Goal: Task Accomplishment & Management: Complete application form

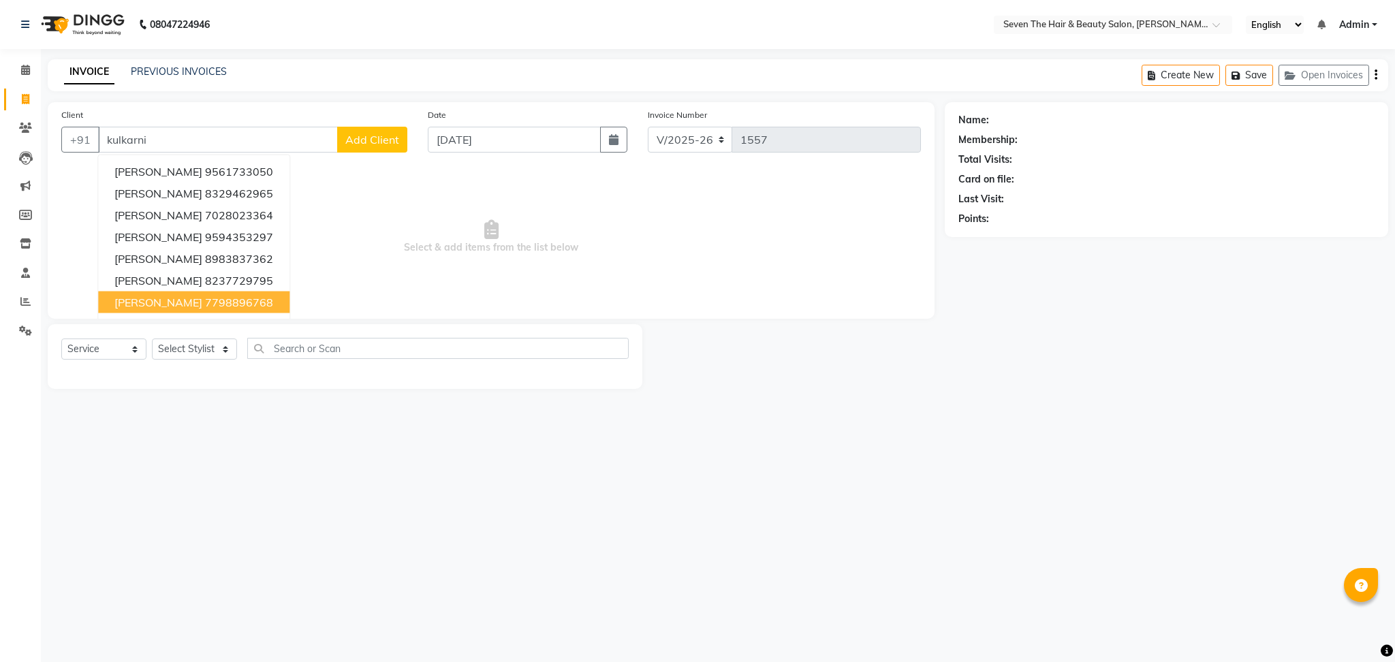
select select "659"
select select "service"
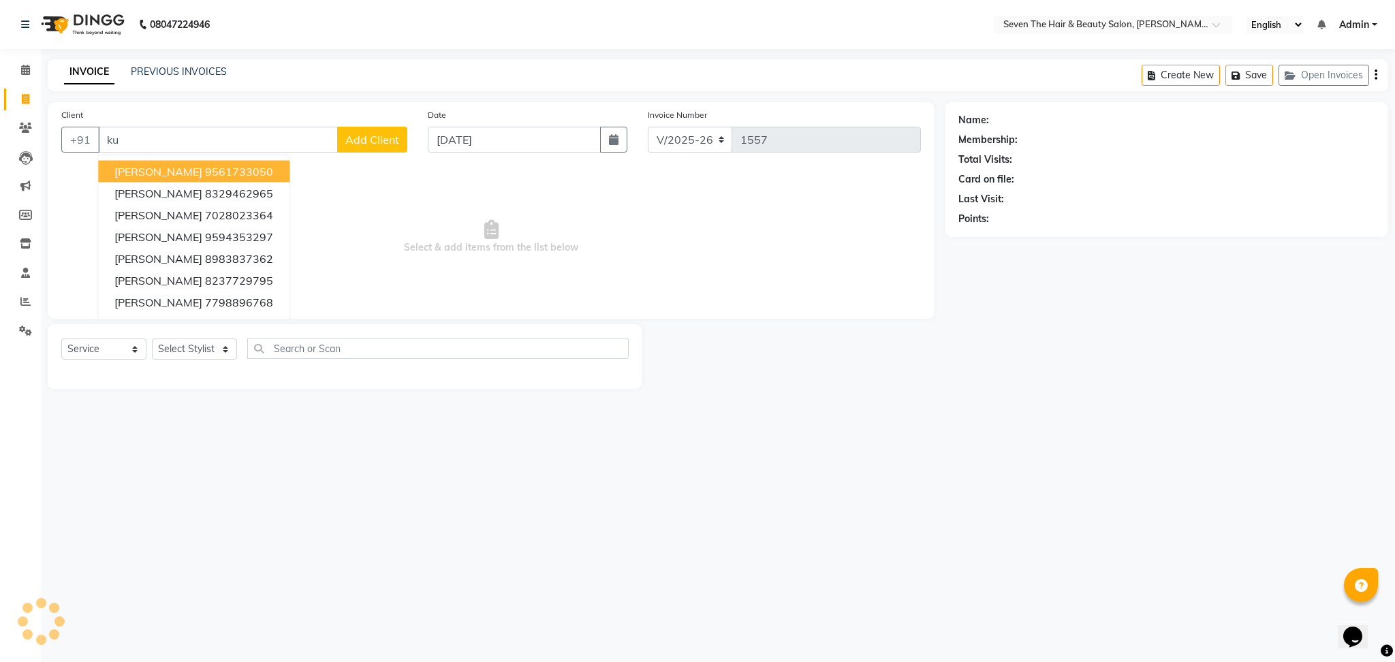
type input "k"
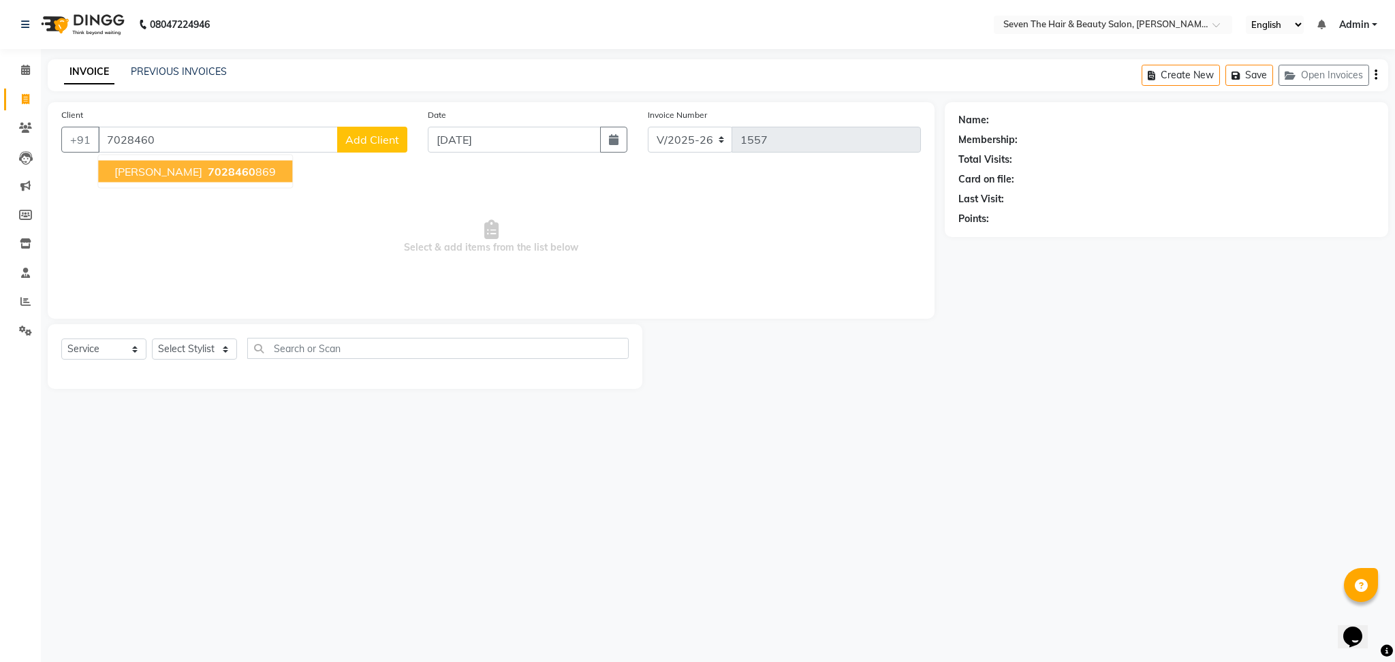
click at [166, 176] on span "[PERSON_NAME]" at bounding box center [158, 172] width 88 height 14
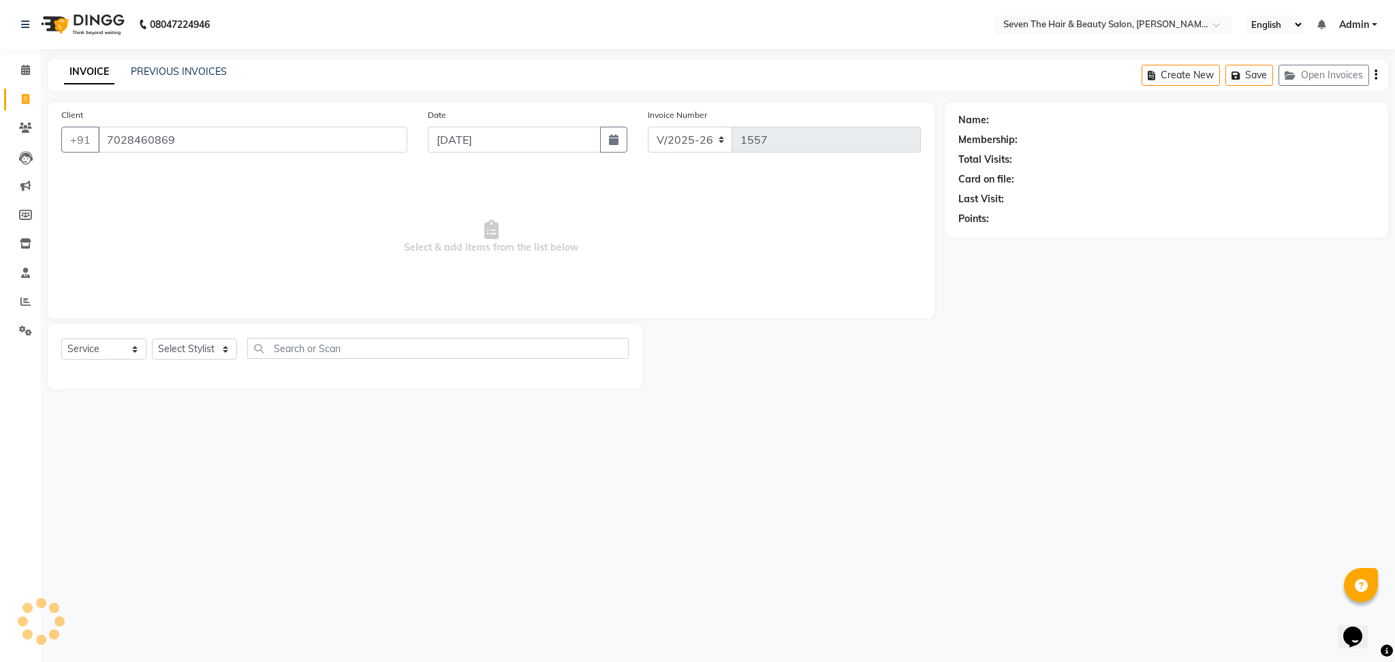
type input "7028460869"
click at [183, 343] on select "Select Stylist [PERSON_NAME] [PERSON_NAME] Pooja [PERSON_NAME] [PERSON_NAME] [P…" at bounding box center [194, 349] width 85 height 21
select select "78865"
click at [152, 339] on select "Select Stylist [PERSON_NAME] [PERSON_NAME] Pooja [PERSON_NAME] [PERSON_NAME] [P…" at bounding box center [194, 349] width 85 height 21
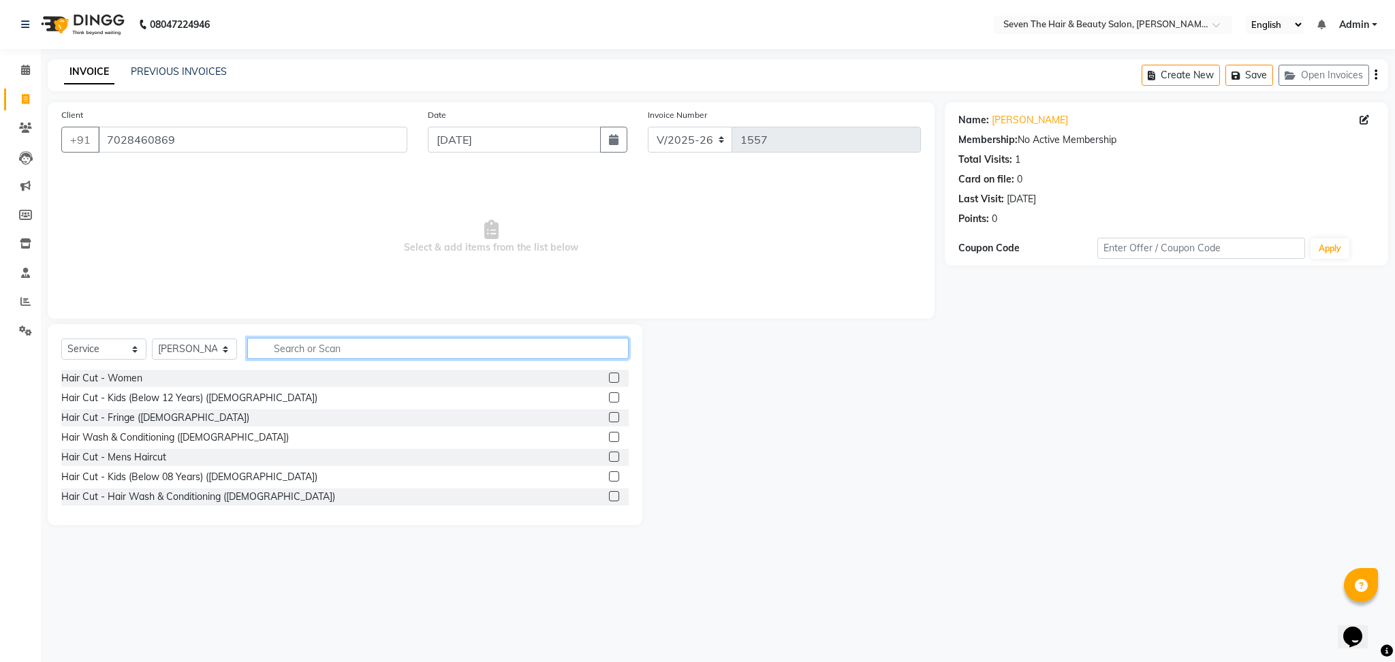
click at [320, 338] on input "text" at bounding box center [437, 348] width 381 height 21
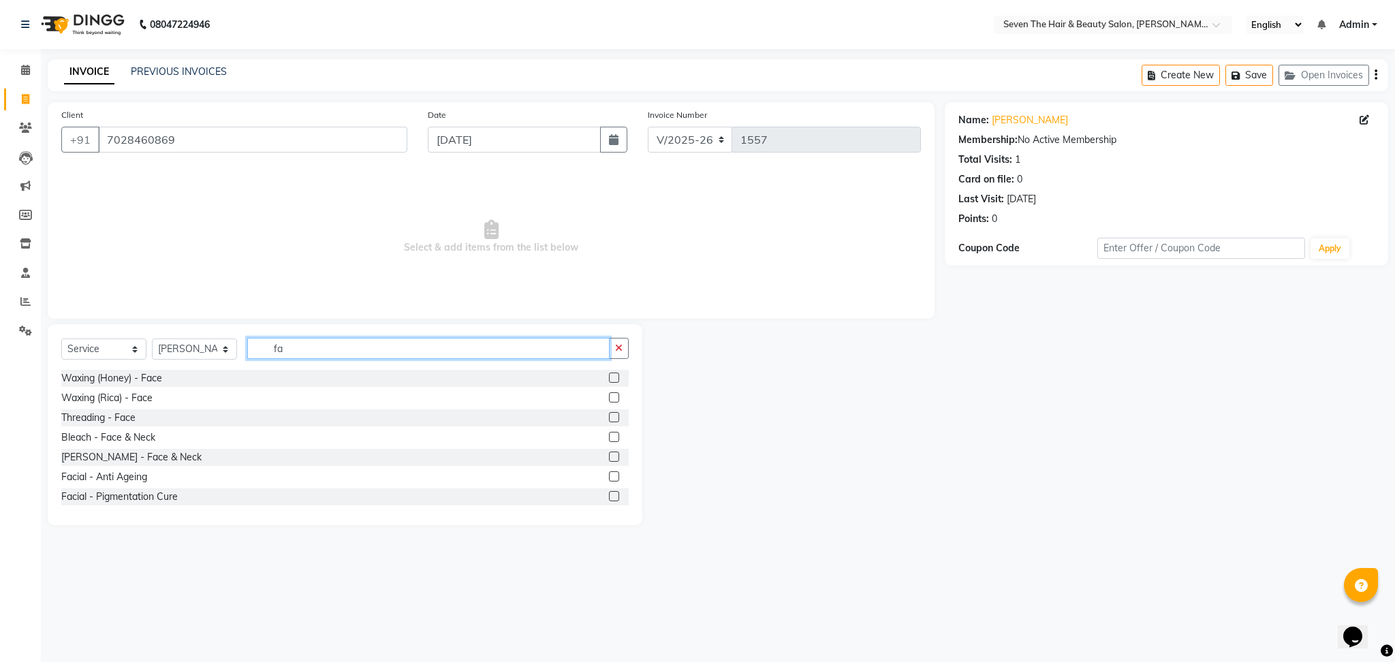
type input "f"
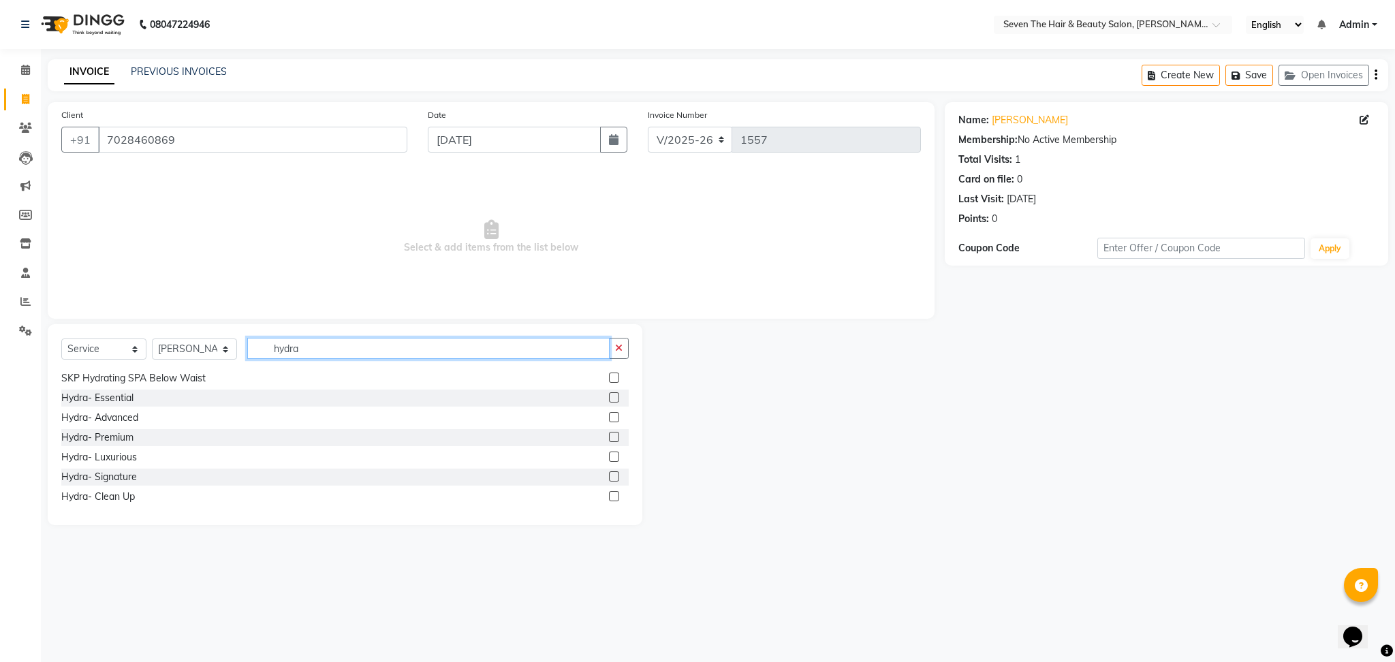
scroll to position [100, 0]
type input "hydra"
click at [609, 439] on label at bounding box center [614, 435] width 10 height 10
click at [609, 439] on input "checkbox" at bounding box center [613, 436] width 9 height 9
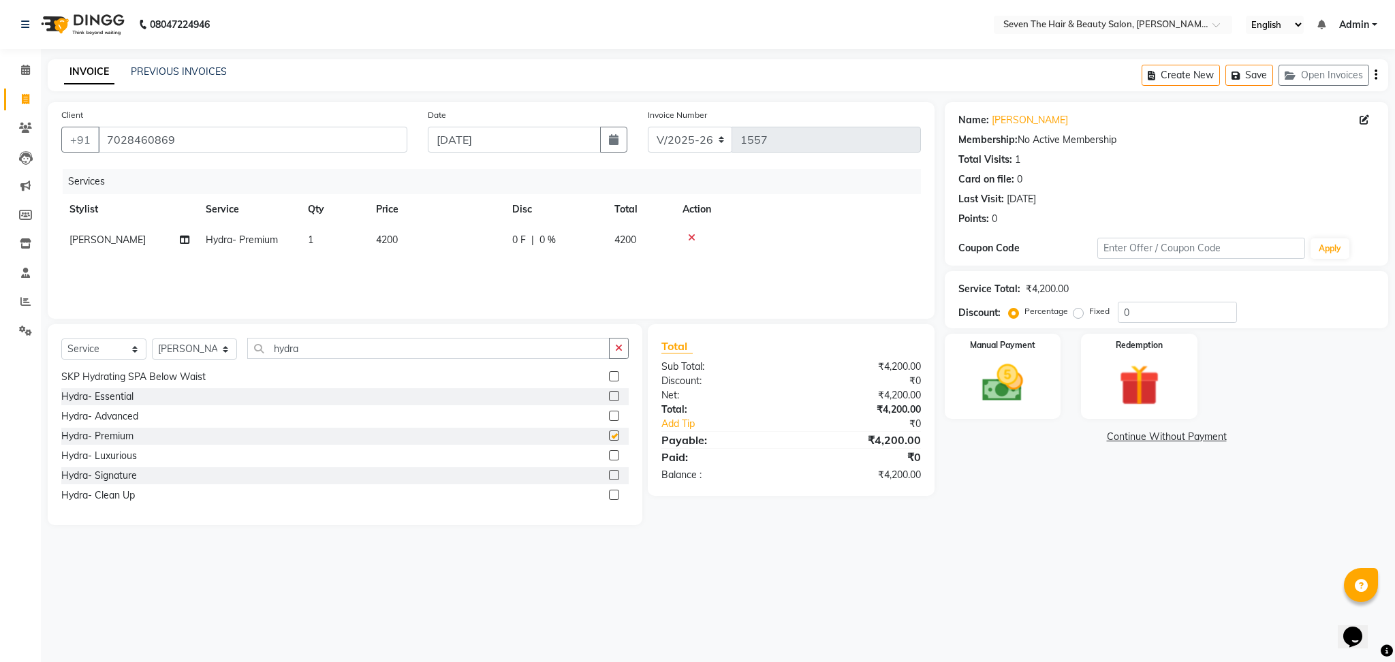
checkbox input "false"
click at [475, 344] on input "hydra" at bounding box center [428, 348] width 362 height 21
type input "h"
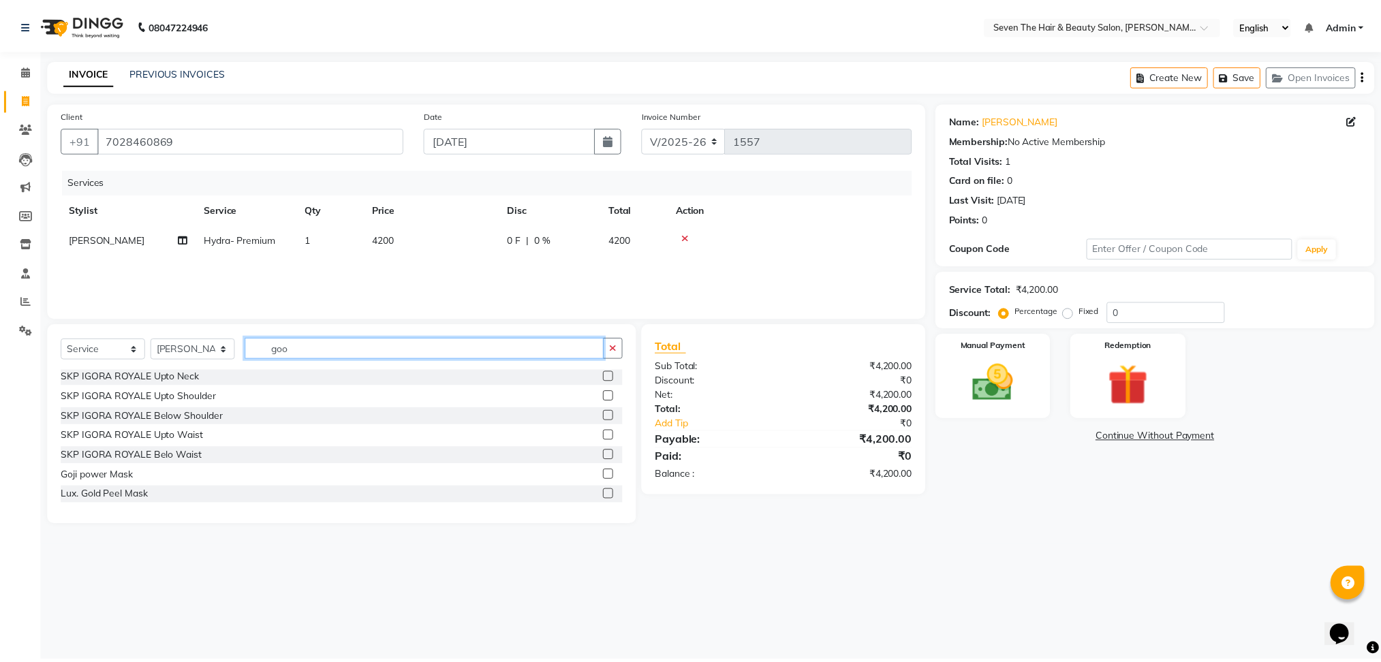
scroll to position [0, 0]
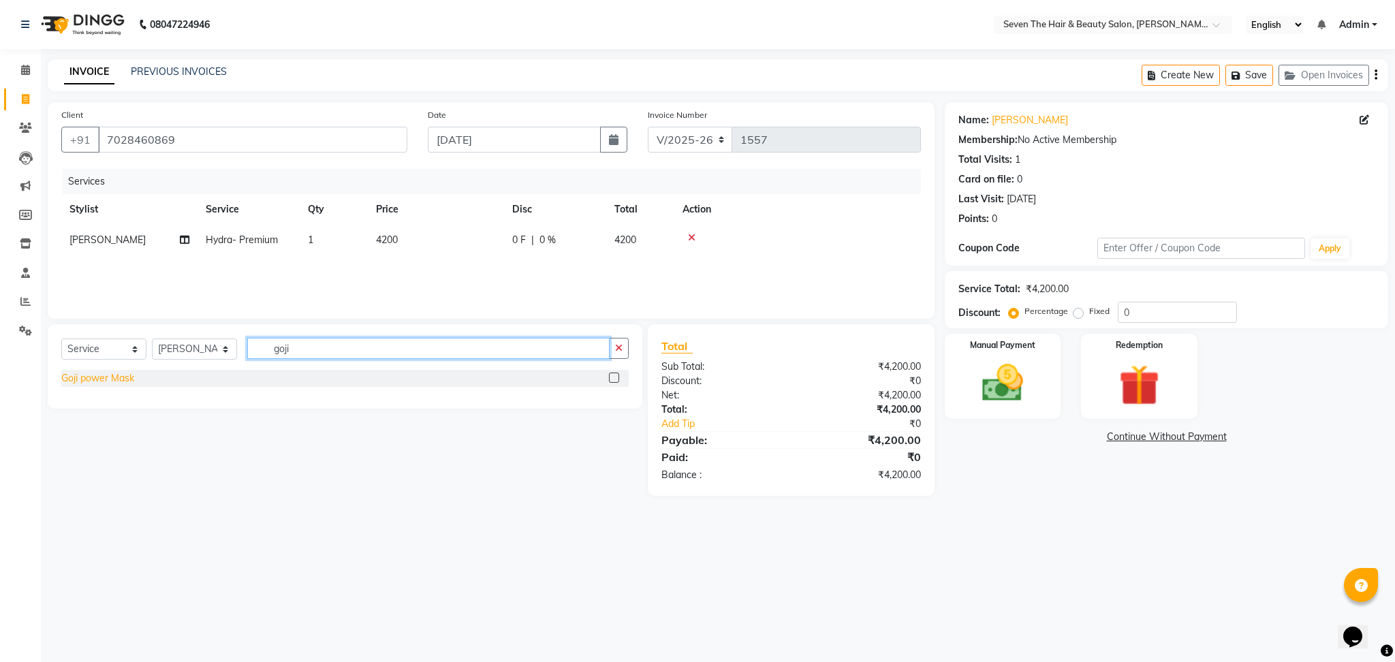
type input "goji"
click at [123, 381] on div "Goji power Mask" at bounding box center [97, 378] width 73 height 14
checkbox input "false"
click at [398, 240] on span "4200" at bounding box center [387, 240] width 22 height 12
select select "78865"
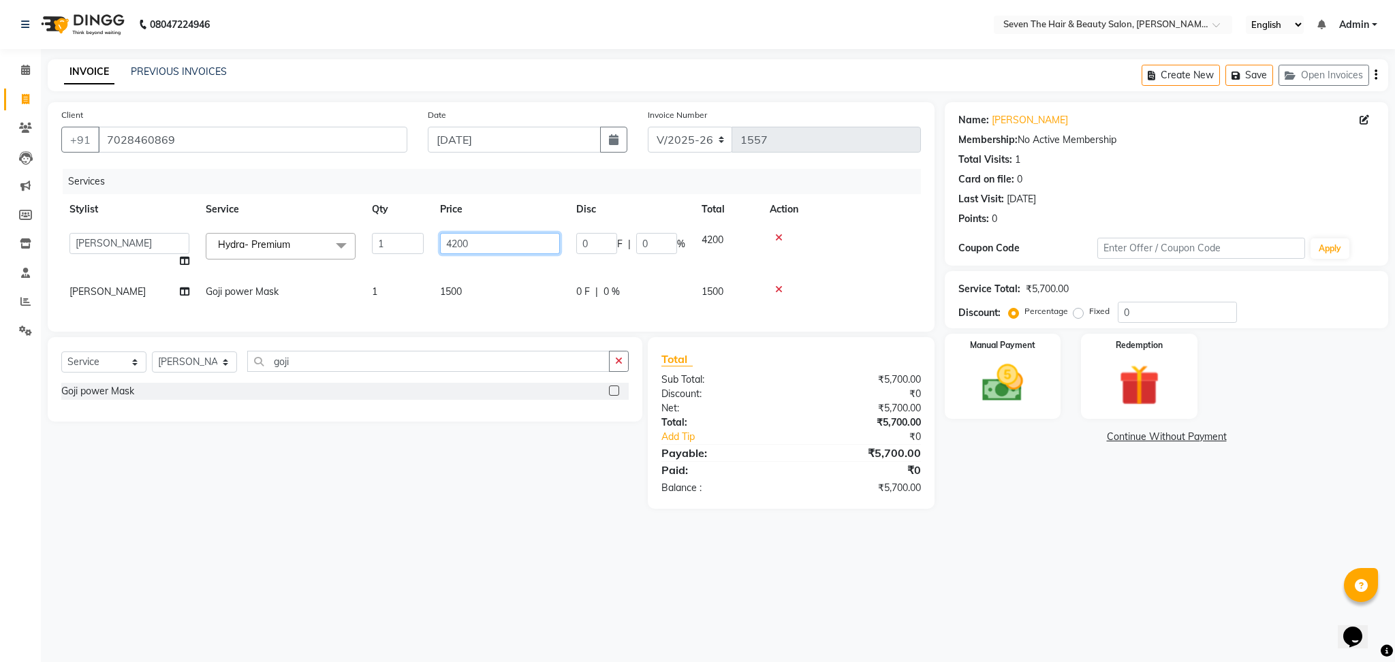
click at [490, 253] on input "4200" at bounding box center [500, 243] width 120 height 21
type input "4500"
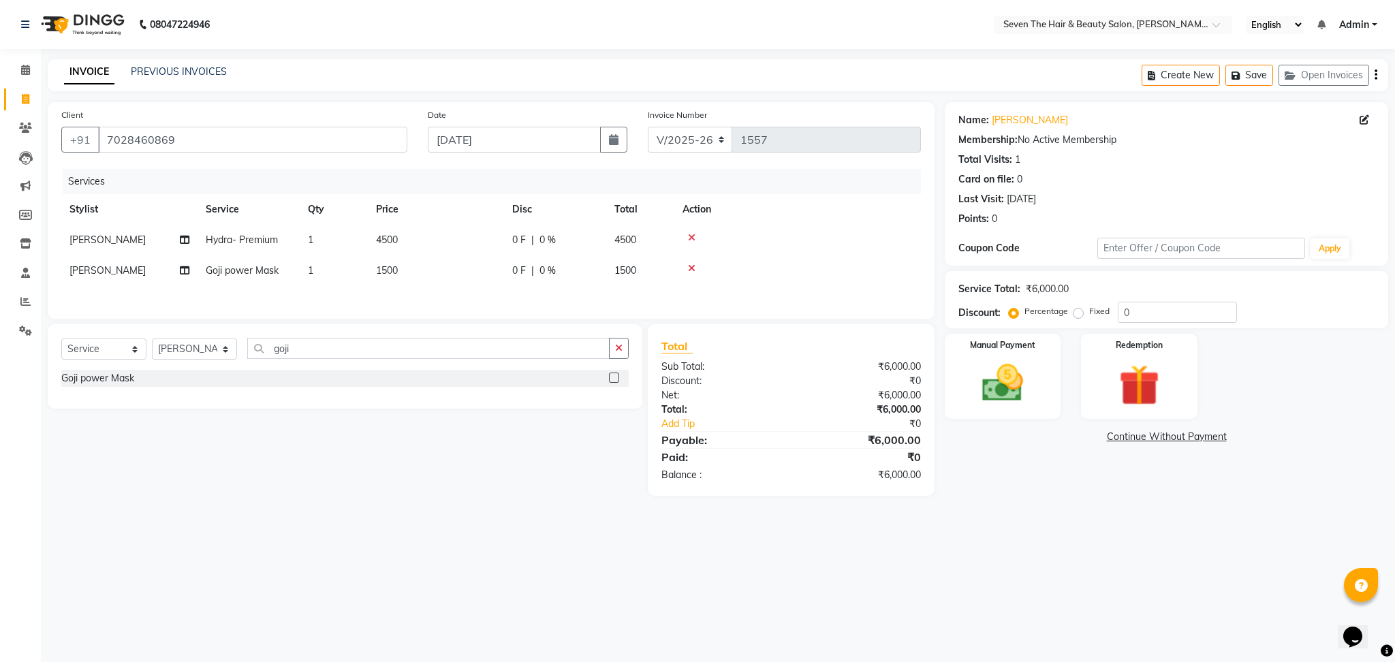
click at [569, 527] on div "08047224946 Select Location × Seven The Hair & Beauty Salon, Pradhikaran Nigadi…" at bounding box center [697, 331] width 1395 height 662
click at [1148, 311] on input "0" at bounding box center [1177, 312] width 119 height 21
type input "2"
type input "20"
click at [1018, 364] on img at bounding box center [1002, 383] width 69 height 49
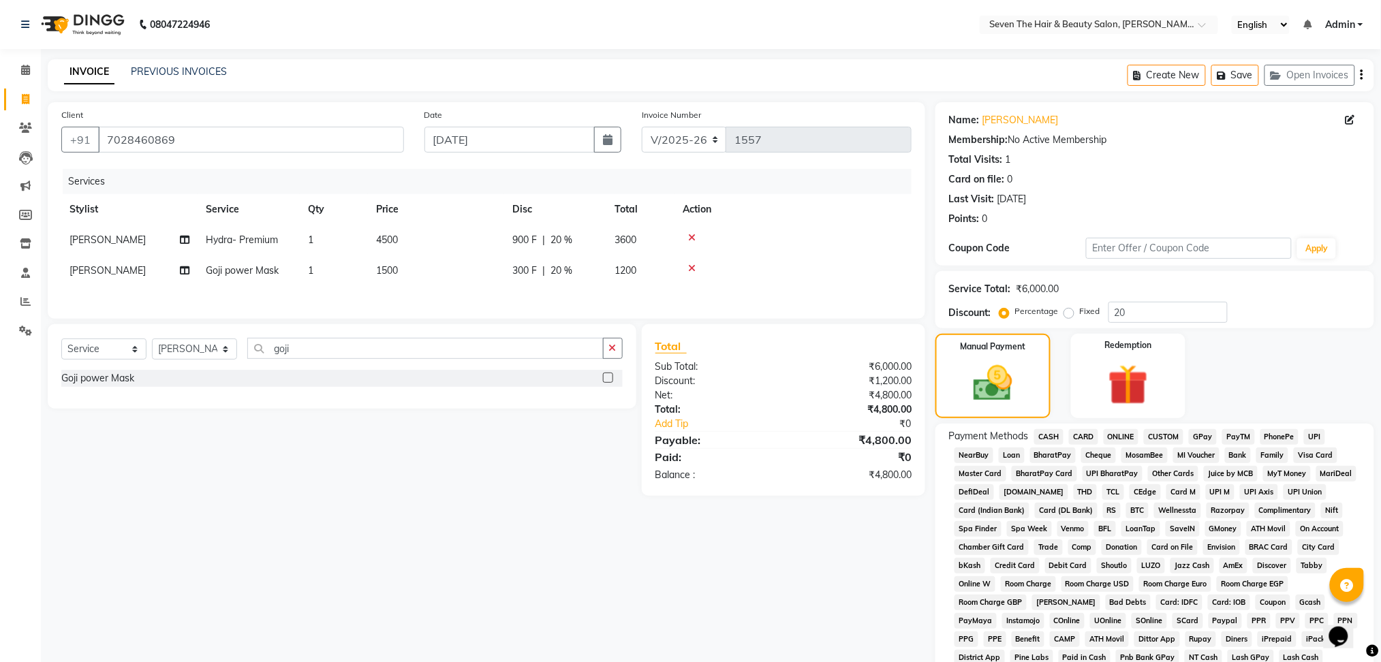
click at [1118, 441] on span "ONLINE" at bounding box center [1120, 437] width 35 height 16
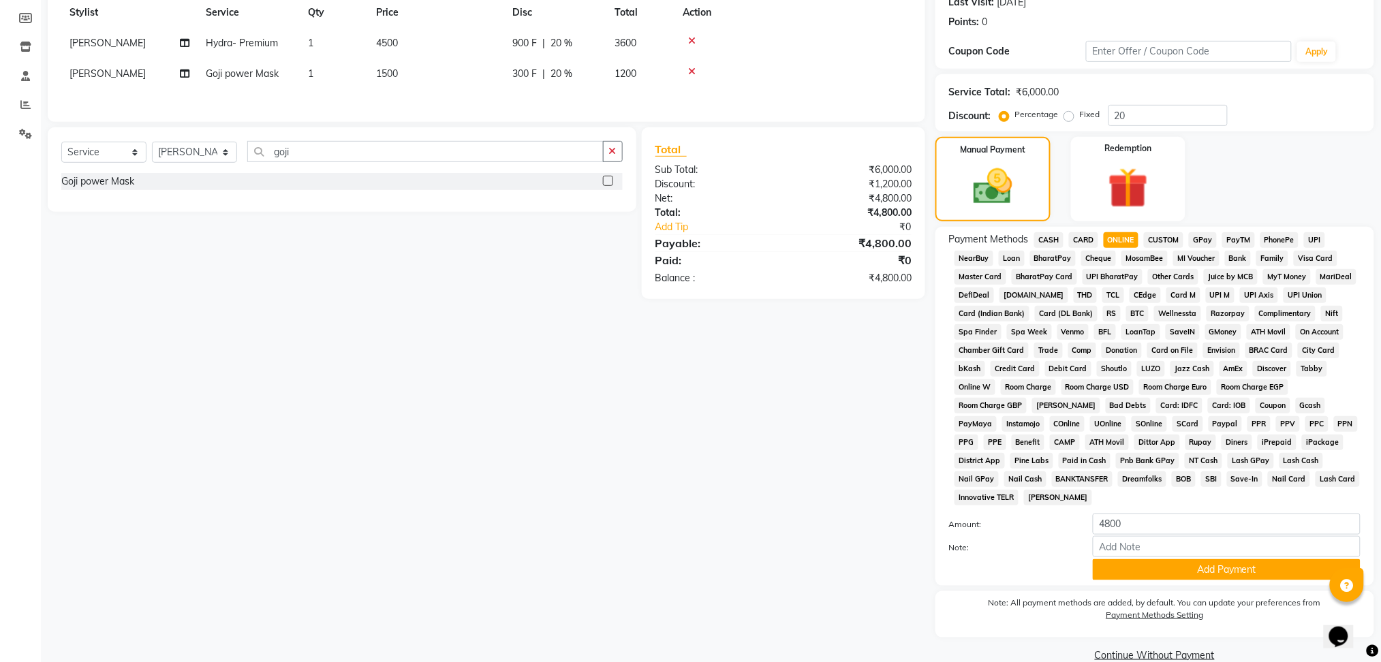
scroll to position [221, 0]
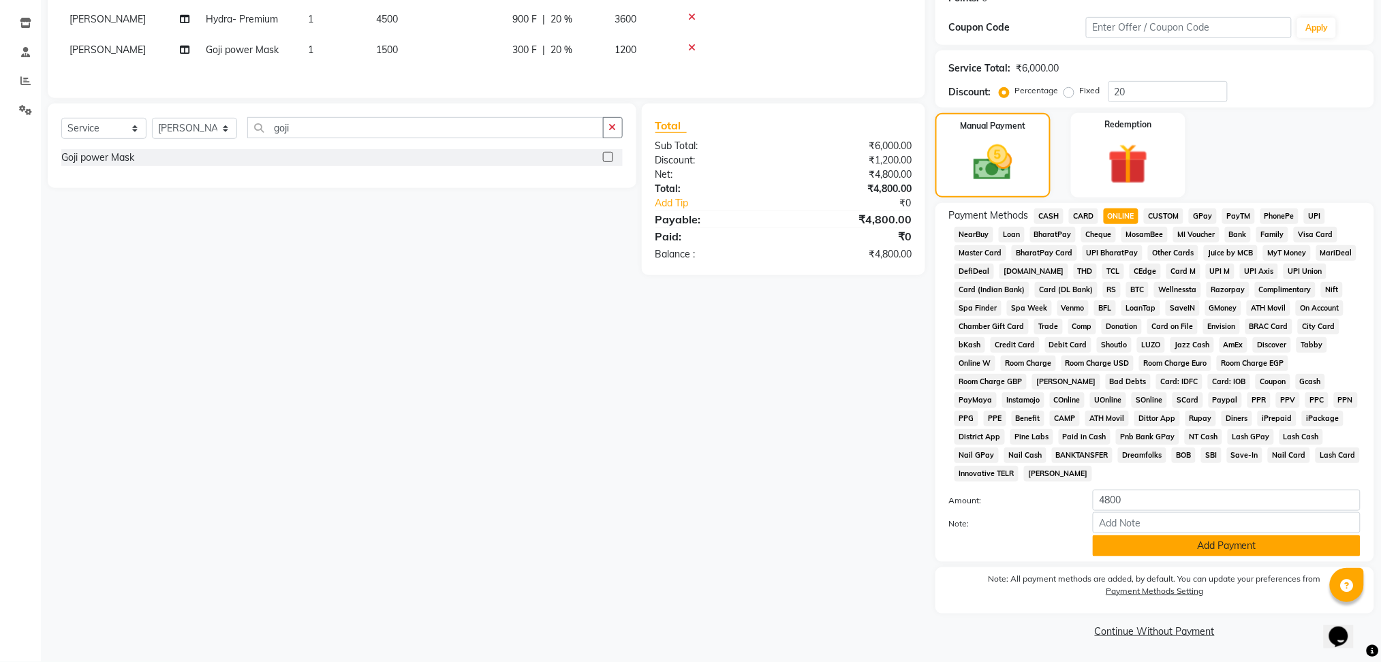
click at [1140, 546] on button "Add Payment" at bounding box center [1227, 545] width 268 height 21
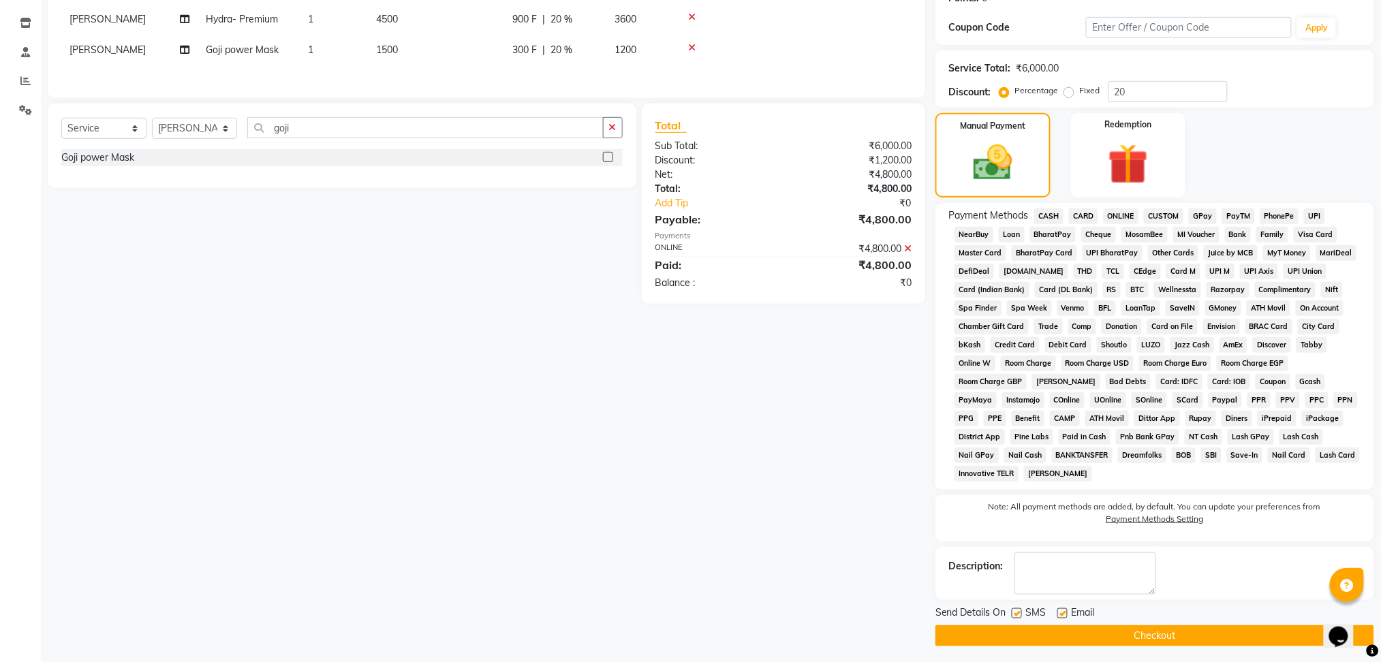
scroll to position [225, 0]
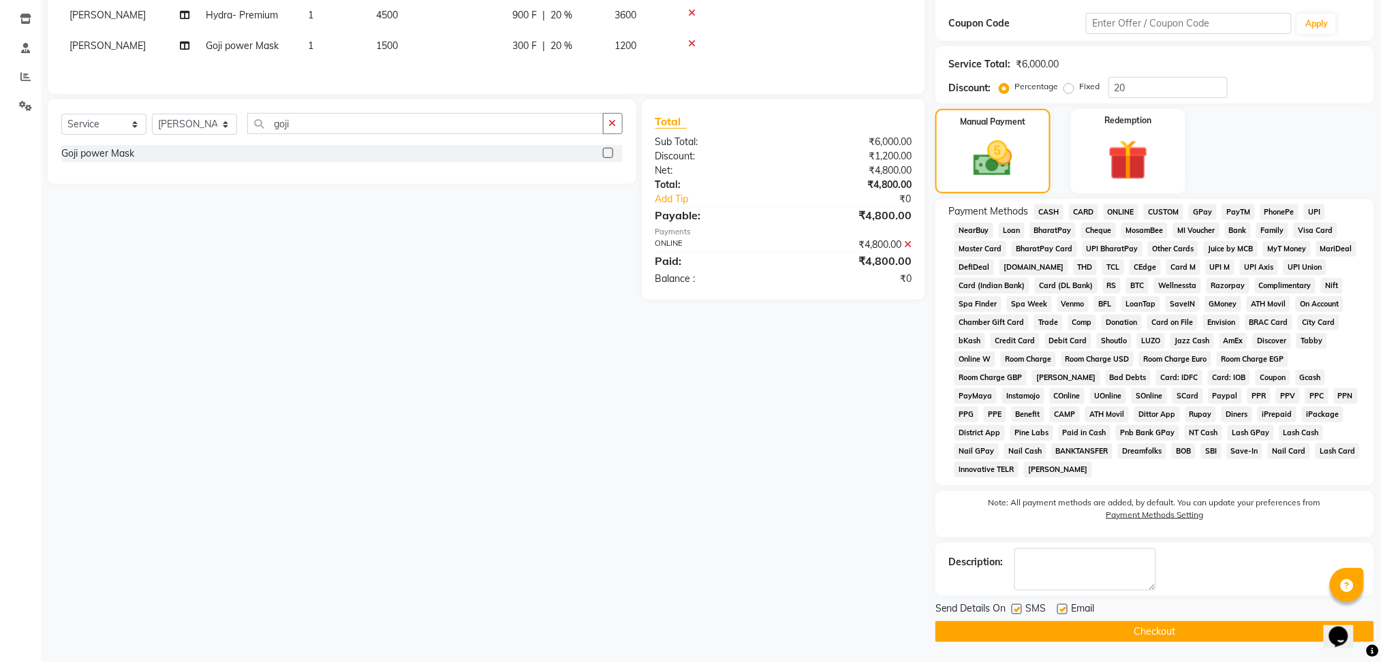
click at [1018, 613] on label at bounding box center [1016, 609] width 10 height 10
click at [1018, 613] on input "checkbox" at bounding box center [1015, 610] width 9 height 9
checkbox input "false"
click at [1059, 605] on label at bounding box center [1062, 609] width 10 height 10
click at [1059, 606] on input "checkbox" at bounding box center [1061, 610] width 9 height 9
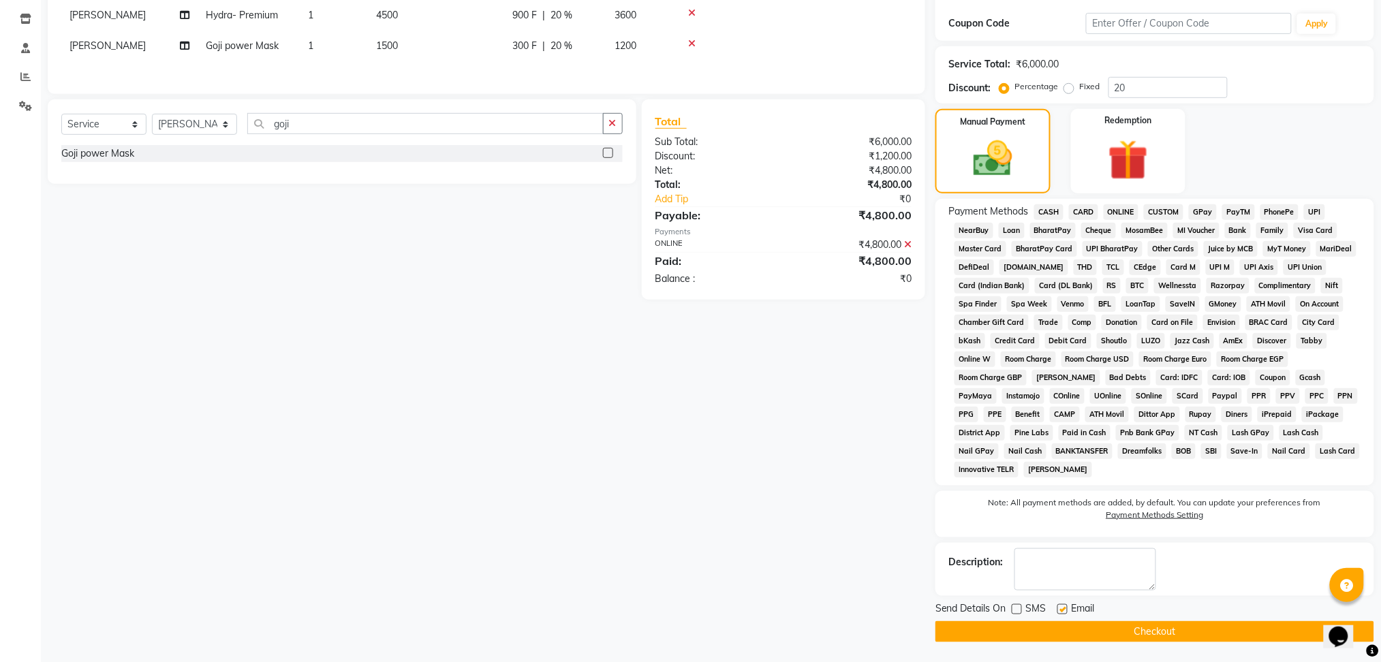
checkbox input "false"
click at [1044, 633] on button "Checkout" at bounding box center [1154, 631] width 439 height 21
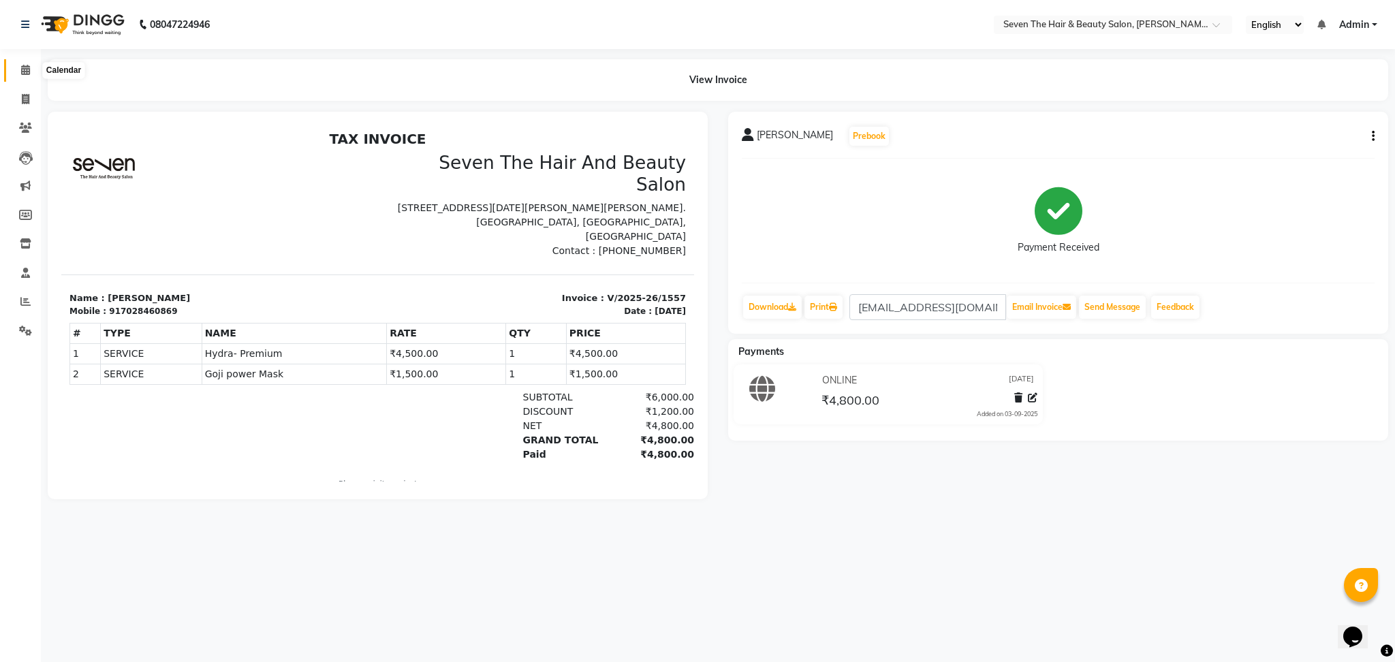
click at [21, 67] on icon at bounding box center [25, 70] width 9 height 10
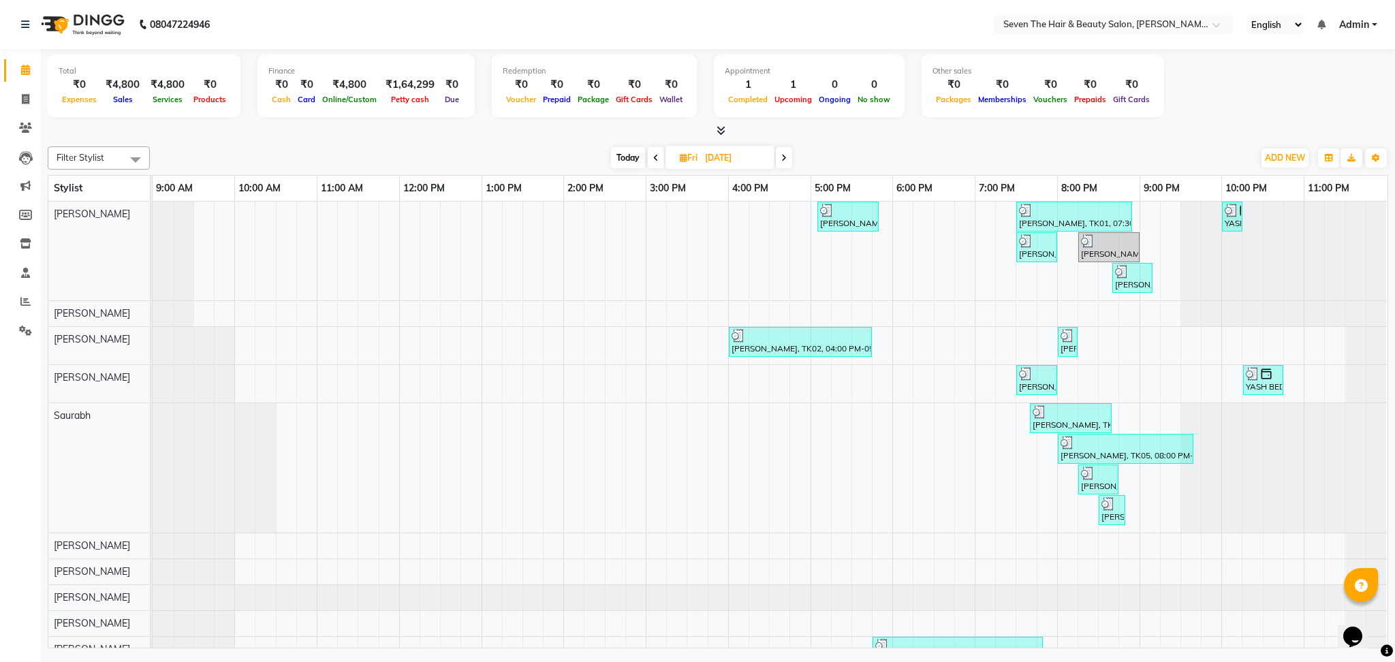
click at [635, 157] on span "Today" at bounding box center [628, 157] width 34 height 21
type input "[DATE]"
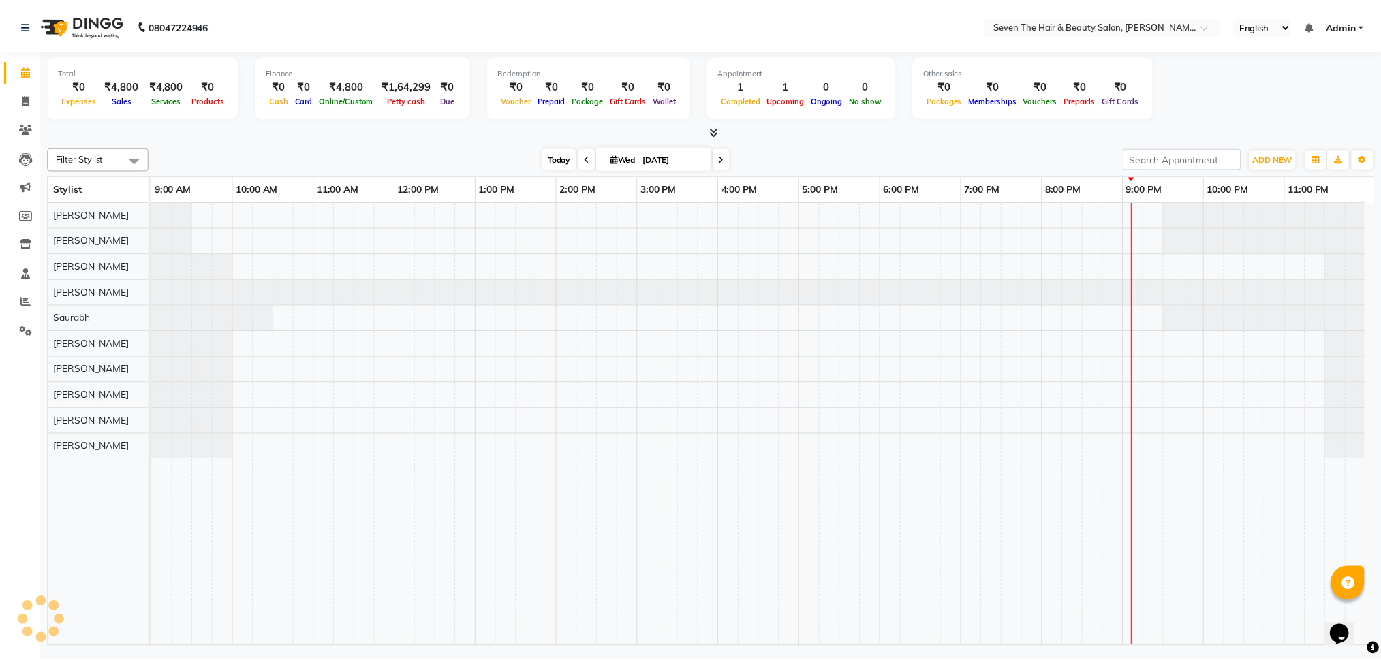
scroll to position [0, 5]
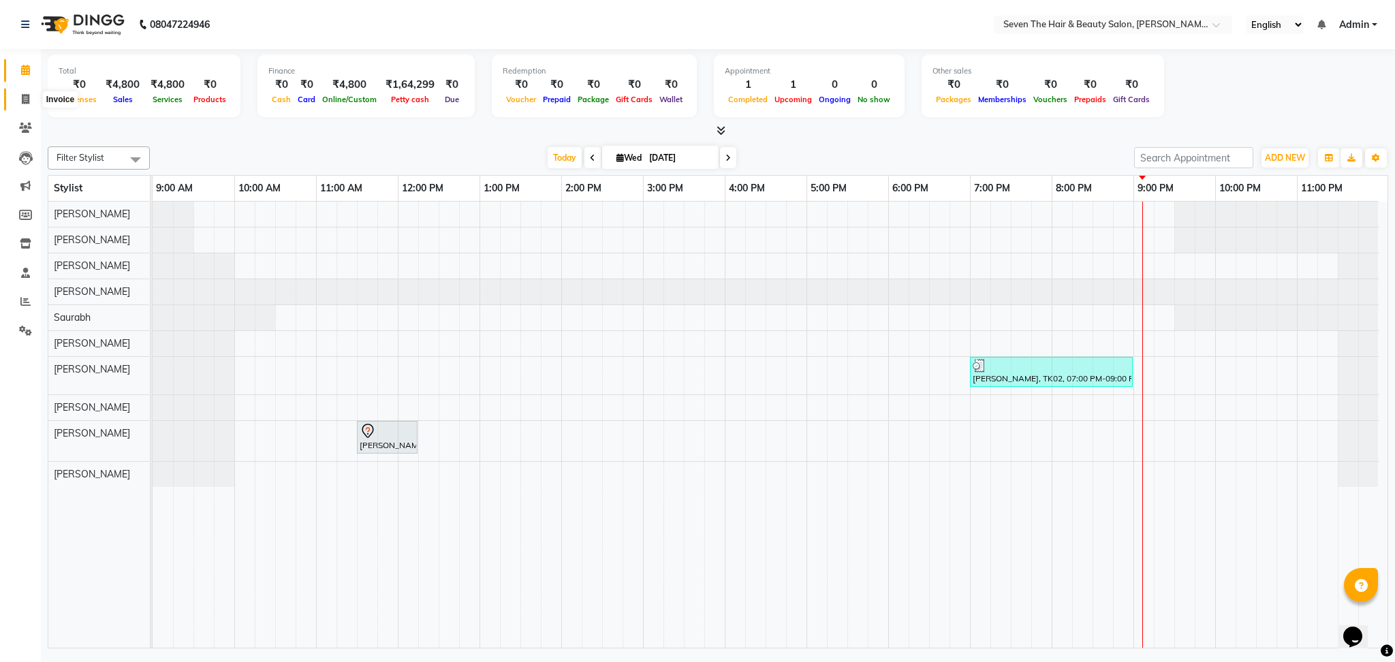
click at [16, 99] on span at bounding box center [26, 100] width 24 height 16
select select "service"
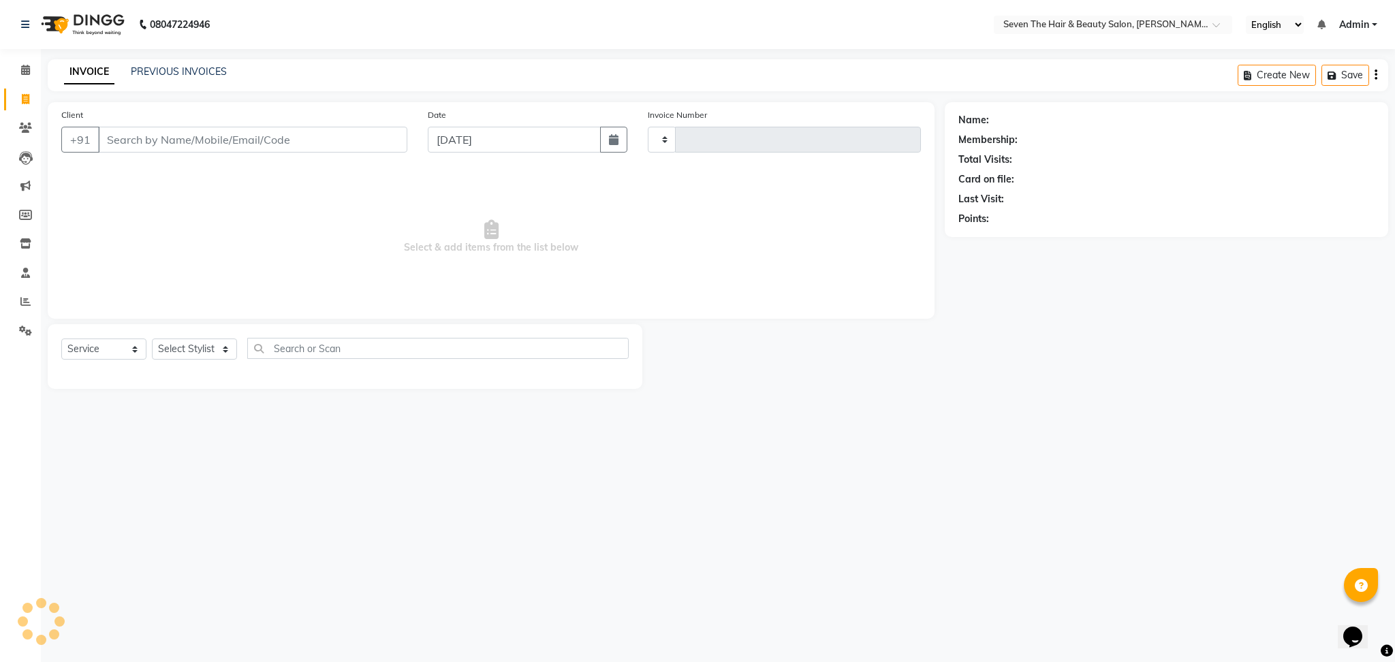
type input "1558"
select select "659"
click at [160, 123] on div "Client +91" at bounding box center [234, 136] width 366 height 56
click at [172, 139] on input "Client" at bounding box center [252, 140] width 309 height 26
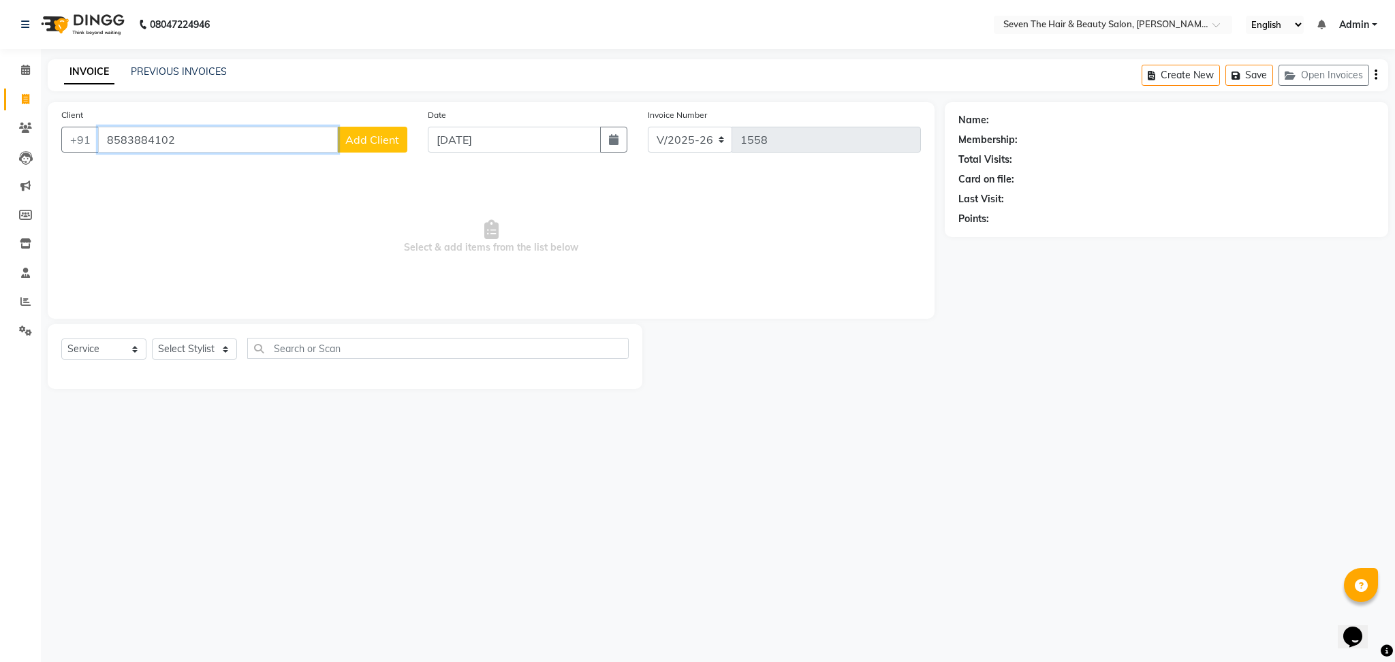
type input "8583884102"
click at [352, 139] on span "Add Client" at bounding box center [372, 140] width 54 height 14
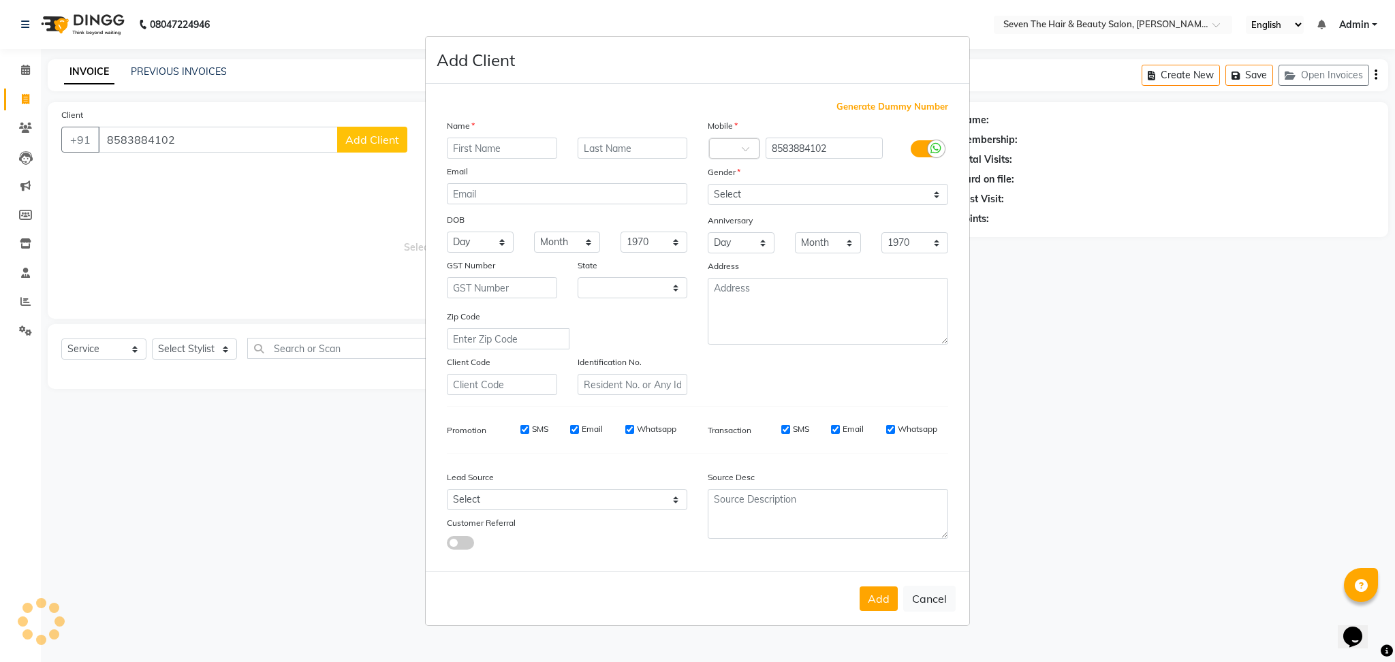
select select "22"
type input "[PERSON_NAME]"
click at [763, 186] on select "Select [DEMOGRAPHIC_DATA] [DEMOGRAPHIC_DATA] Other Prefer Not To Say" at bounding box center [828, 194] width 240 height 21
select select "[DEMOGRAPHIC_DATA]"
click at [708, 184] on select "Select [DEMOGRAPHIC_DATA] [DEMOGRAPHIC_DATA] Other Prefer Not To Say" at bounding box center [828, 194] width 240 height 21
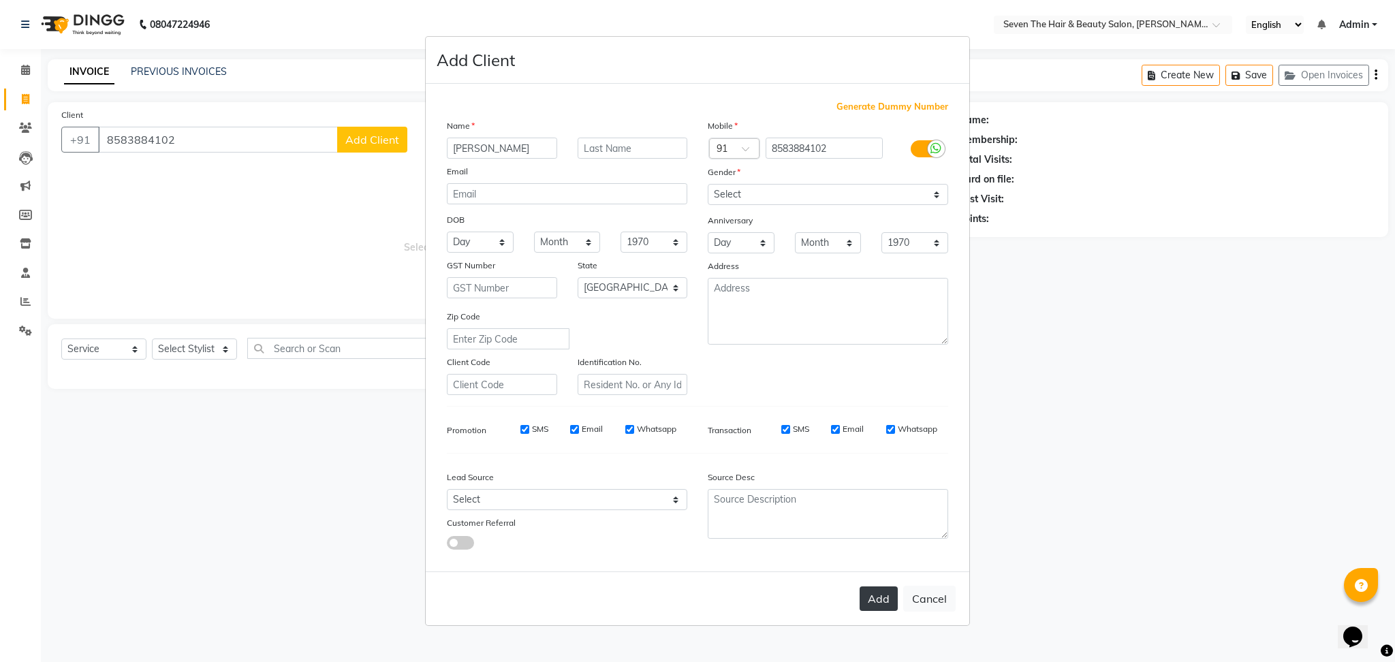
click at [879, 592] on button "Add" at bounding box center [879, 598] width 38 height 25
click at [203, 349] on ngb-modal-window "Add Client Generate Dummy Number Name [PERSON_NAME] Email DOB Day 01 02 03 04 0…" at bounding box center [697, 331] width 1395 height 662
click at [367, 283] on ngb-modal-window "Add Client Generate Dummy Number Name [PERSON_NAME] Email DOB Day 01 02 03 04 0…" at bounding box center [697, 331] width 1395 height 662
click at [875, 593] on div "Add Cancel" at bounding box center [698, 598] width 544 height 54
select select
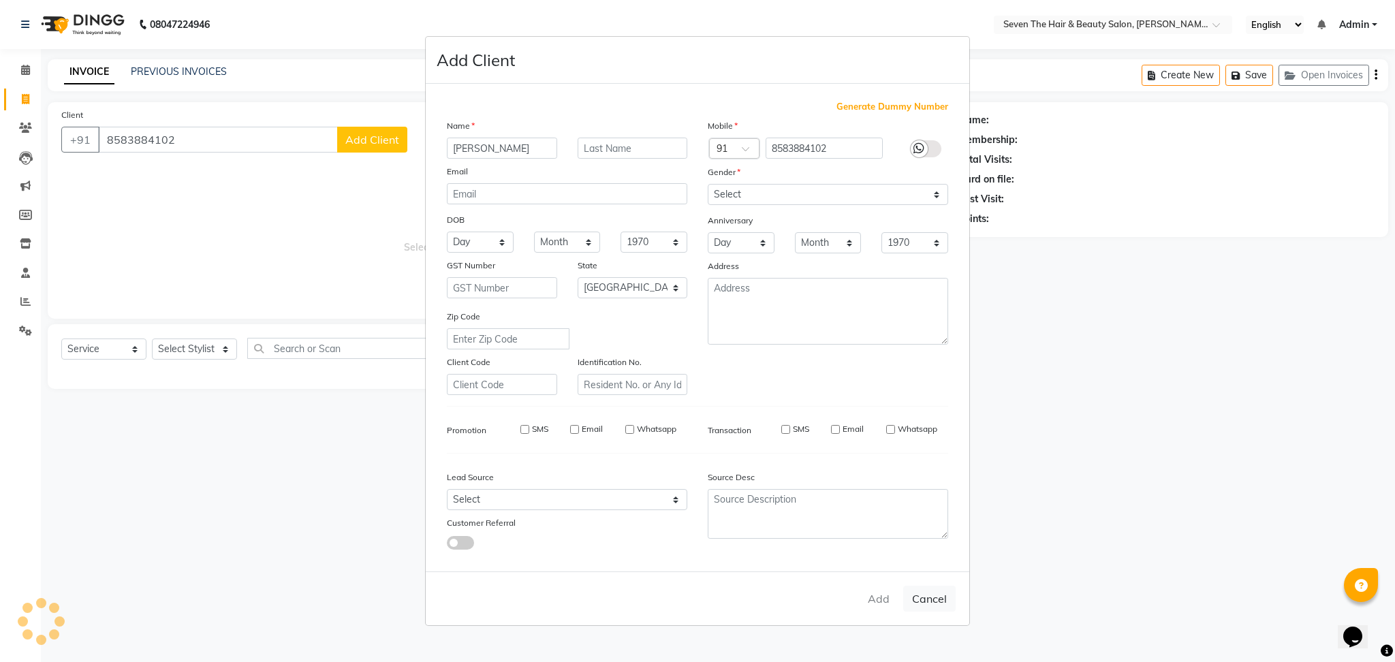
select select
select select "null"
select select
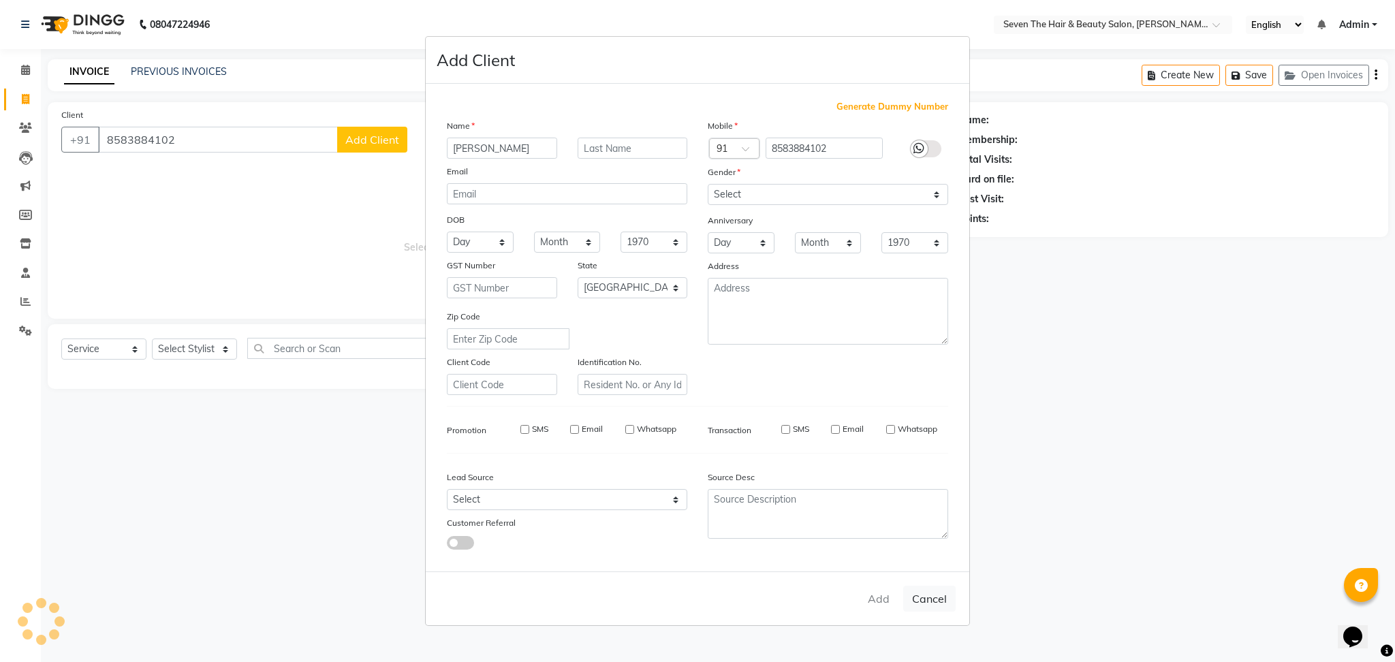
select select
checkbox input "false"
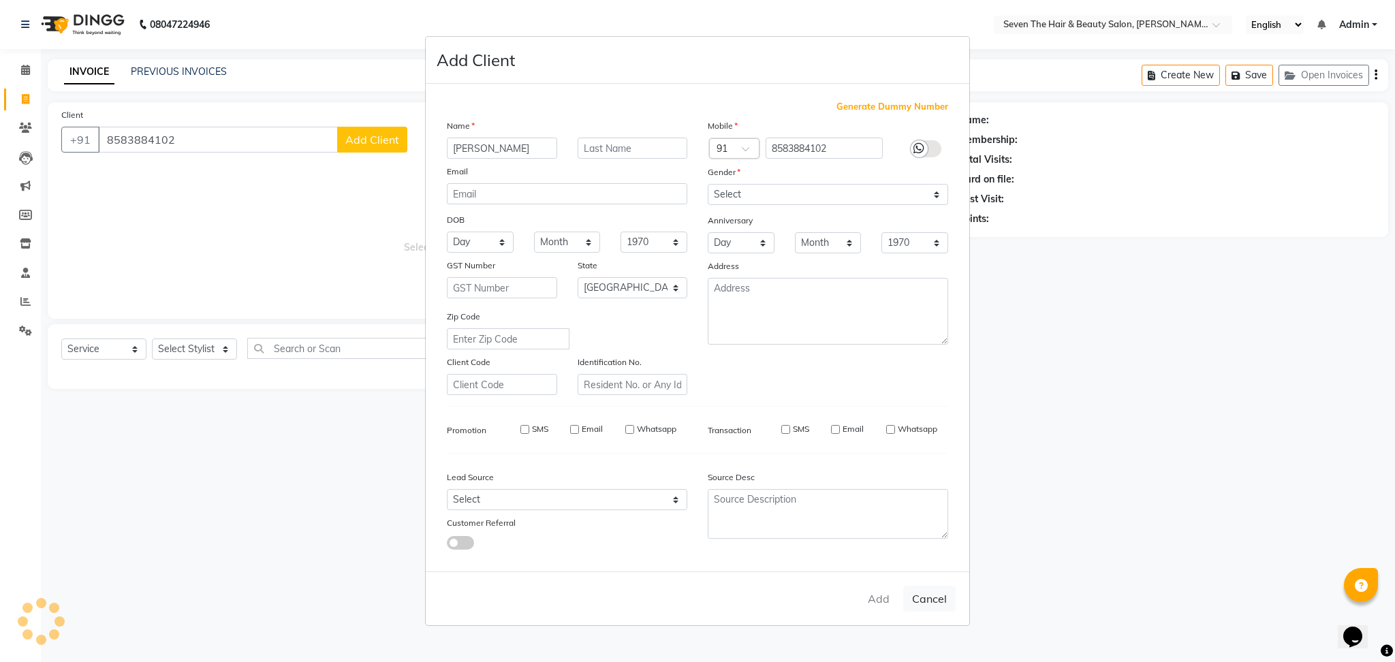
checkbox input "false"
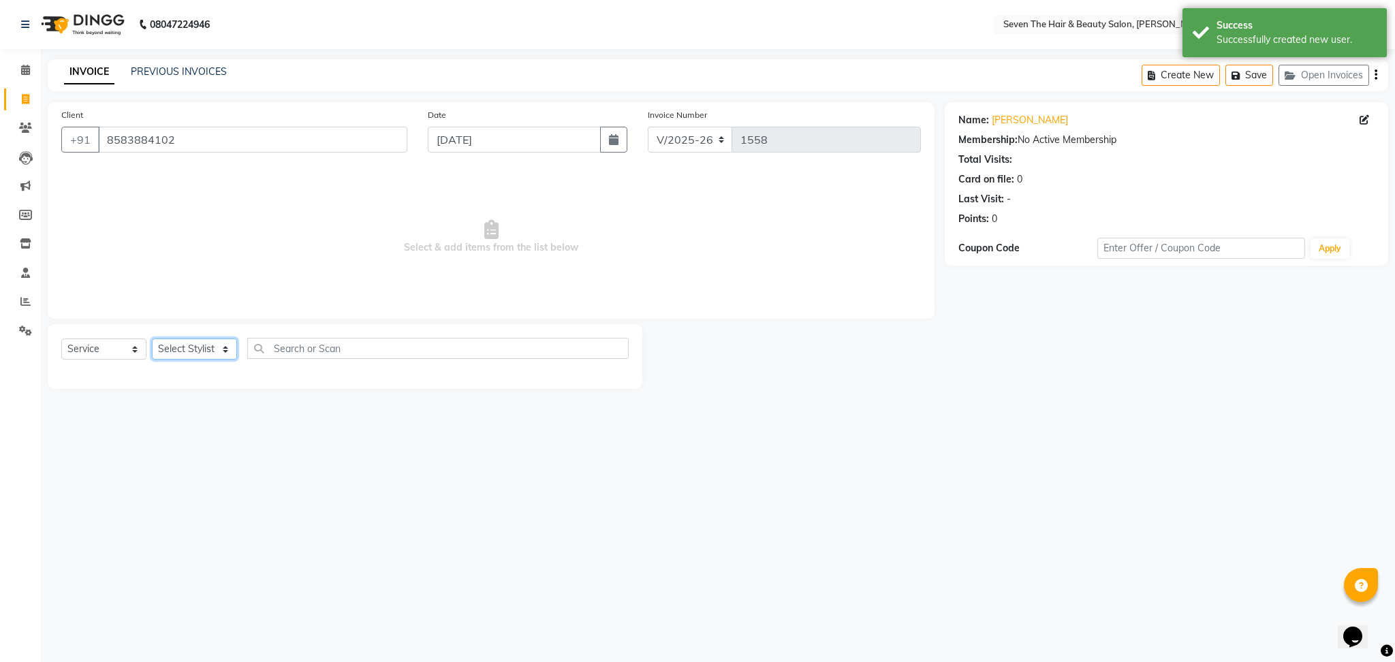
click at [200, 351] on select "Select Stylist [PERSON_NAME] [PERSON_NAME] Pooja [PERSON_NAME] [PERSON_NAME] [P…" at bounding box center [194, 349] width 85 height 21
select select "9758"
click at [152, 339] on select "Select Stylist [PERSON_NAME] [PERSON_NAME] Pooja [PERSON_NAME] [PERSON_NAME] [P…" at bounding box center [194, 349] width 85 height 21
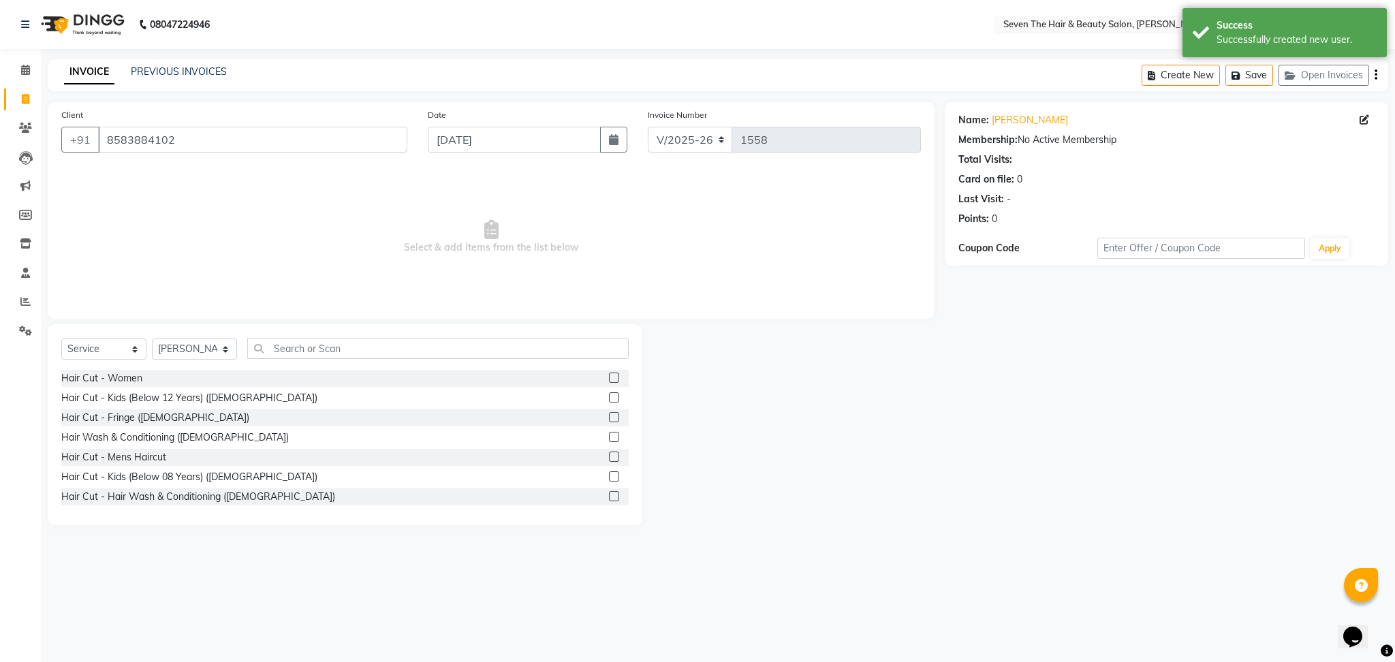
click at [594, 377] on div "Hair Cut - Women" at bounding box center [344, 378] width 567 height 17
click at [609, 380] on label at bounding box center [614, 378] width 10 height 10
click at [609, 380] on input "checkbox" at bounding box center [613, 378] width 9 height 9
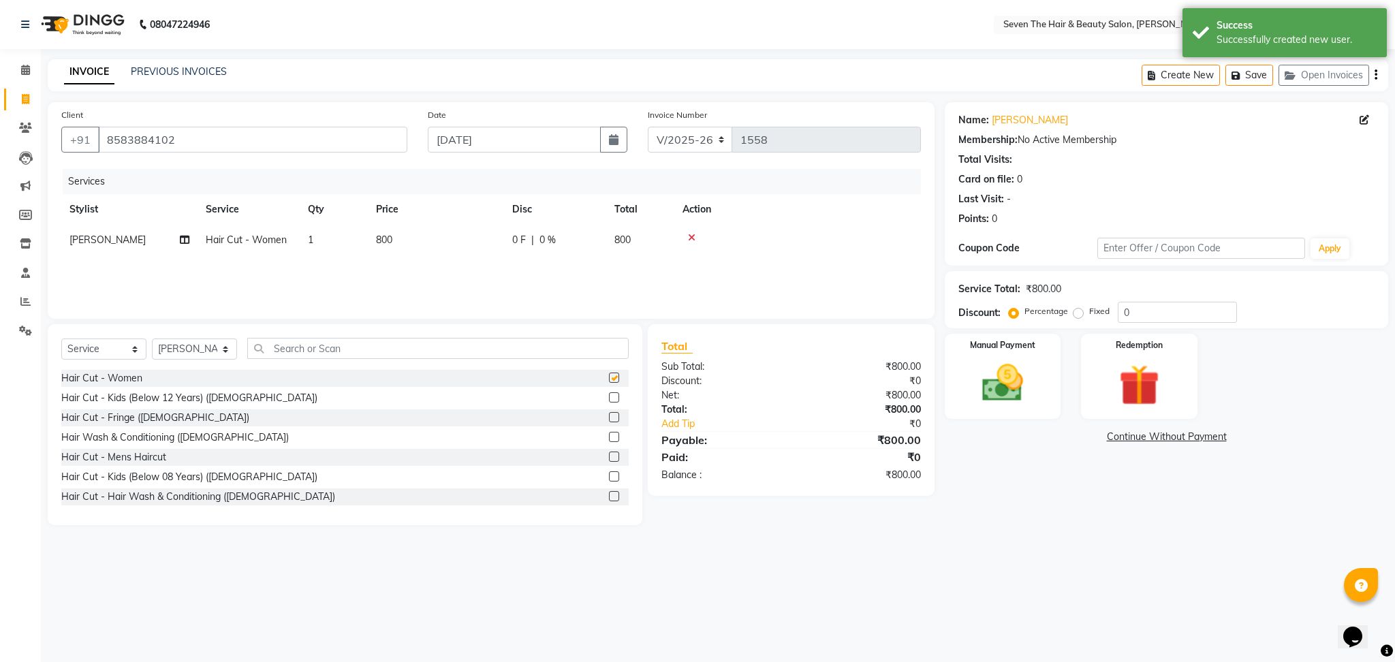
checkbox input "false"
click at [1089, 315] on label "Fixed" at bounding box center [1099, 311] width 20 height 12
click at [1079, 315] on input "Fixed" at bounding box center [1081, 312] width 10 height 10
radio input "true"
click at [1125, 309] on input "0" at bounding box center [1177, 312] width 119 height 21
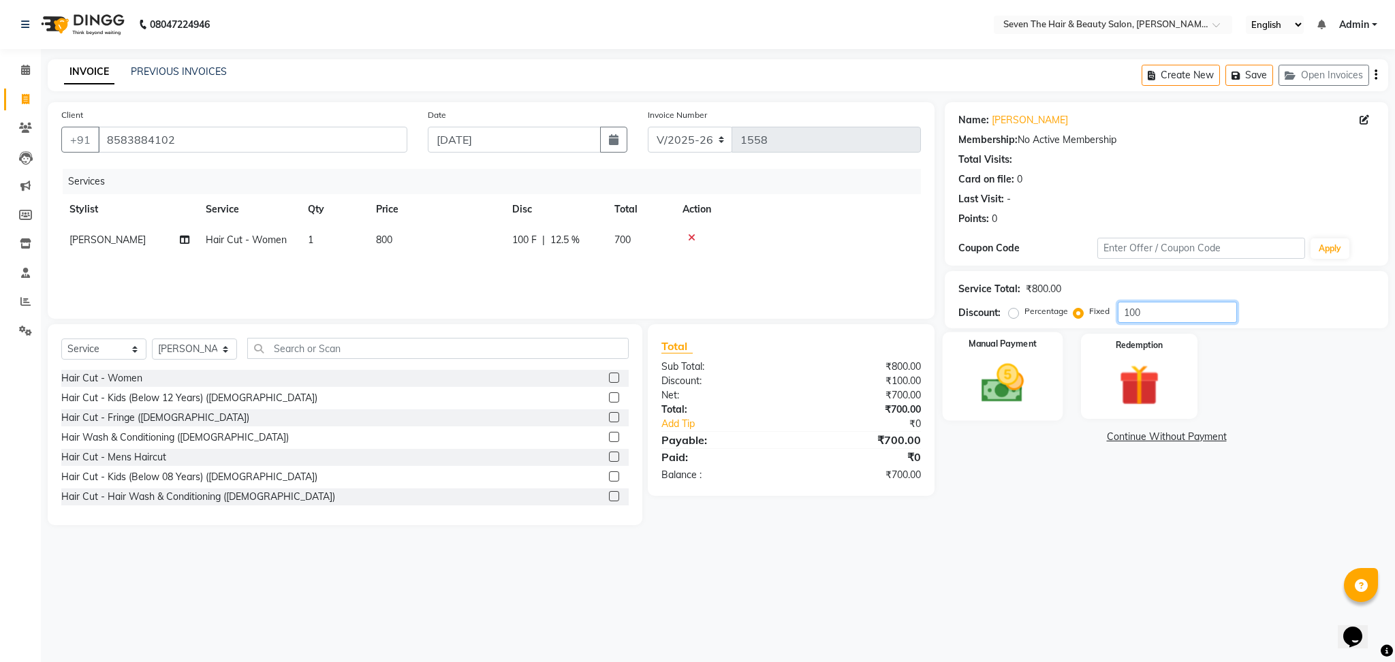
type input "100"
click at [983, 365] on img at bounding box center [1002, 383] width 69 height 49
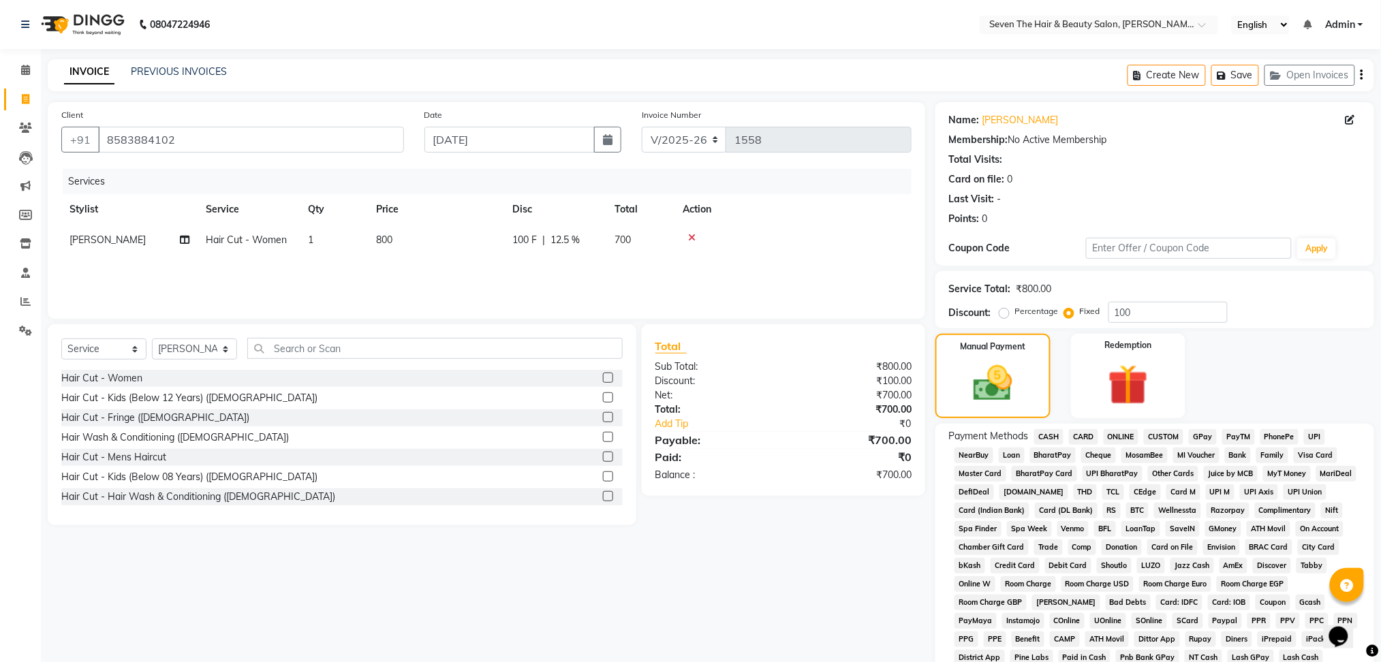
click at [1112, 434] on span "ONLINE" at bounding box center [1120, 437] width 35 height 16
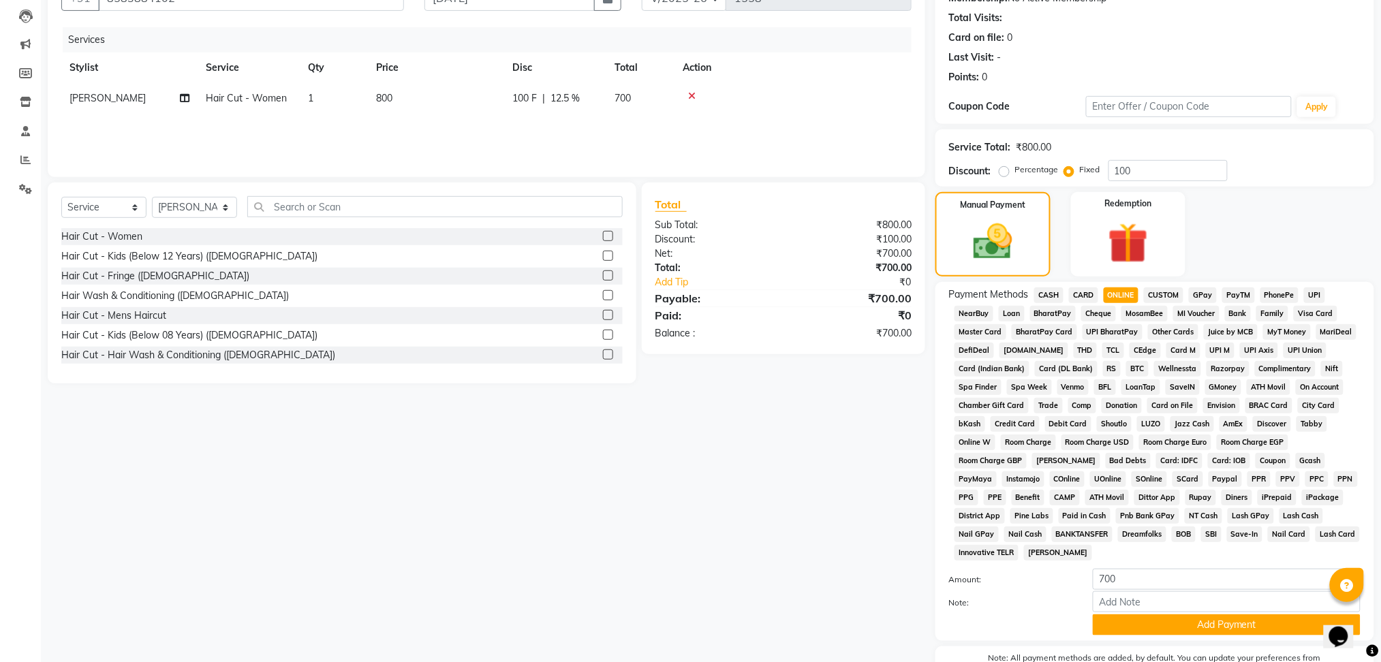
scroll to position [221, 0]
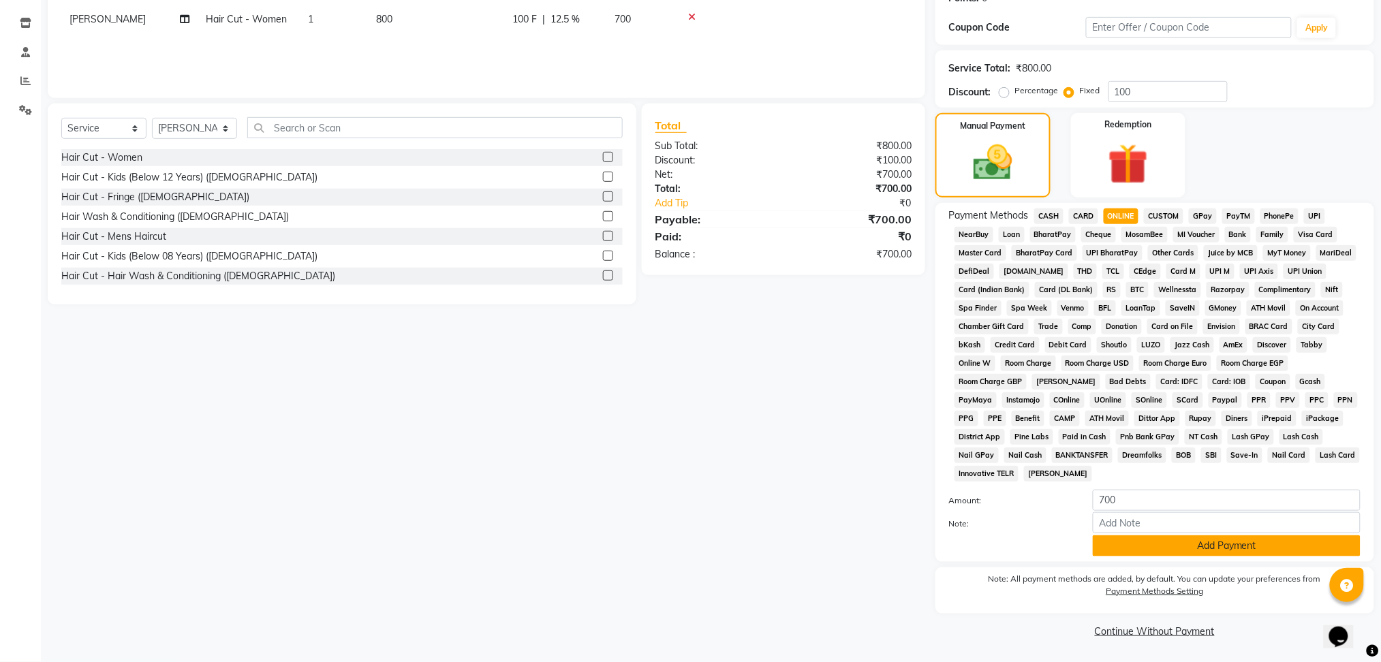
click at [1167, 539] on button "Add Payment" at bounding box center [1227, 545] width 268 height 21
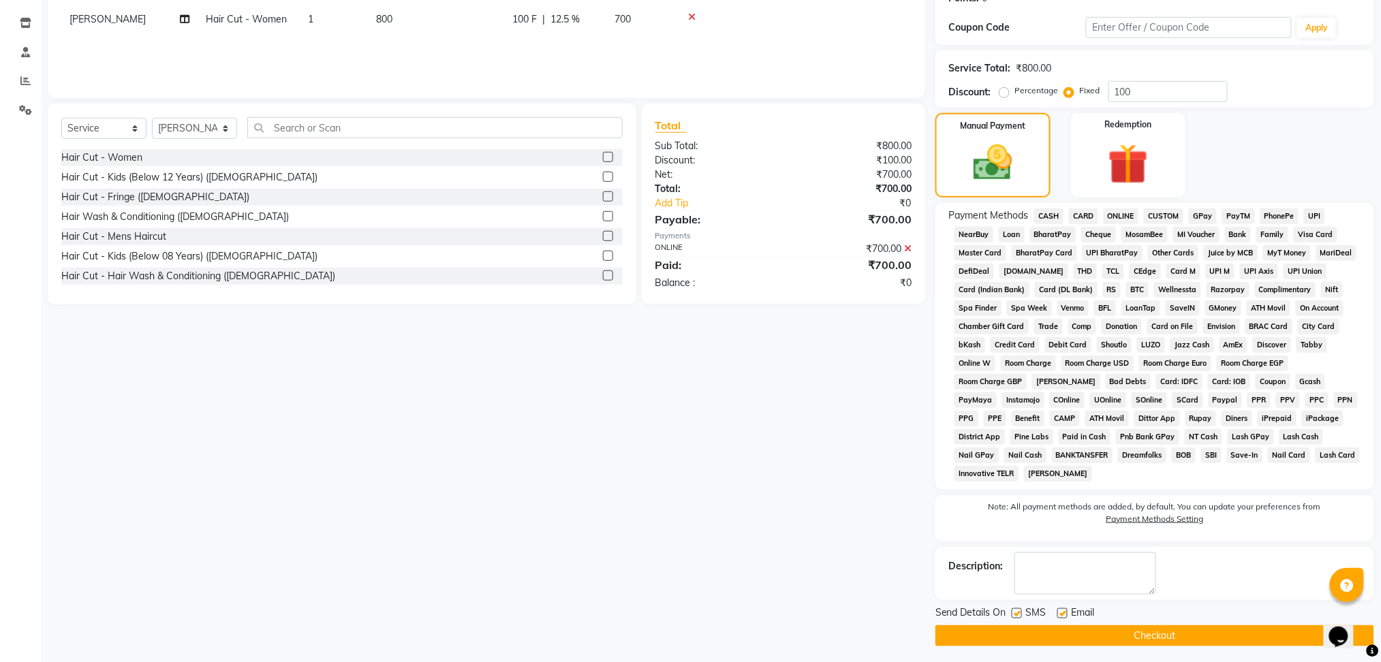
click at [1062, 611] on label at bounding box center [1062, 613] width 10 height 10
click at [1062, 611] on input "checkbox" at bounding box center [1061, 614] width 9 height 9
checkbox input "false"
click at [1020, 614] on label at bounding box center [1016, 613] width 10 height 10
click at [1020, 614] on input "checkbox" at bounding box center [1015, 614] width 9 height 9
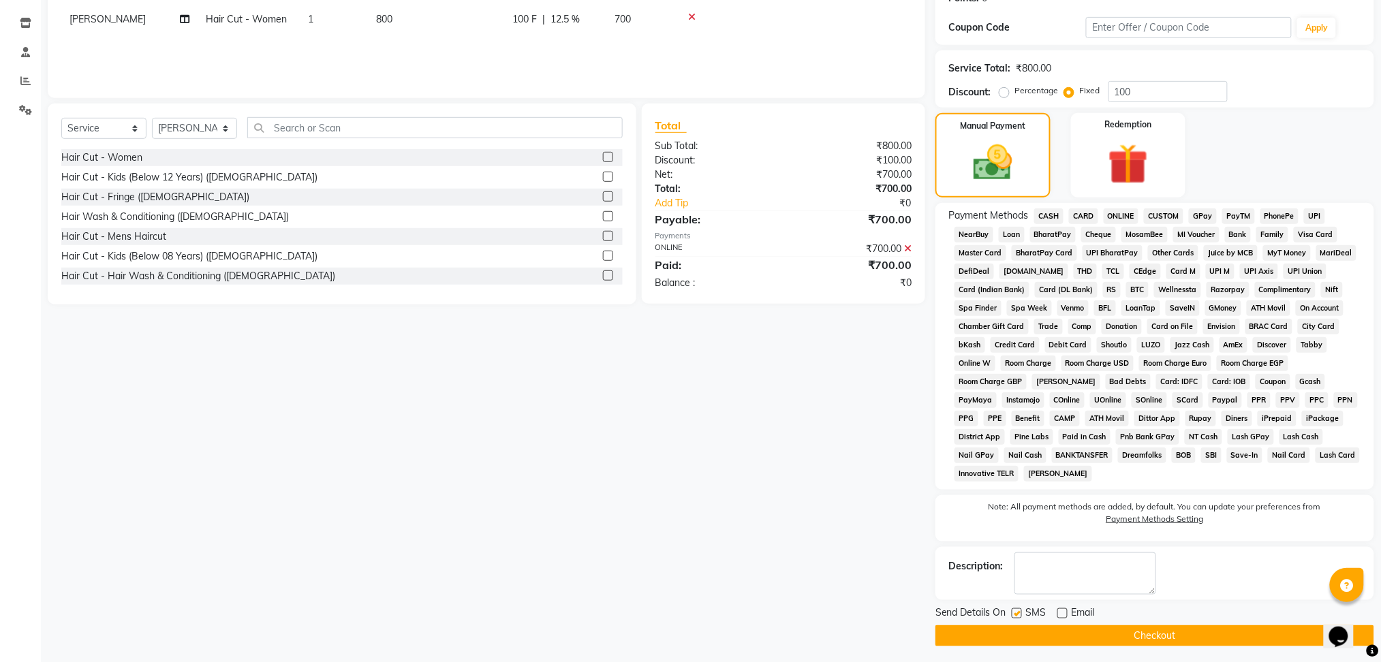
checkbox input "false"
click at [1026, 629] on button "Checkout" at bounding box center [1154, 635] width 439 height 21
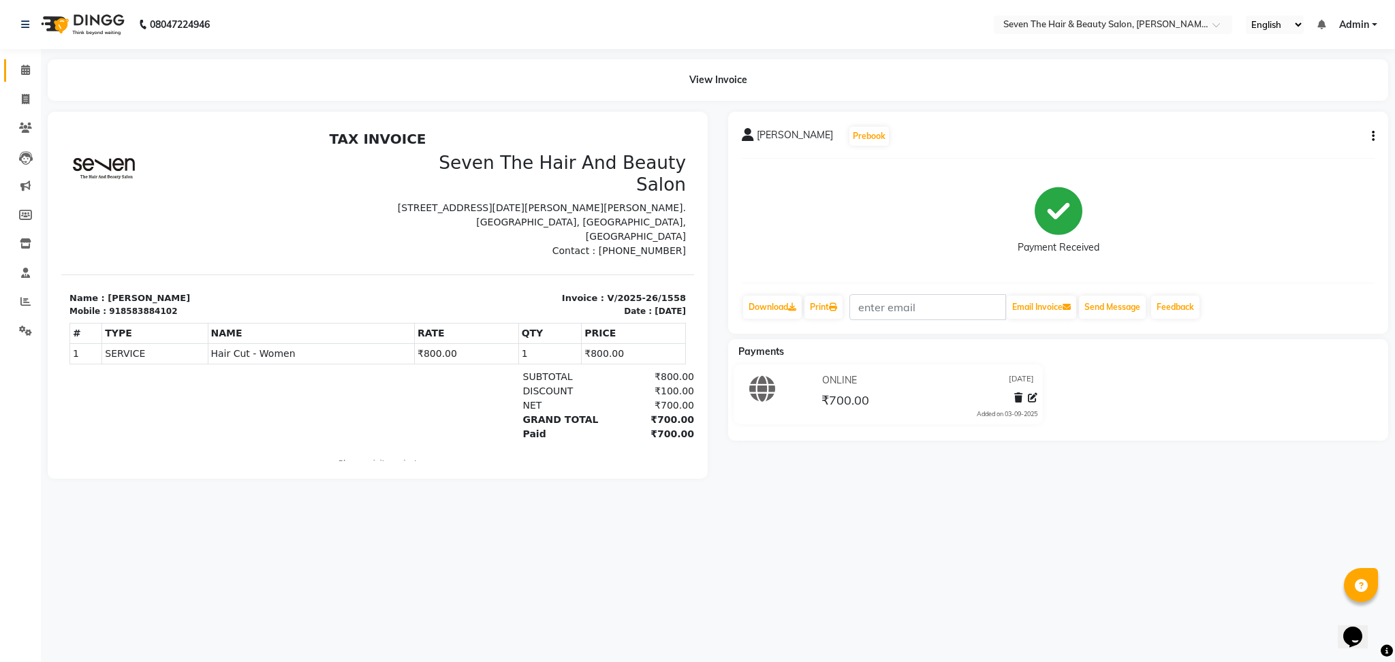
click at [20, 79] on link "Calendar" at bounding box center [20, 70] width 33 height 22
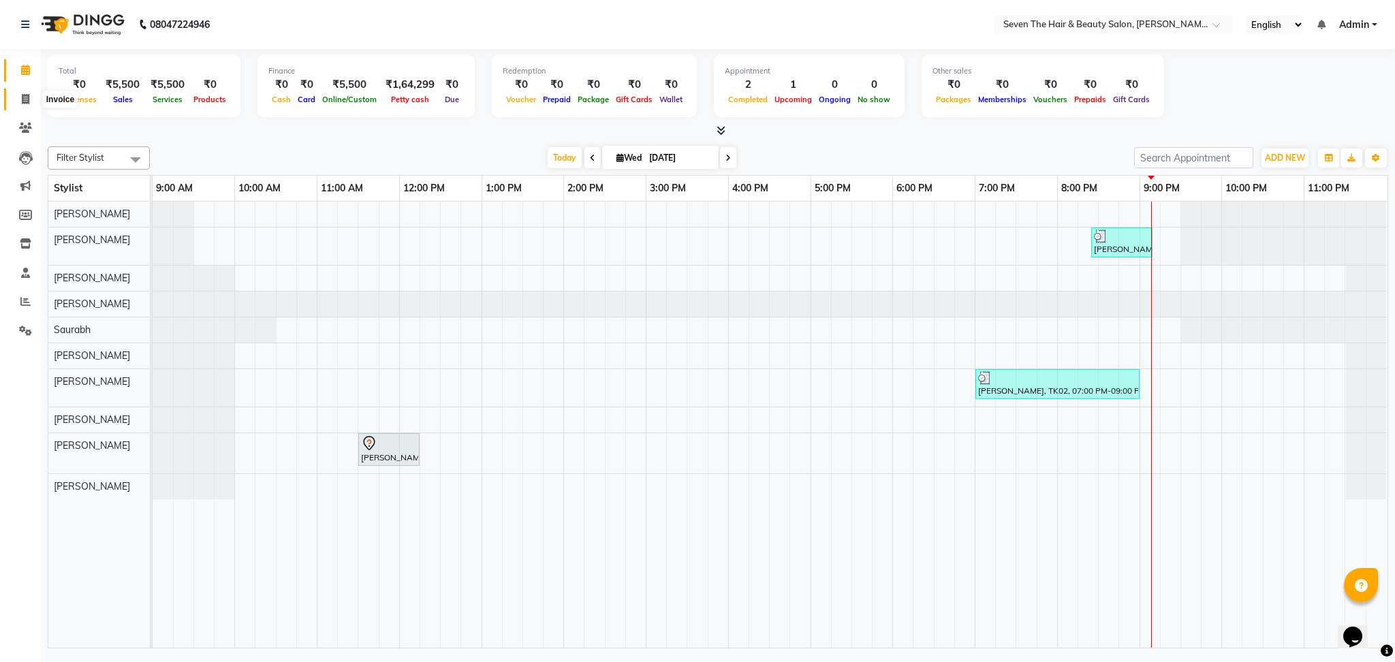
click at [26, 95] on icon at bounding box center [25, 99] width 7 height 10
select select "service"
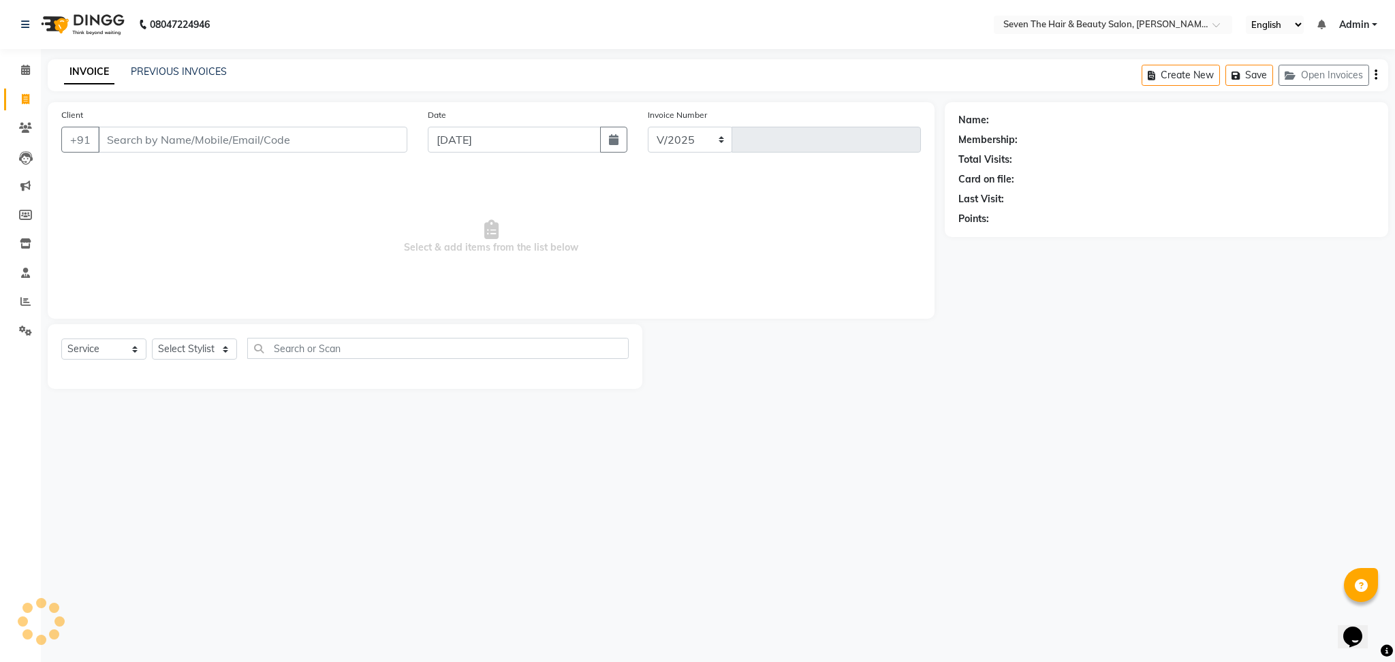
select select "659"
type input "1559"
click at [158, 143] on input "Client" at bounding box center [252, 140] width 309 height 26
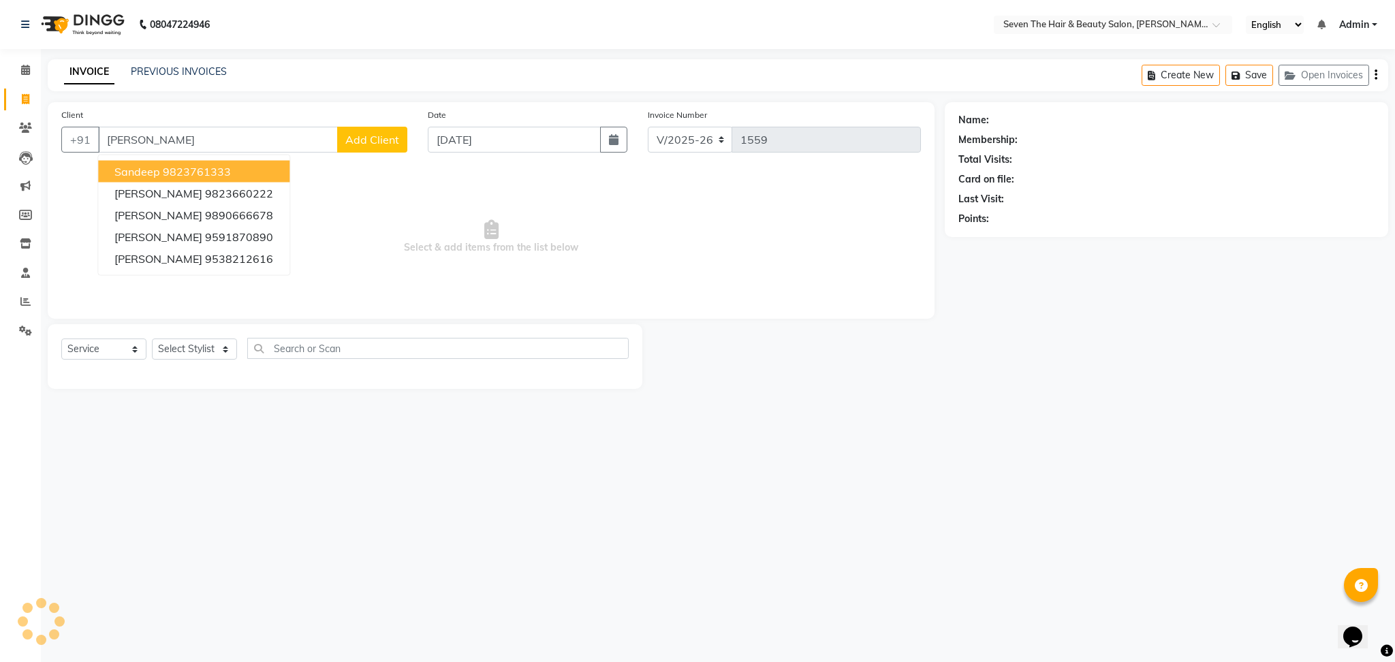
click at [232, 174] on button "sandeep 9823761333" at bounding box center [193, 172] width 191 height 22
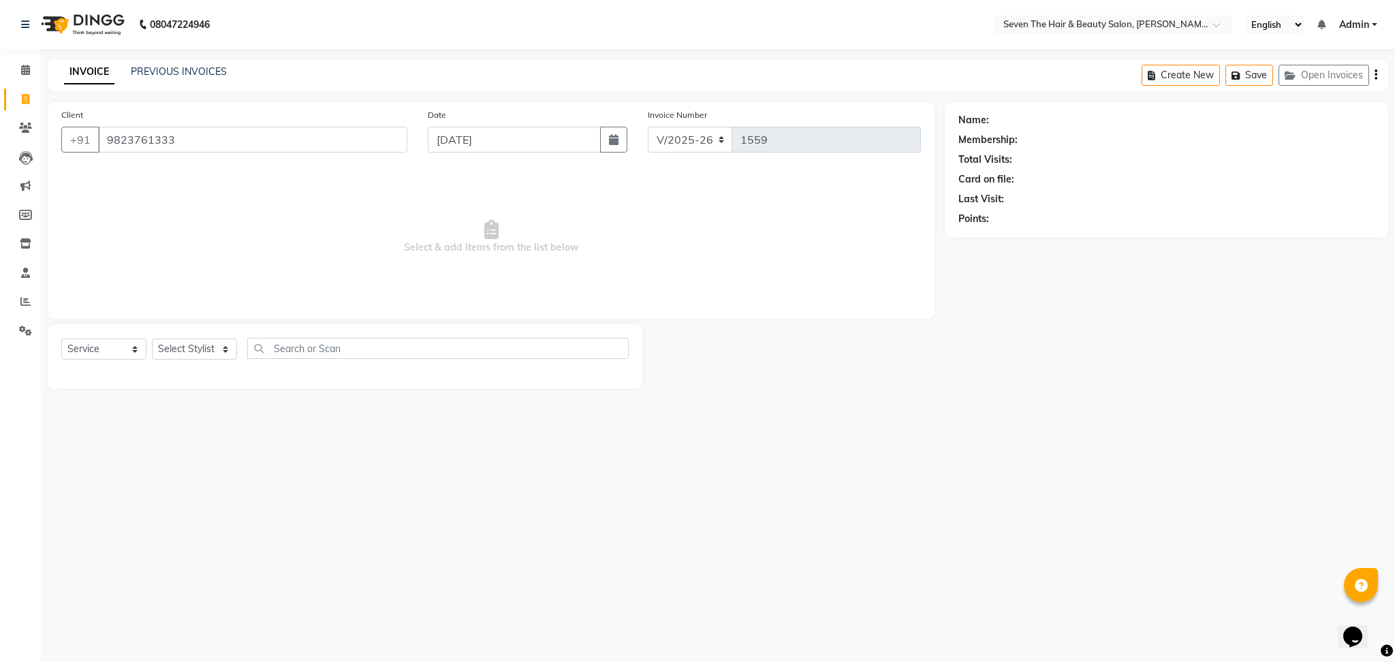
type input "9823761333"
click at [202, 358] on select "Select Stylist [PERSON_NAME] [PERSON_NAME] Pooja [PERSON_NAME] [PERSON_NAME] [P…" at bounding box center [194, 349] width 85 height 21
select select "9758"
click at [152, 339] on select "Select Stylist [PERSON_NAME] [PERSON_NAME] Pooja [PERSON_NAME] [PERSON_NAME] [P…" at bounding box center [194, 349] width 85 height 21
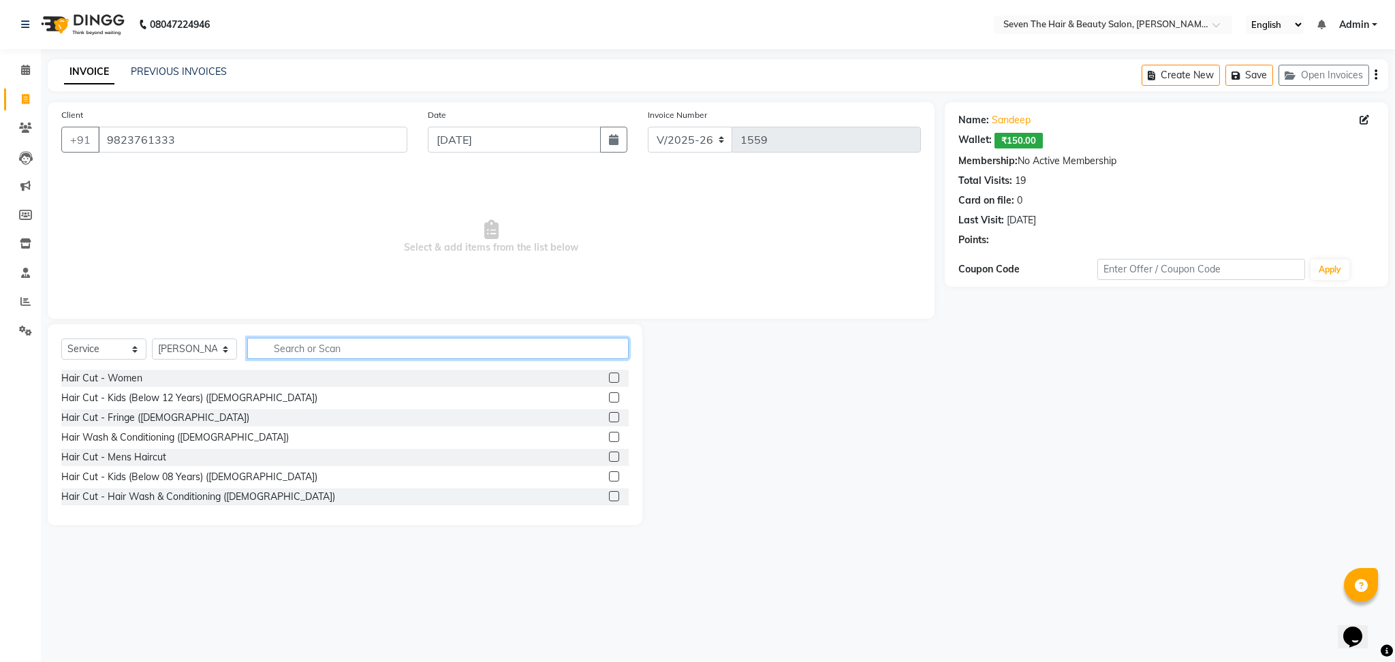
click at [366, 346] on input "text" at bounding box center [437, 348] width 381 height 21
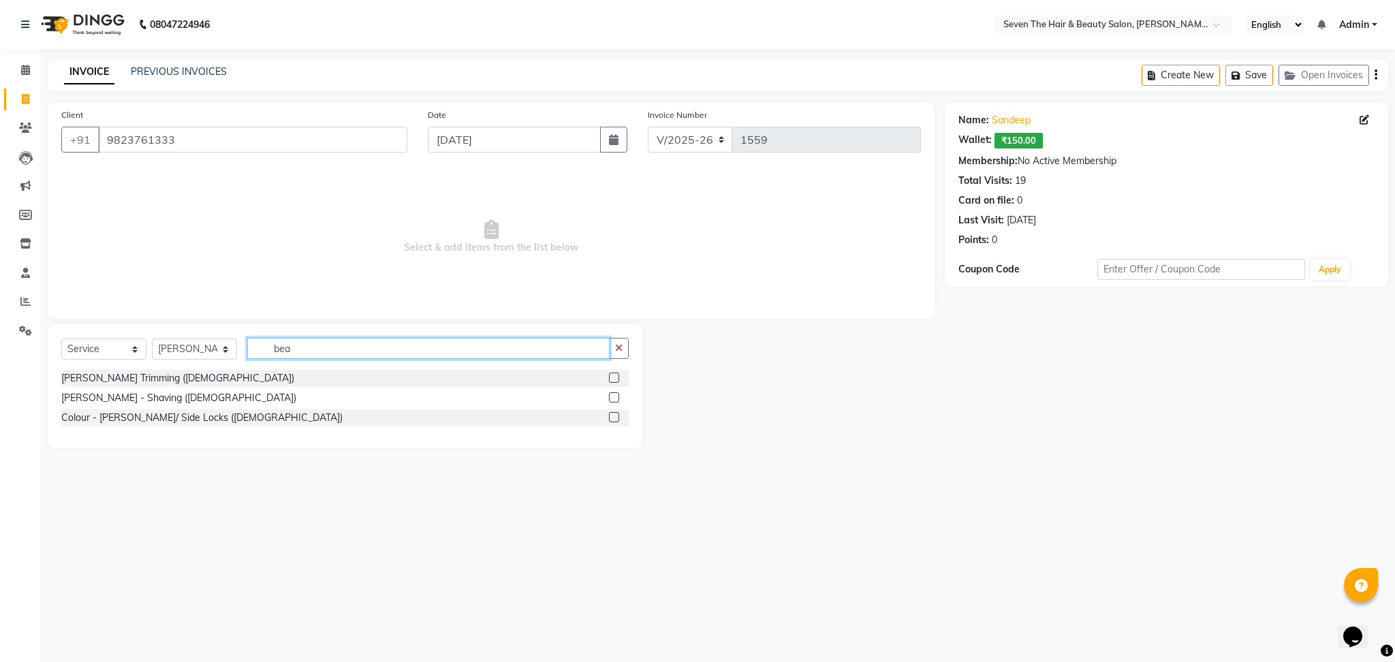
type input "bea"
click at [616, 373] on label at bounding box center [614, 378] width 10 height 10
click at [616, 374] on input "checkbox" at bounding box center [613, 378] width 9 height 9
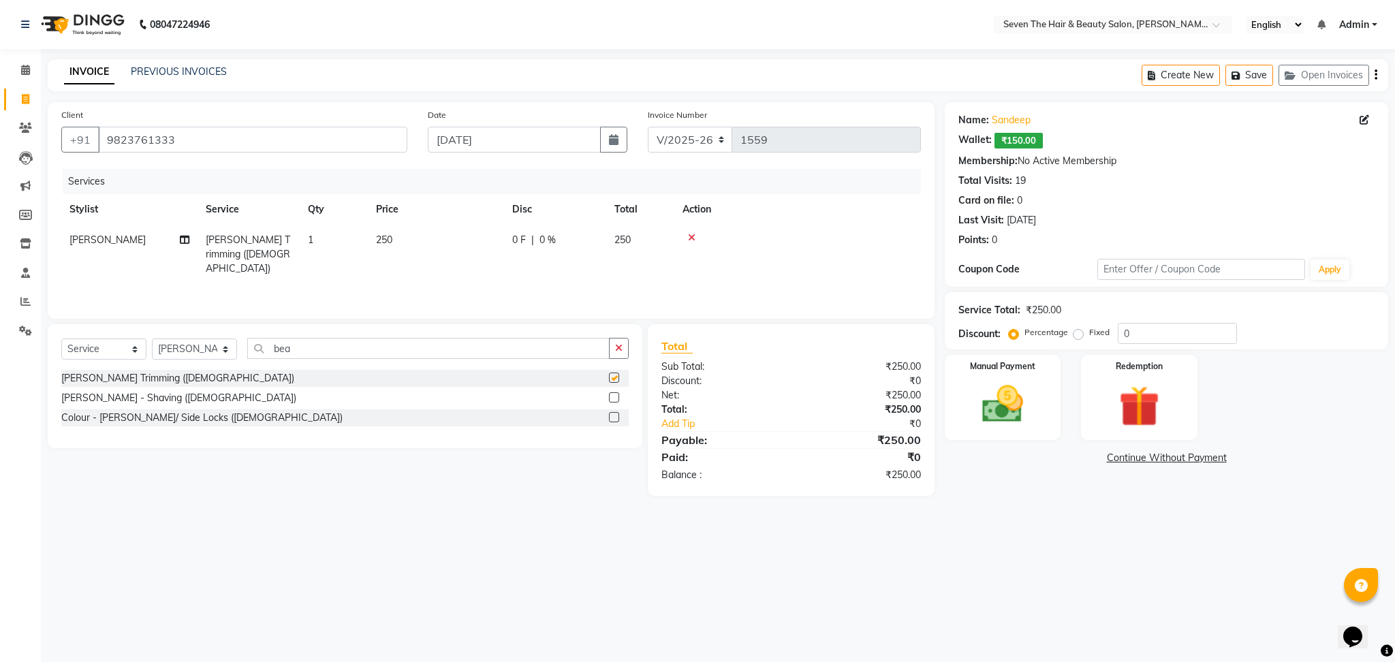
checkbox input "false"
click at [1089, 336] on label "Fixed" at bounding box center [1099, 332] width 20 height 12
click at [1077, 336] on input "Fixed" at bounding box center [1081, 333] width 10 height 10
radio input "true"
click at [1127, 336] on input "0" at bounding box center [1177, 333] width 119 height 21
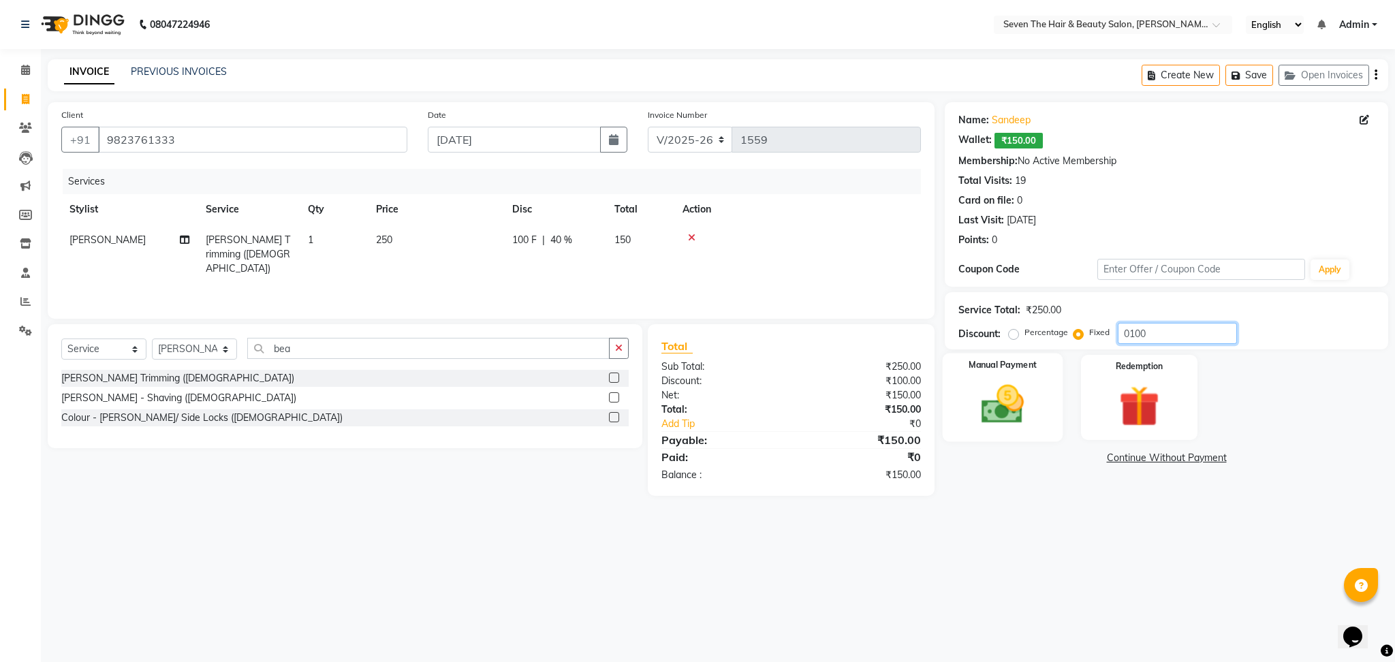
type input "0100"
click at [1006, 398] on img at bounding box center [1002, 404] width 69 height 49
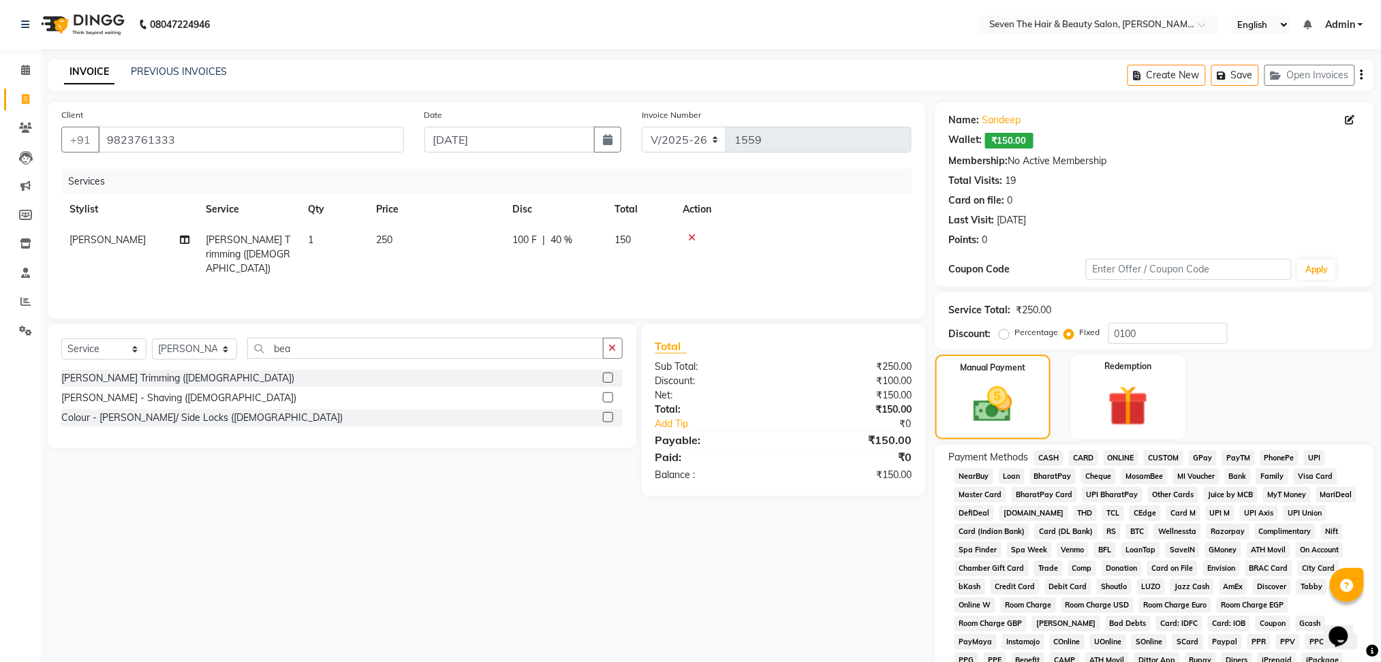
click at [1122, 454] on span "ONLINE" at bounding box center [1120, 458] width 35 height 16
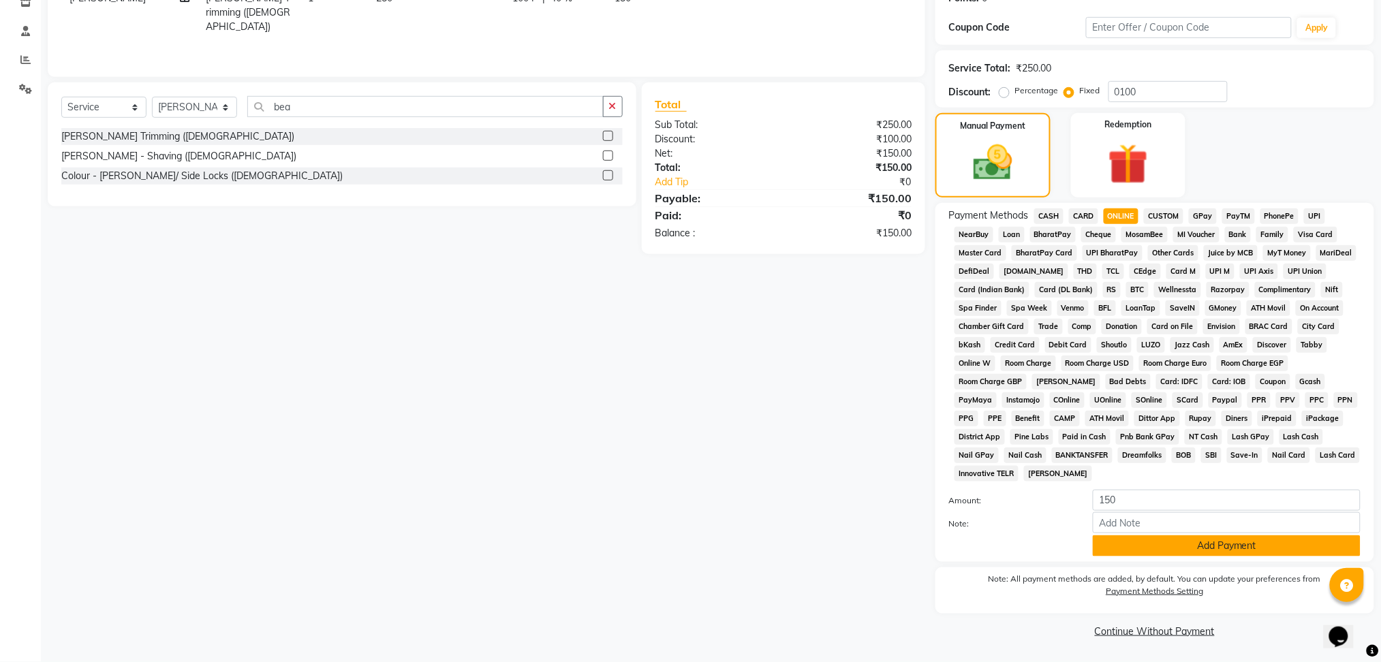
click at [1180, 550] on button "Add Payment" at bounding box center [1227, 545] width 268 height 21
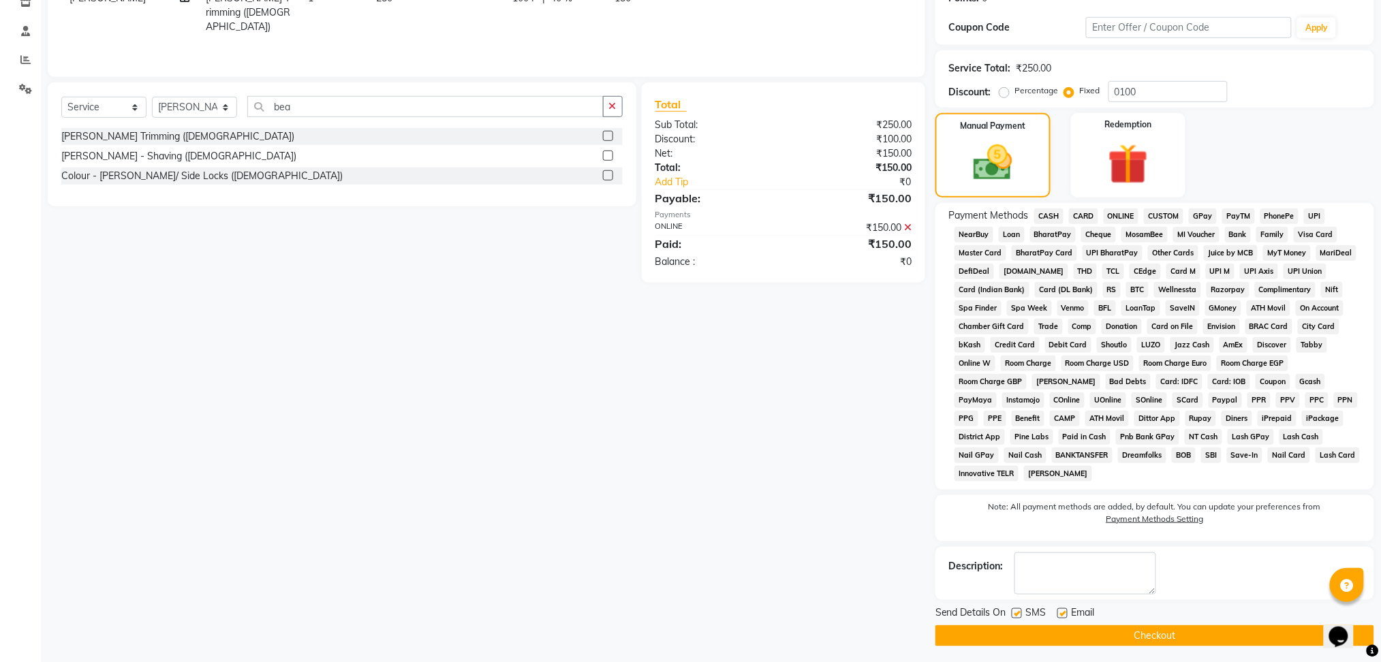
click at [1063, 612] on label at bounding box center [1062, 613] width 10 height 10
click at [1063, 612] on input "checkbox" at bounding box center [1061, 614] width 9 height 9
checkbox input "false"
click at [1018, 616] on label at bounding box center [1016, 613] width 10 height 10
click at [1018, 616] on input "checkbox" at bounding box center [1015, 614] width 9 height 9
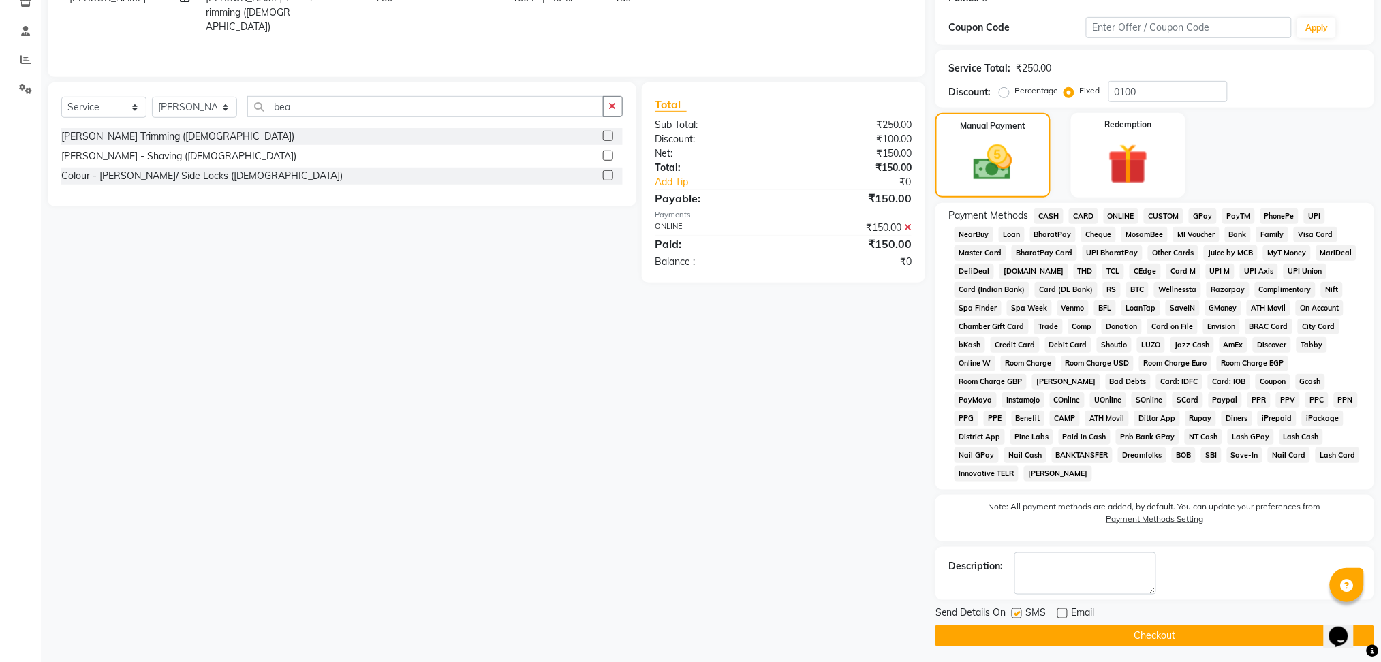
checkbox input "false"
click at [1031, 639] on button "Checkout" at bounding box center [1154, 635] width 439 height 21
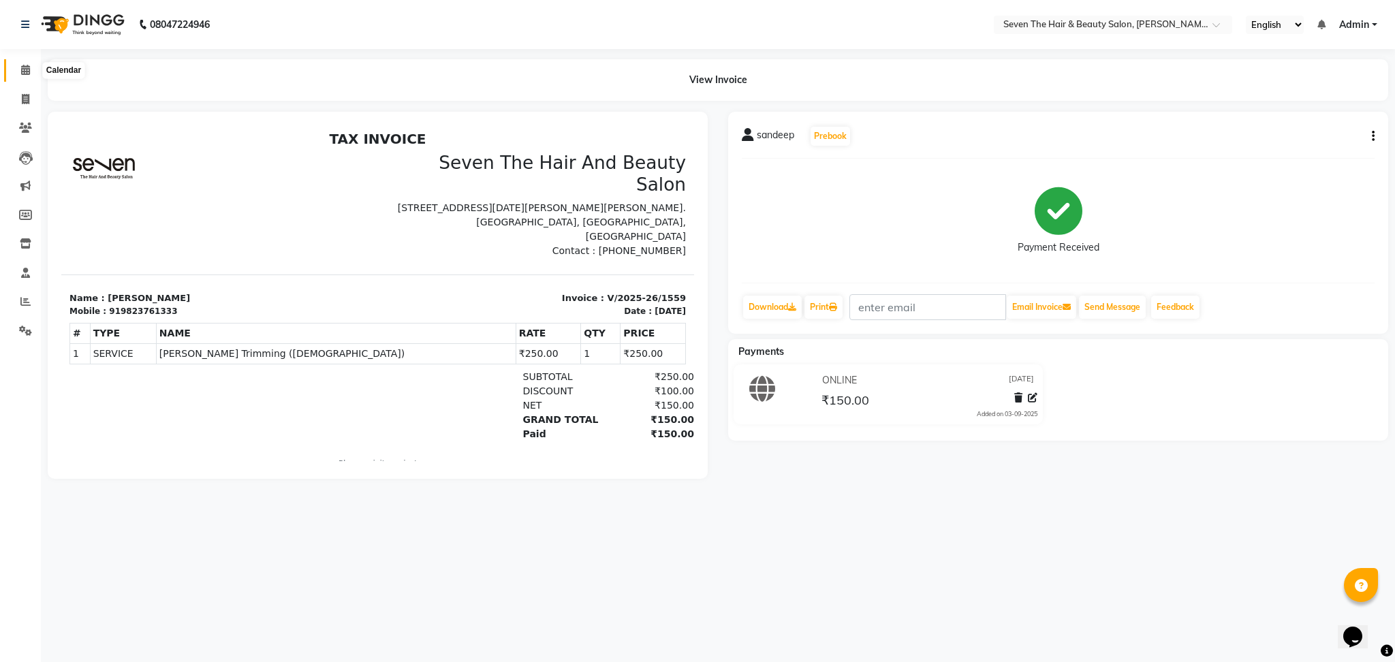
click at [22, 75] on icon at bounding box center [25, 70] width 9 height 10
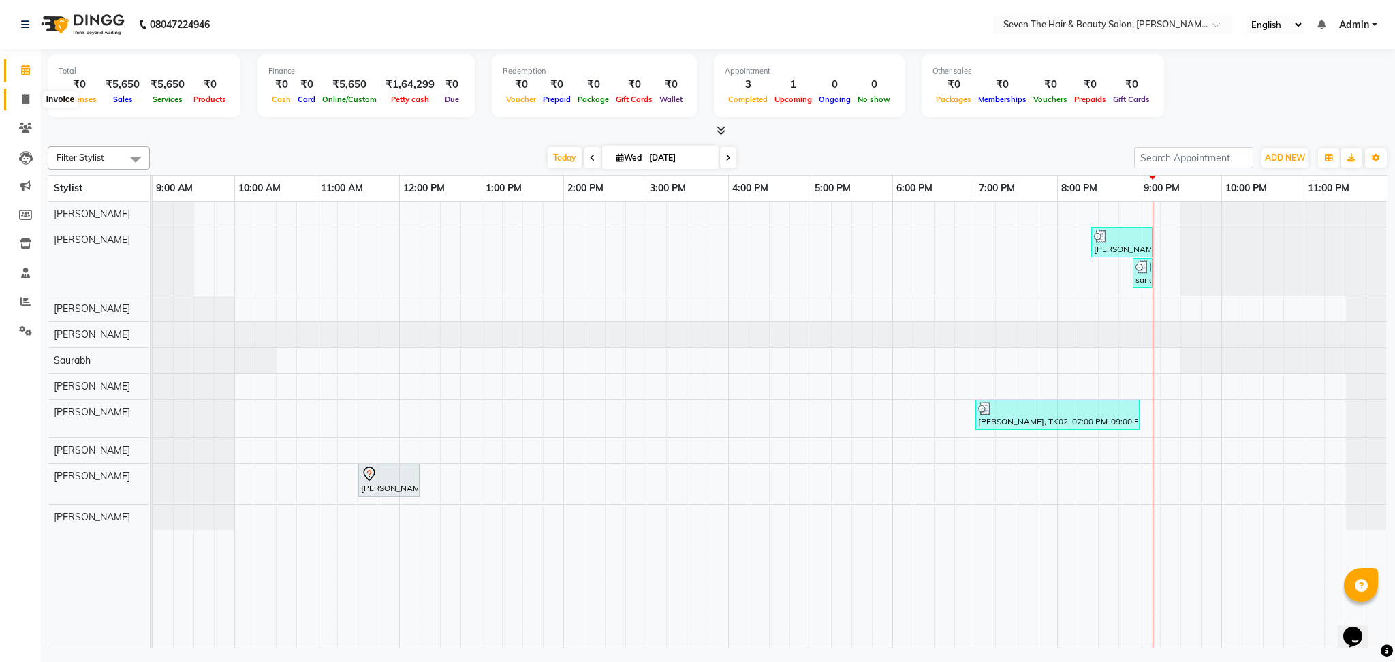
click at [25, 105] on span at bounding box center [26, 100] width 24 height 16
select select "service"
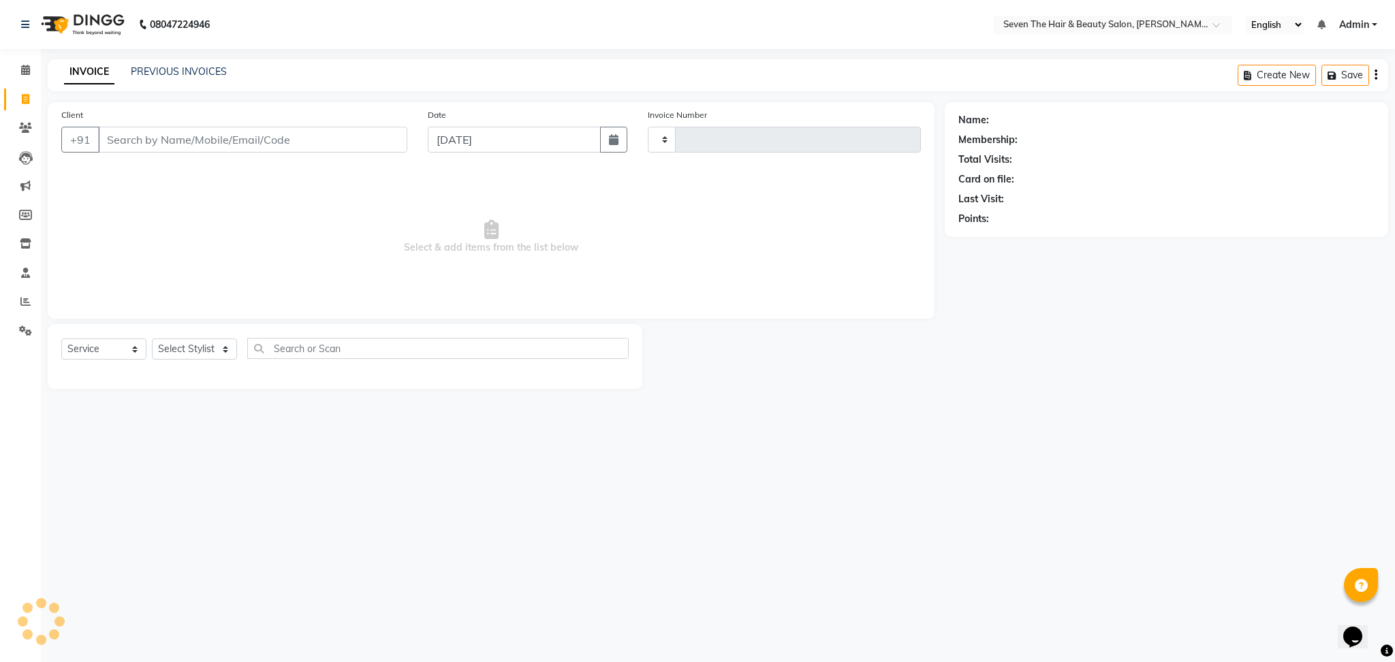
type input "1560"
select select "659"
click at [249, 147] on input "Client" at bounding box center [252, 140] width 309 height 26
type input "7666779094"
click at [397, 142] on span "Add Client" at bounding box center [372, 140] width 54 height 14
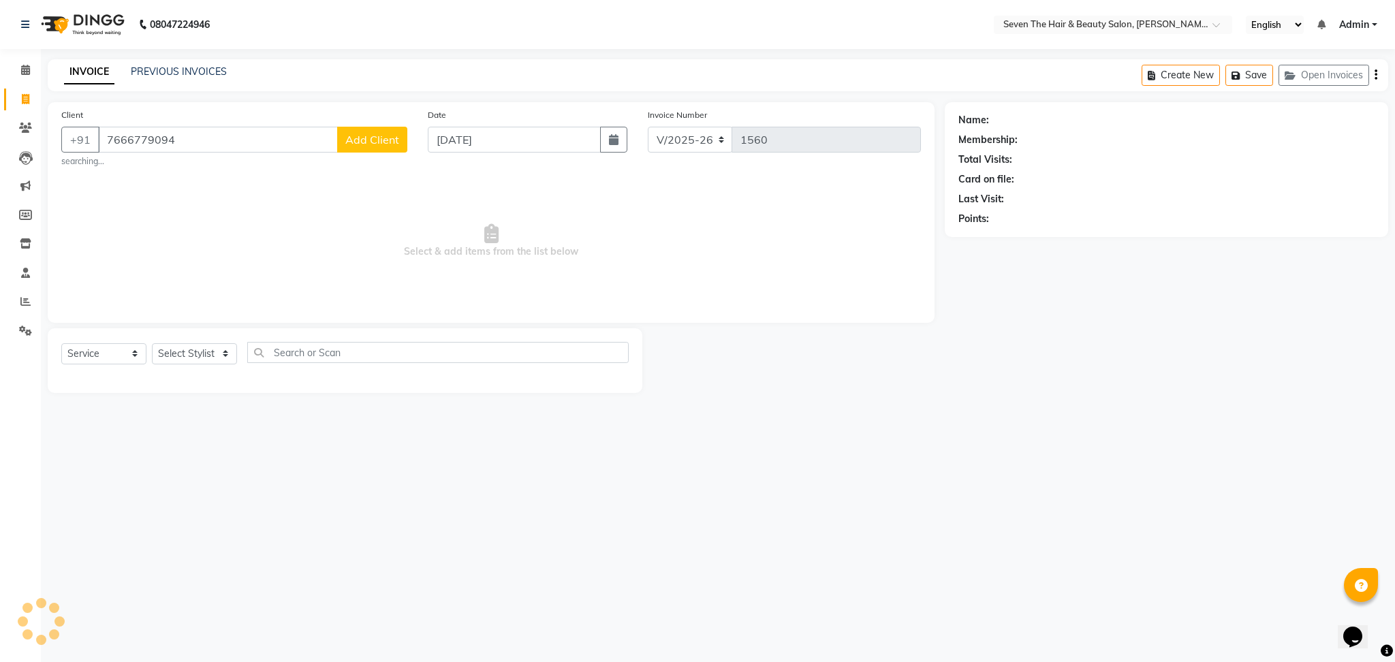
select select
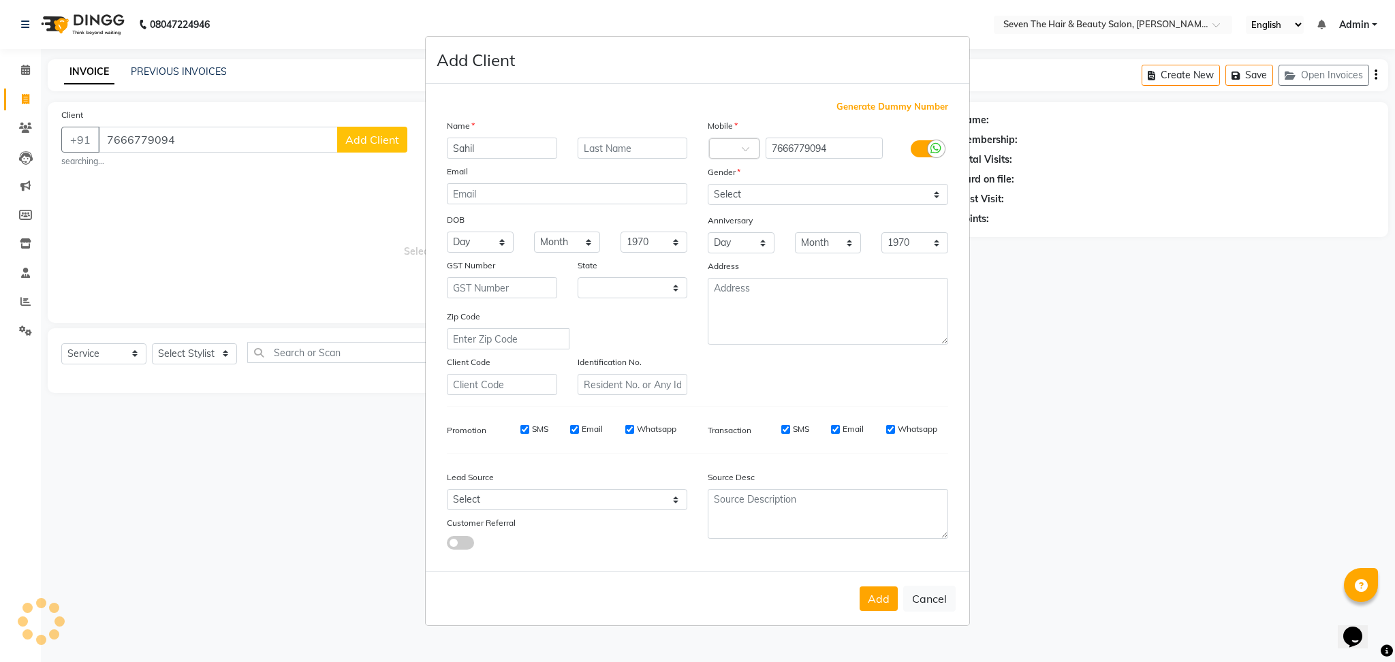
type input "Sahil"
click at [640, 153] on input "text" at bounding box center [633, 148] width 110 height 21
type input "M"
select select "22"
type input "[PERSON_NAME]"
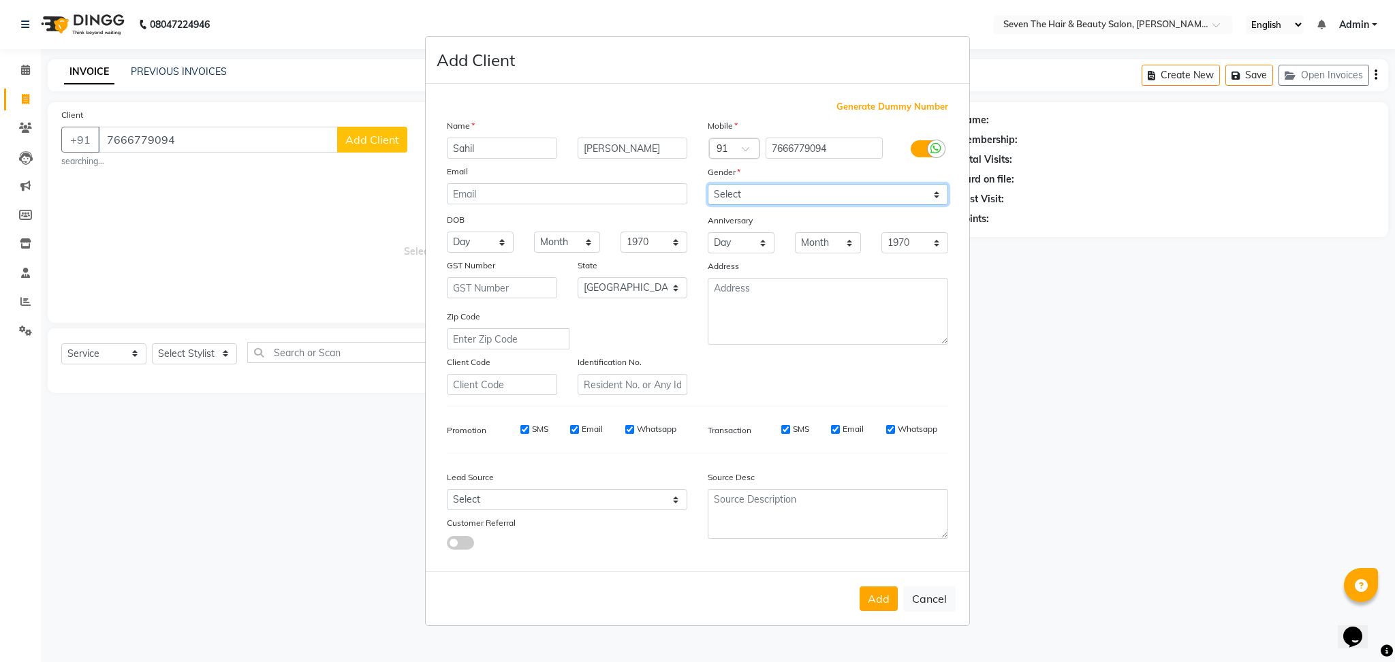
click at [787, 195] on select "Select [DEMOGRAPHIC_DATA] [DEMOGRAPHIC_DATA] Other Prefer Not To Say" at bounding box center [828, 194] width 240 height 21
select select "[DEMOGRAPHIC_DATA]"
click at [708, 184] on select "Select [DEMOGRAPHIC_DATA] [DEMOGRAPHIC_DATA] Other Prefer Not To Say" at bounding box center [828, 194] width 240 height 21
click at [884, 588] on button "Add" at bounding box center [879, 598] width 38 height 25
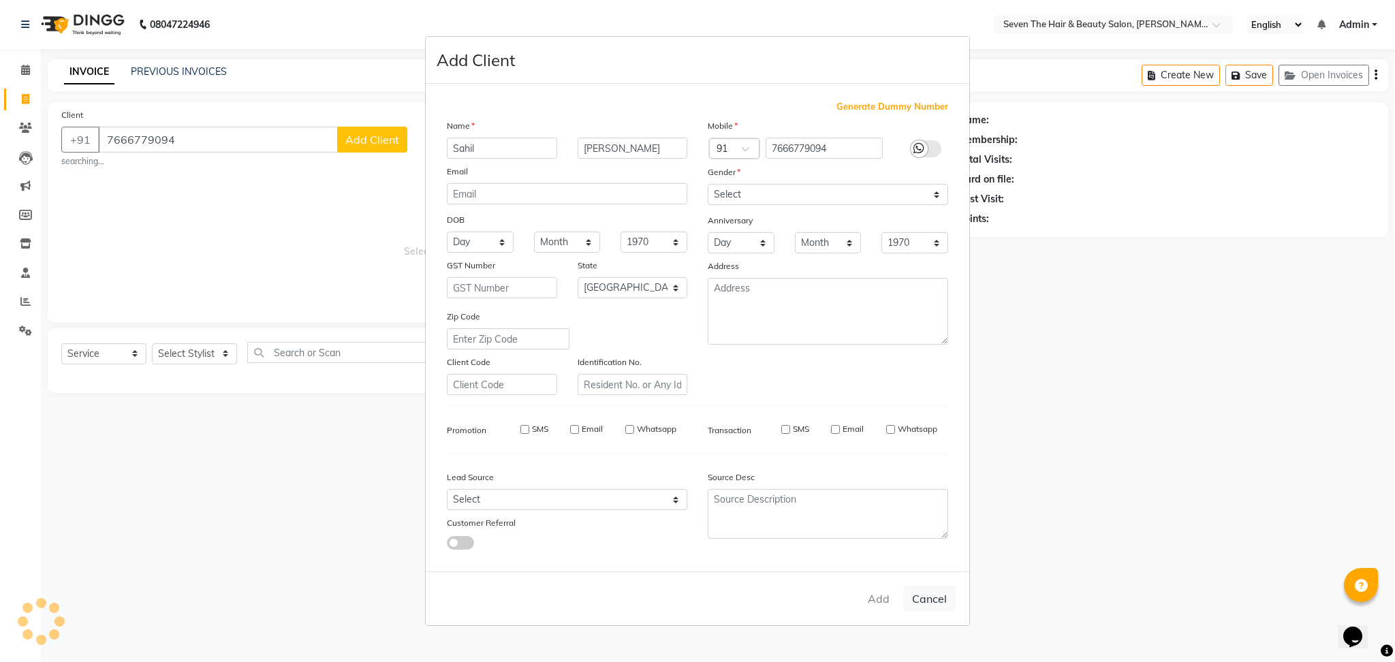
select select
select select "null"
select select
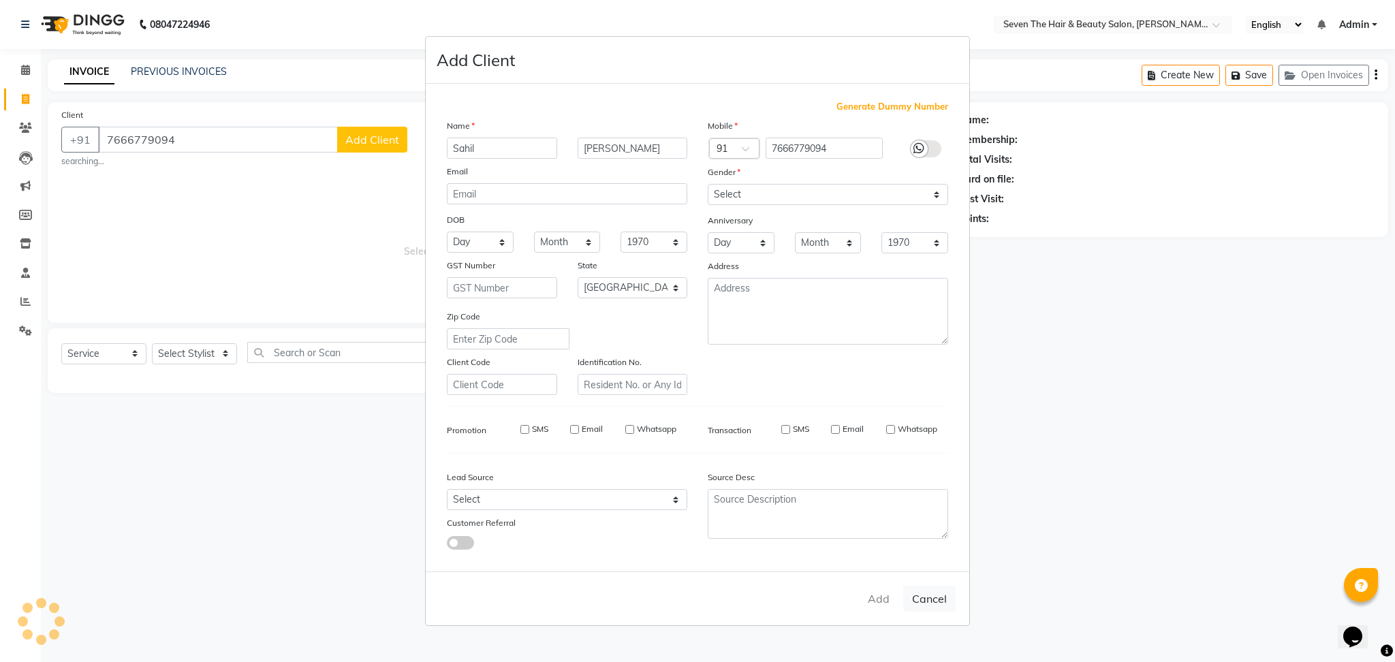
select select
checkbox input "false"
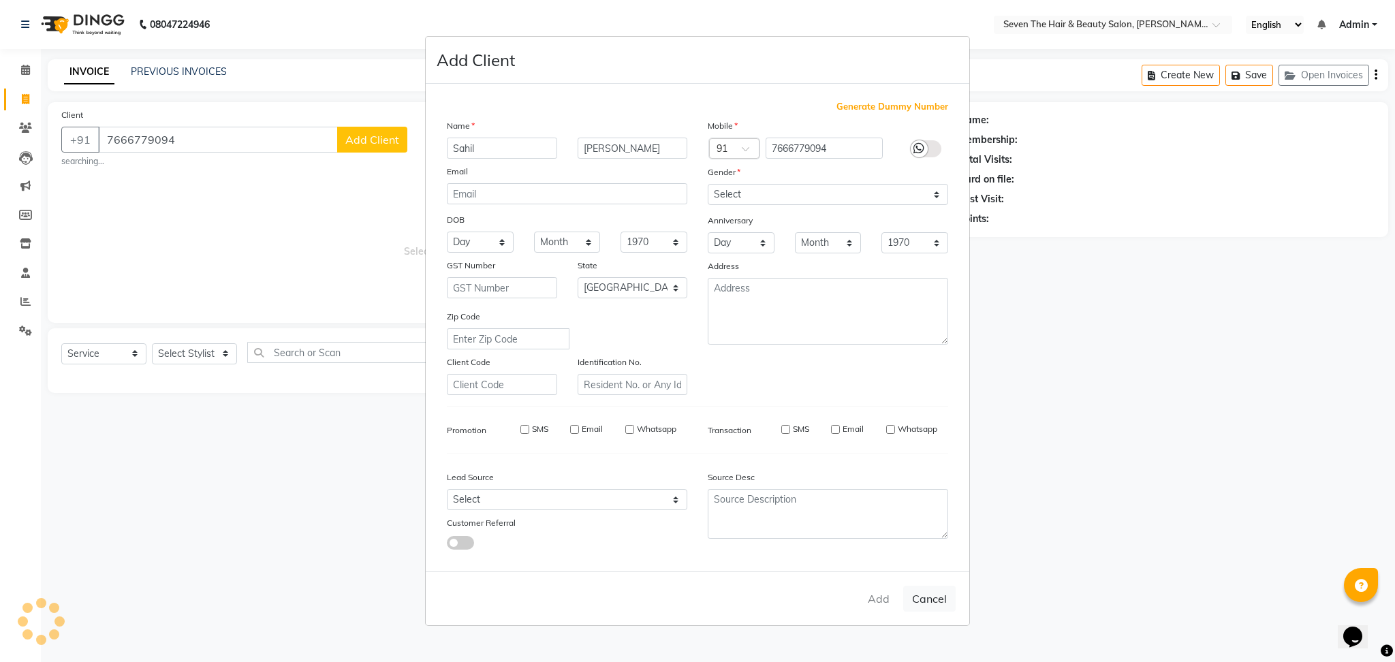
checkbox input "false"
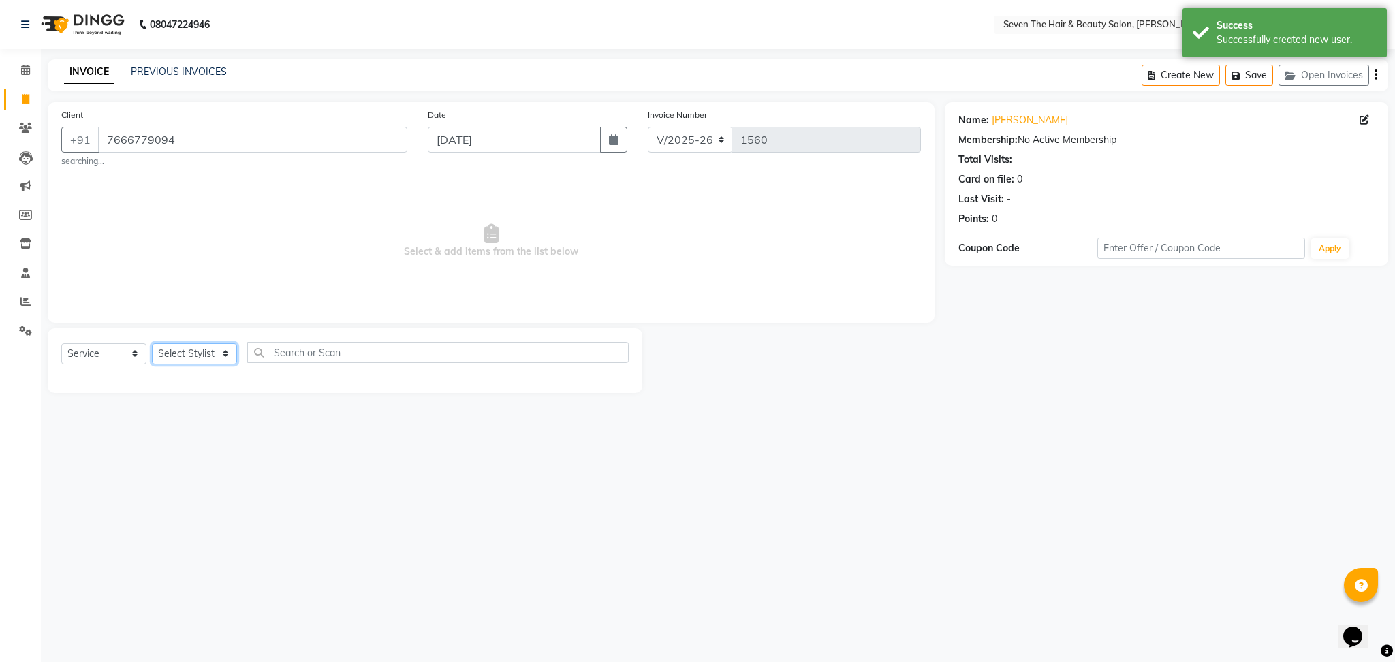
click at [220, 358] on select "Select Stylist [PERSON_NAME] [PERSON_NAME] Pooja [PERSON_NAME] [PERSON_NAME] [P…" at bounding box center [194, 353] width 85 height 21
select select "9758"
click at [152, 343] on select "Select Stylist [PERSON_NAME] [PERSON_NAME] Pooja [PERSON_NAME] [PERSON_NAME] [P…" at bounding box center [194, 353] width 85 height 21
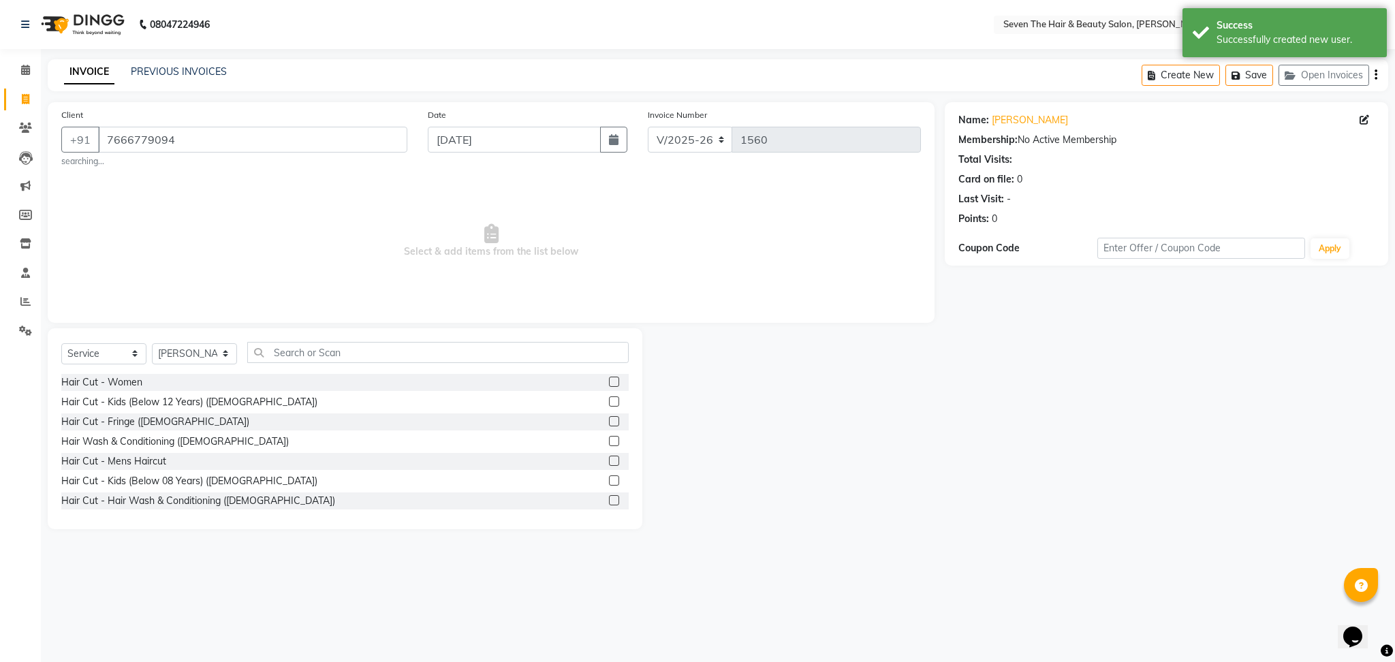
click at [609, 460] on label at bounding box center [614, 461] width 10 height 10
click at [609, 460] on input "checkbox" at bounding box center [613, 461] width 9 height 9
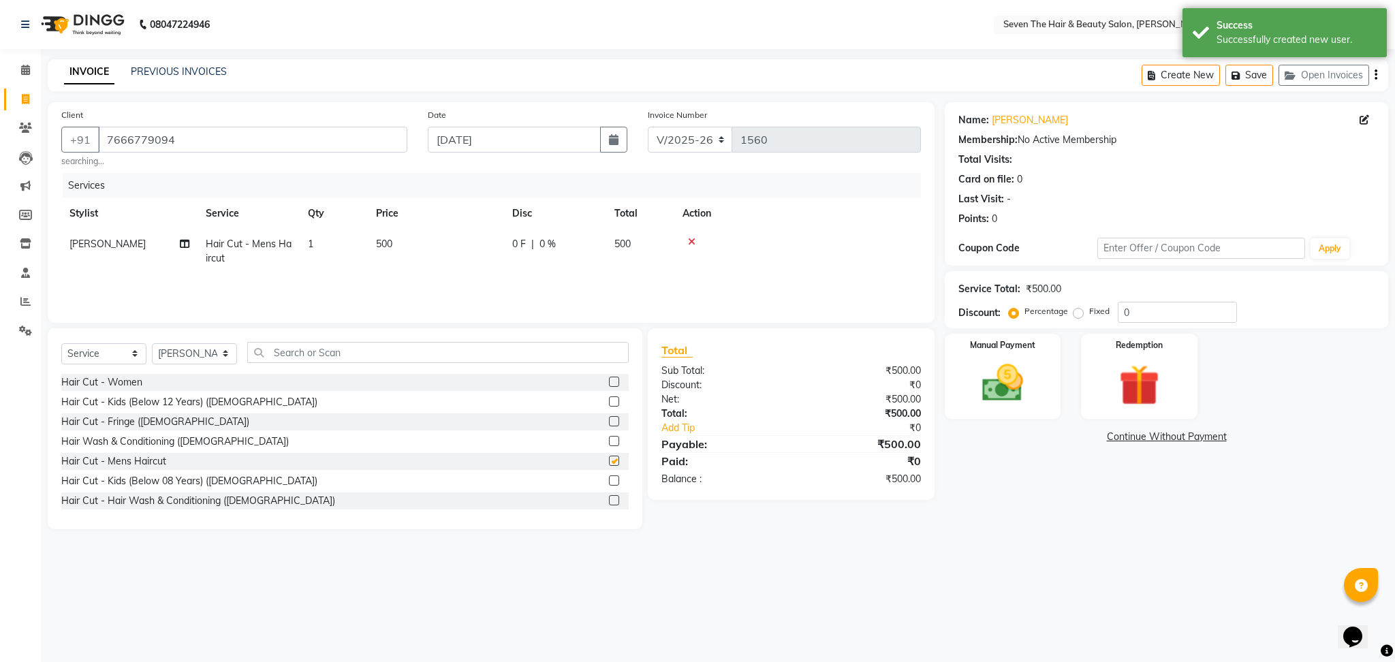
checkbox input "false"
click at [1089, 315] on label "Fixed" at bounding box center [1099, 311] width 20 height 12
click at [1076, 315] on input "Fixed" at bounding box center [1081, 312] width 10 height 10
radio input "true"
click at [1129, 317] on input "0" at bounding box center [1177, 312] width 119 height 21
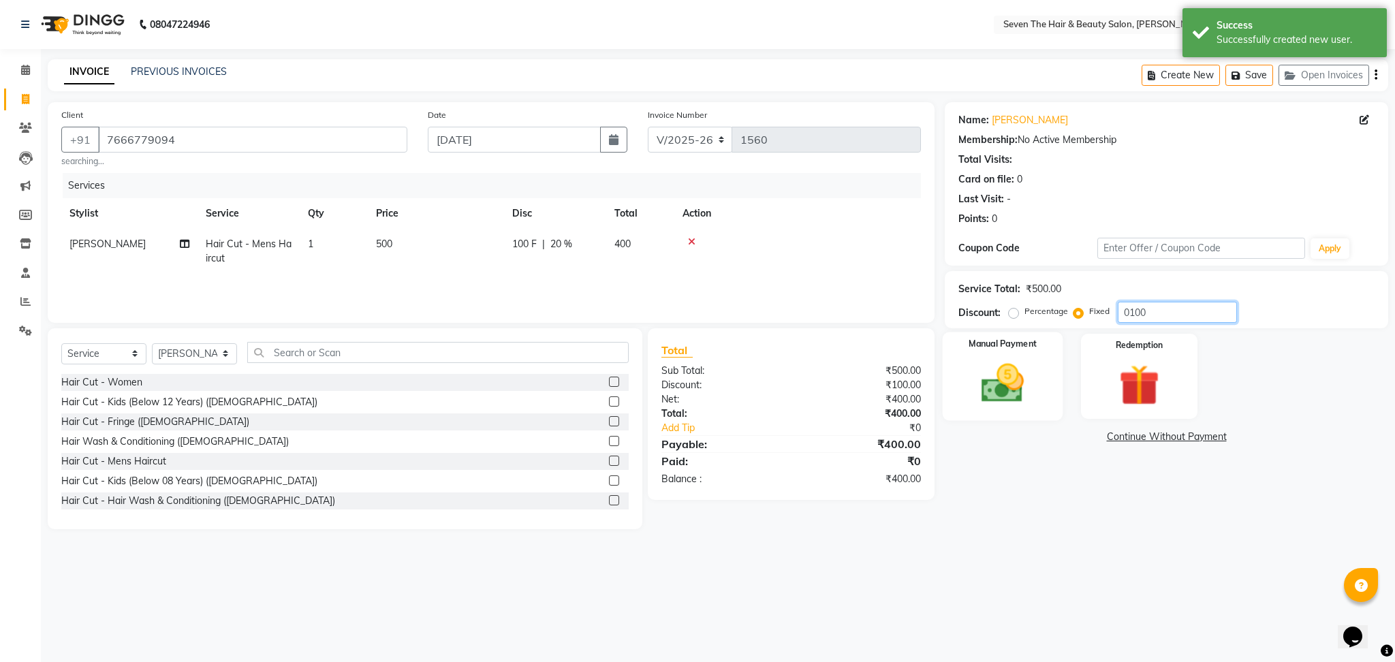
type input "0100"
click at [1017, 379] on img at bounding box center [1002, 383] width 69 height 49
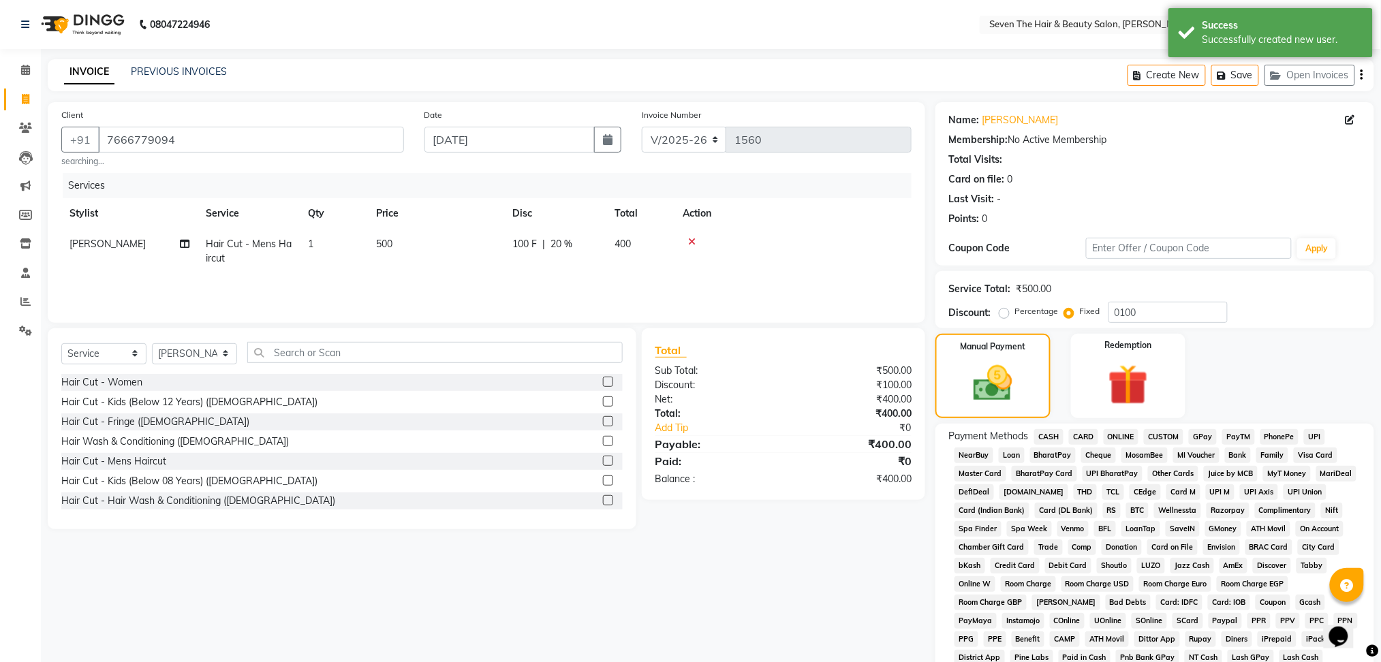
click at [1125, 443] on span "ONLINE" at bounding box center [1120, 437] width 35 height 16
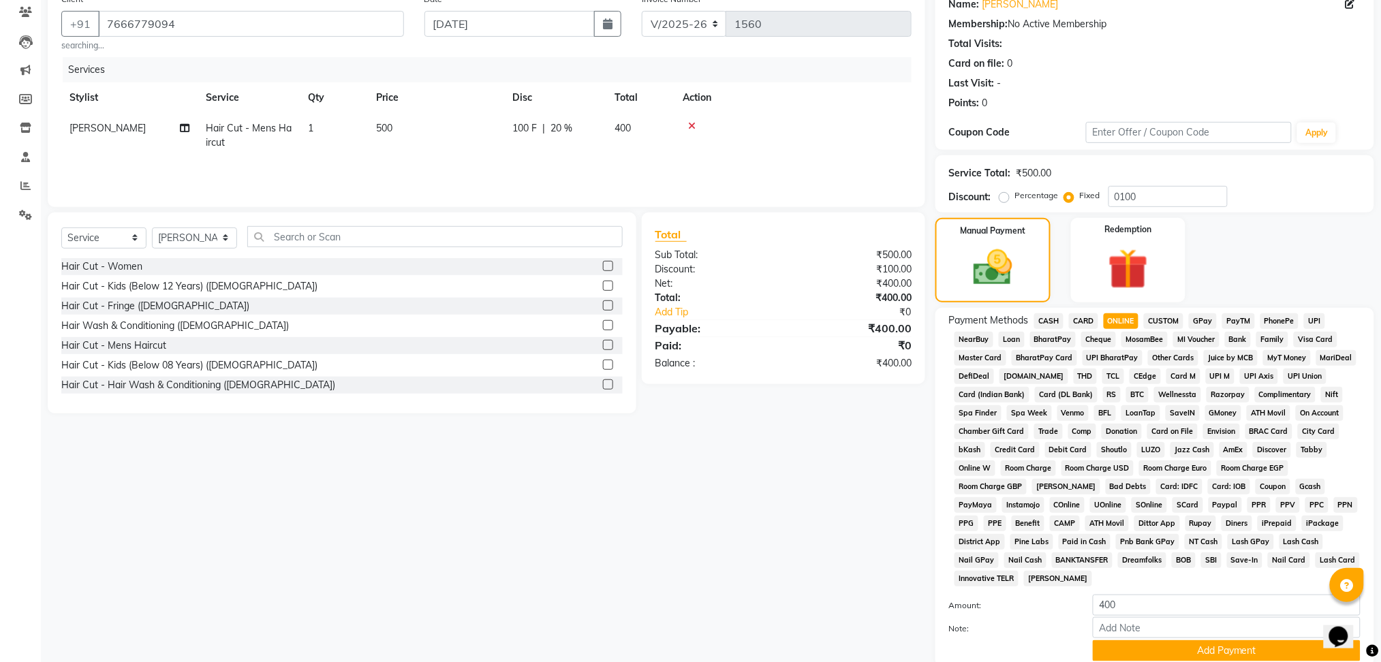
scroll to position [221, 0]
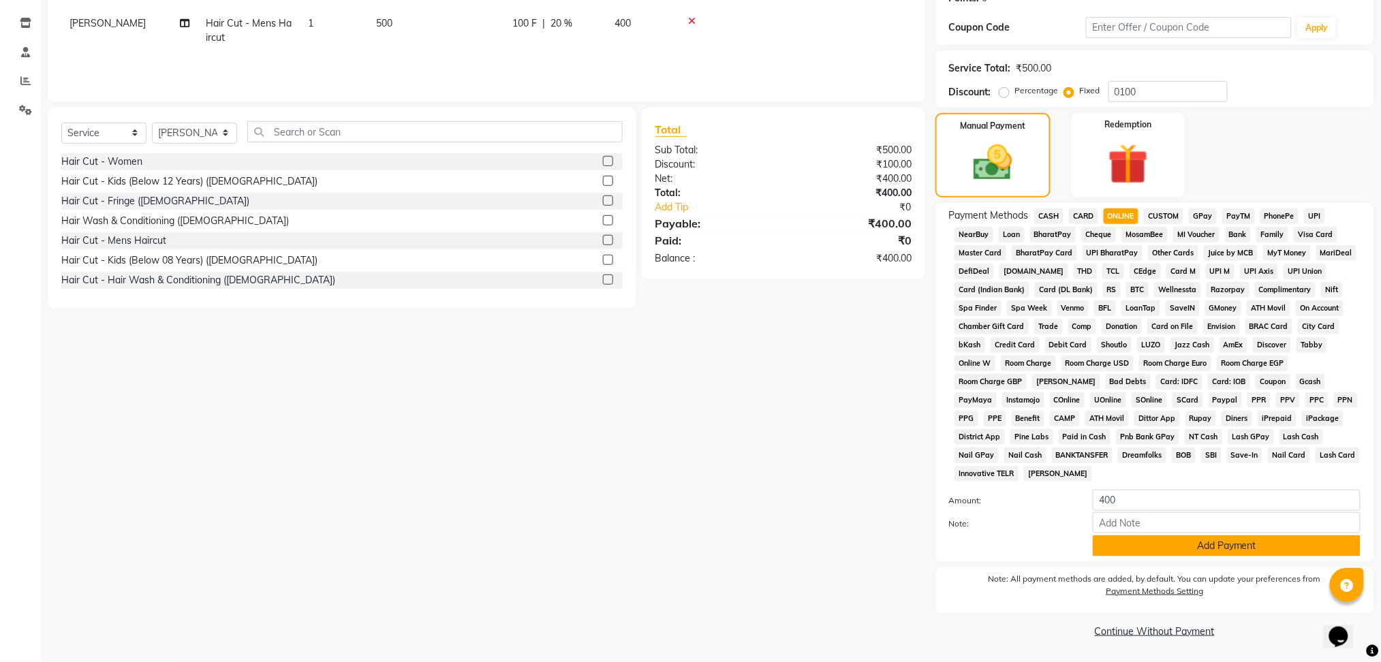
click at [1186, 555] on button "Add Payment" at bounding box center [1227, 545] width 268 height 21
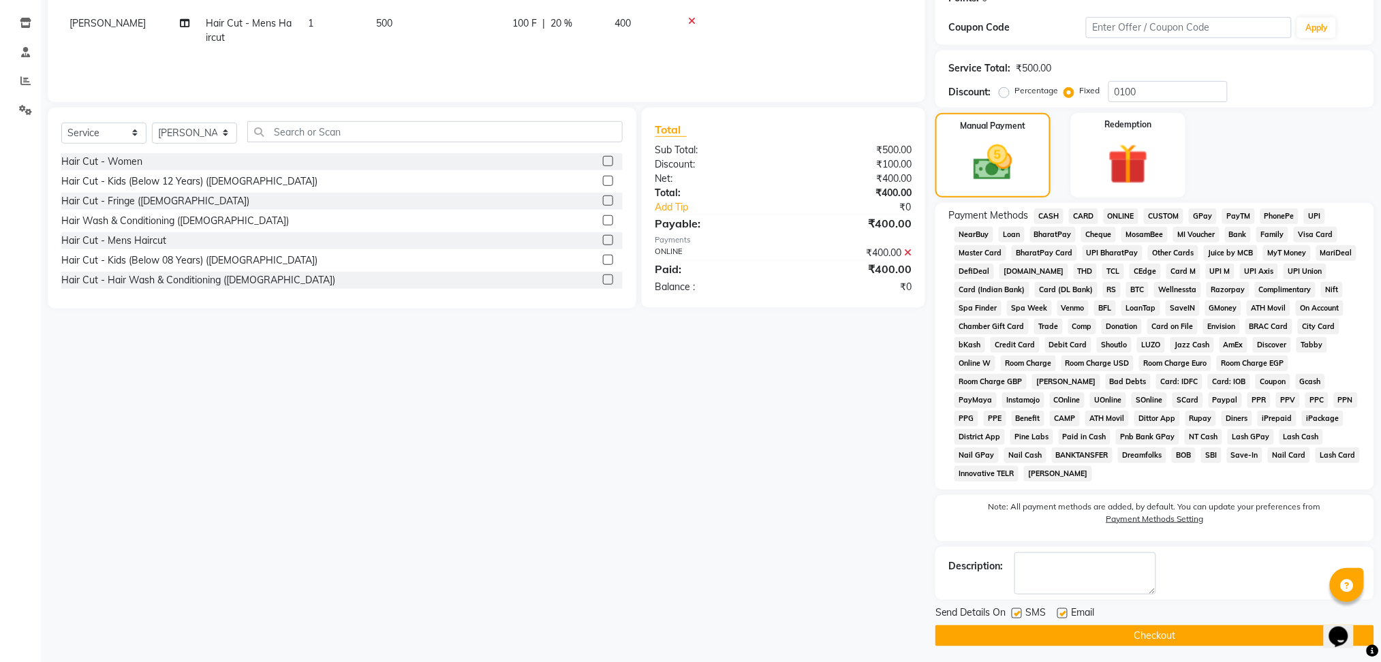
click at [1061, 617] on label at bounding box center [1062, 613] width 10 height 10
click at [1061, 617] on input "checkbox" at bounding box center [1061, 614] width 9 height 9
checkbox input "false"
click at [1015, 616] on label at bounding box center [1016, 613] width 10 height 10
click at [1015, 616] on input "checkbox" at bounding box center [1015, 614] width 9 height 9
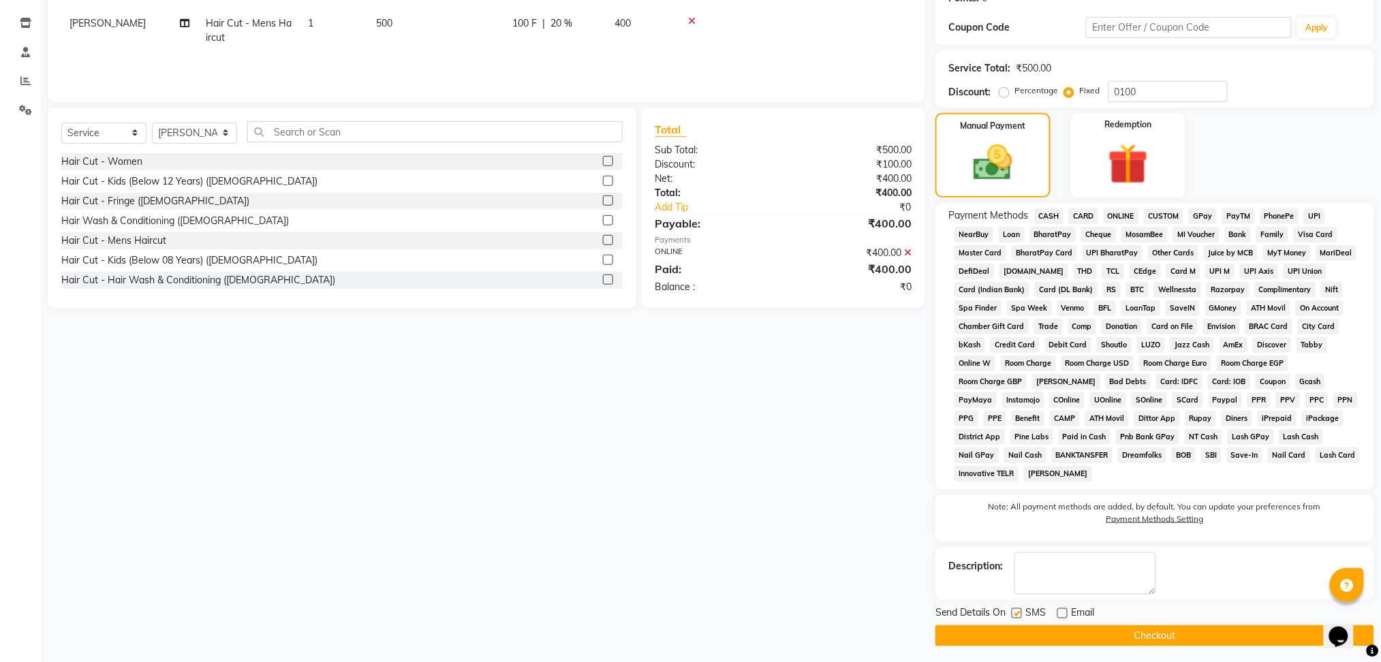
checkbox input "false"
click at [1024, 634] on button "Checkout" at bounding box center [1154, 635] width 439 height 21
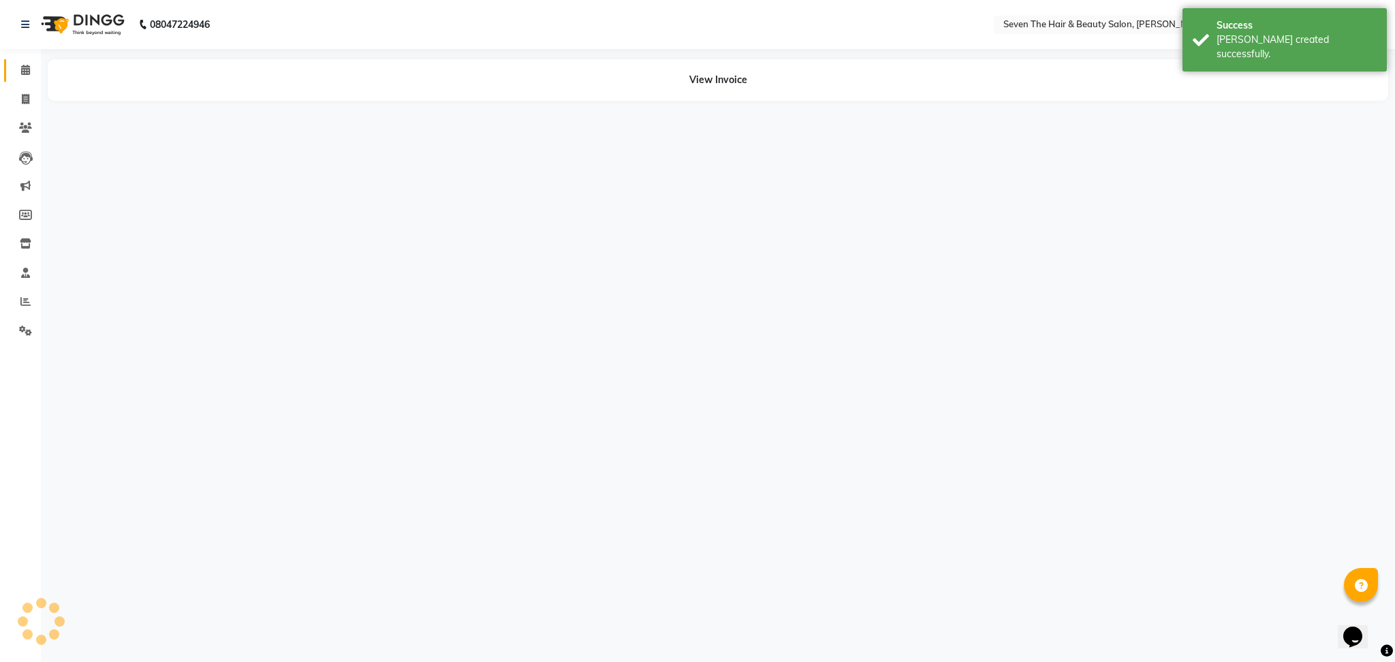
click at [20, 78] on link "Calendar" at bounding box center [20, 70] width 33 height 22
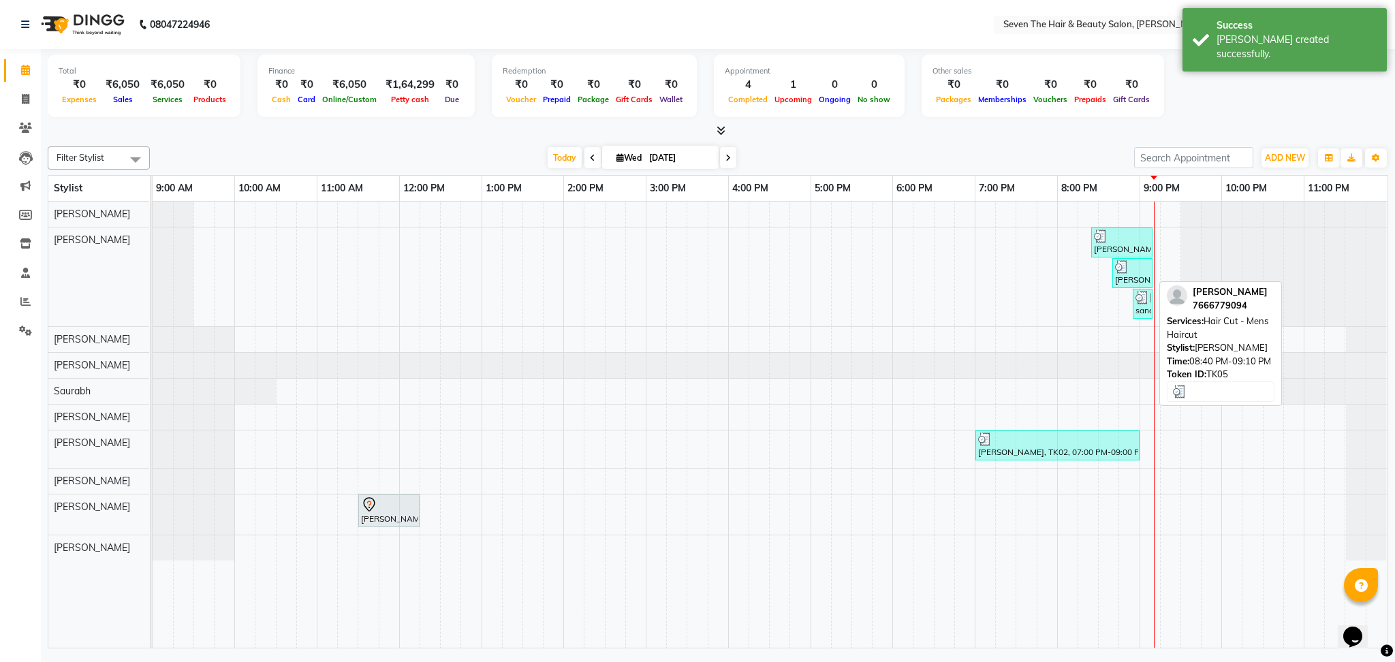
click at [1124, 272] on img at bounding box center [1122, 267] width 14 height 14
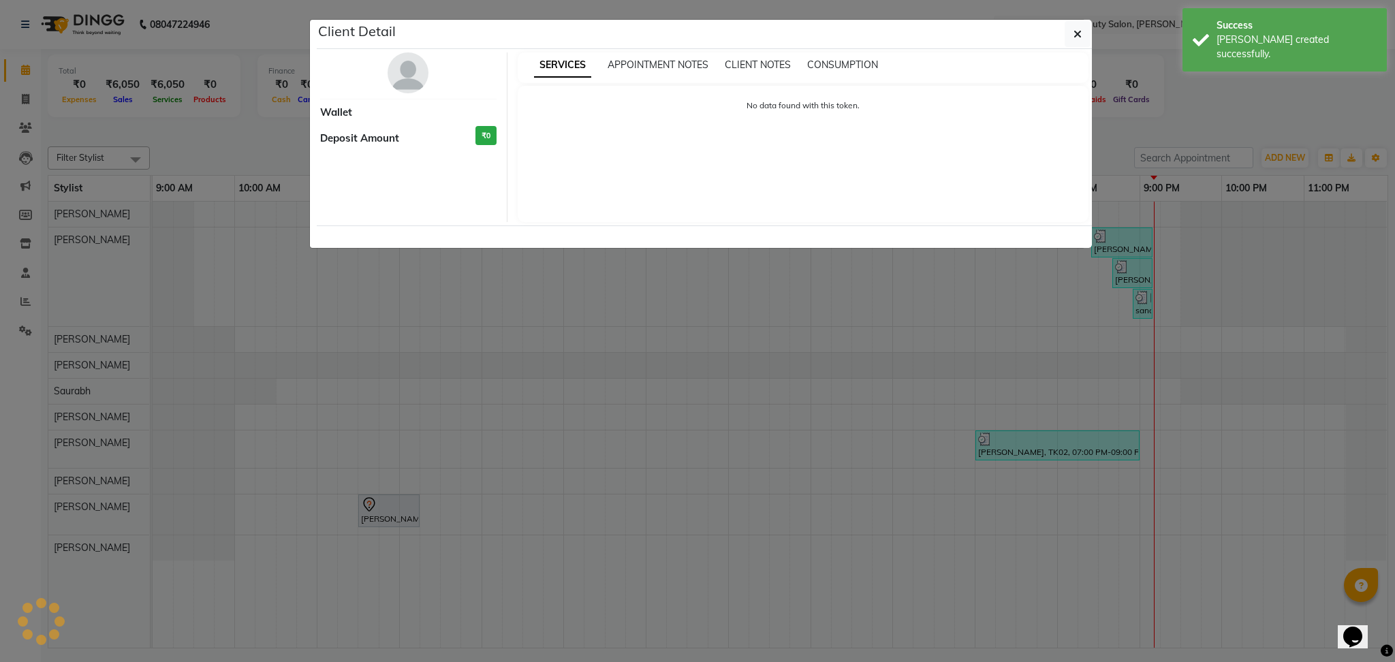
select select "3"
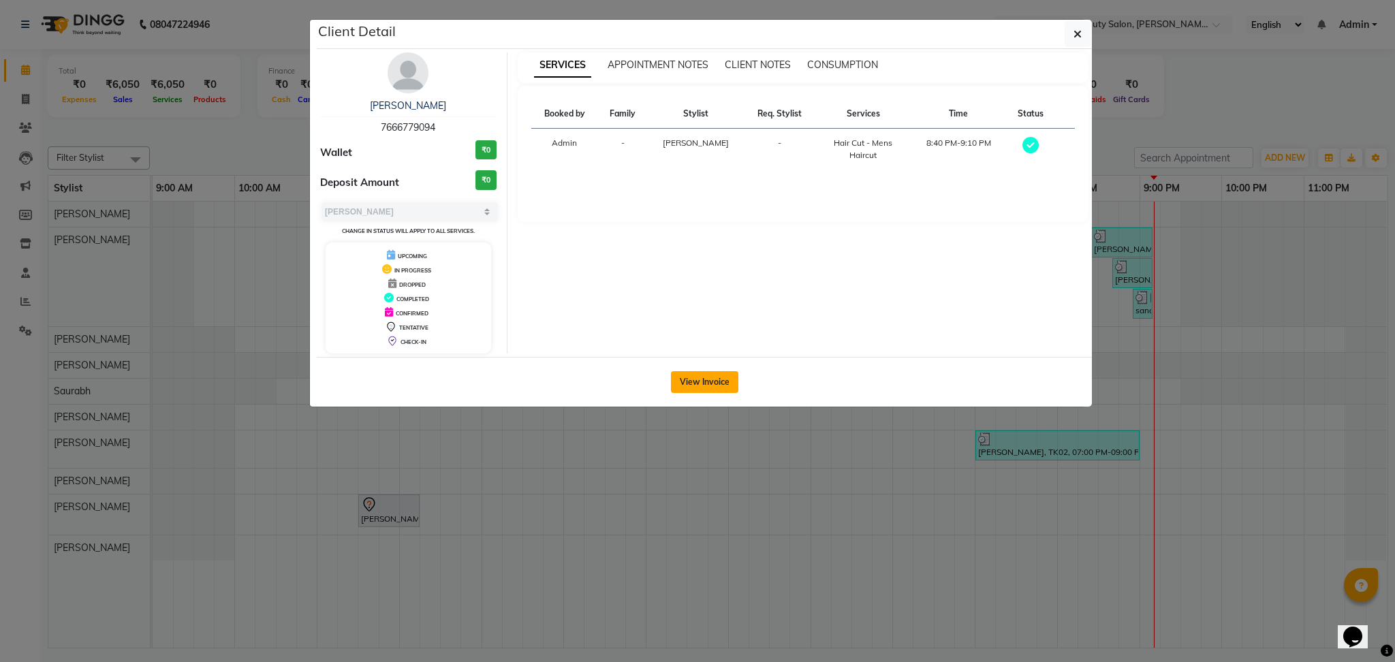
click at [695, 391] on button "View Invoice" at bounding box center [704, 382] width 67 height 22
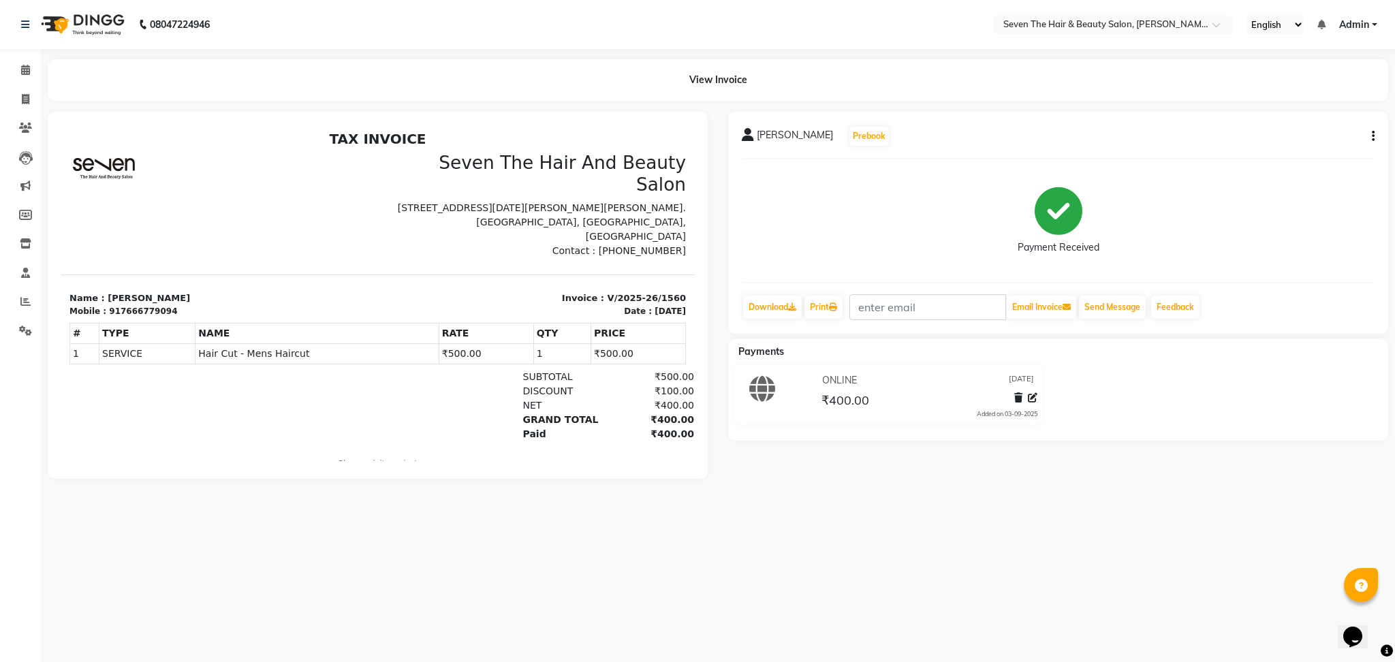
click at [1374, 136] on icon "button" at bounding box center [1373, 136] width 3 height 1
click at [1308, 157] on div "Edit Invoice" at bounding box center [1305, 152] width 93 height 17
select select "service"
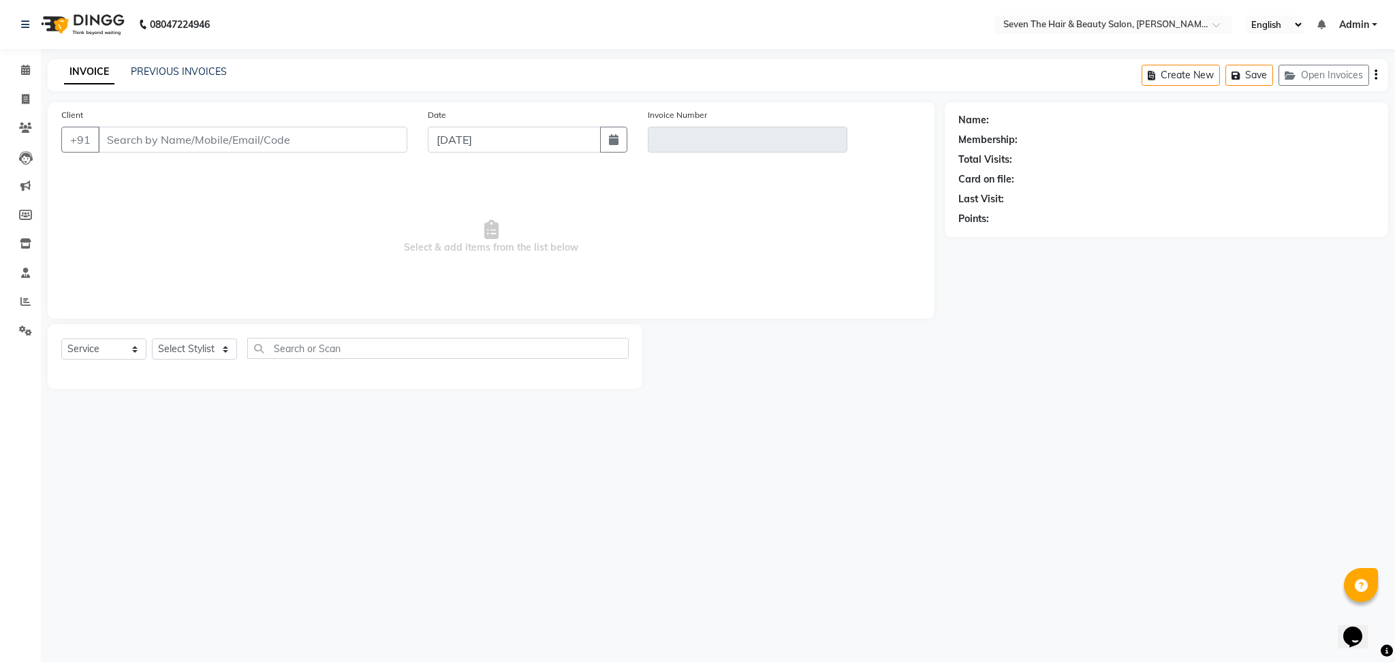
type input "7666779094"
type input "V/2025-26/1560"
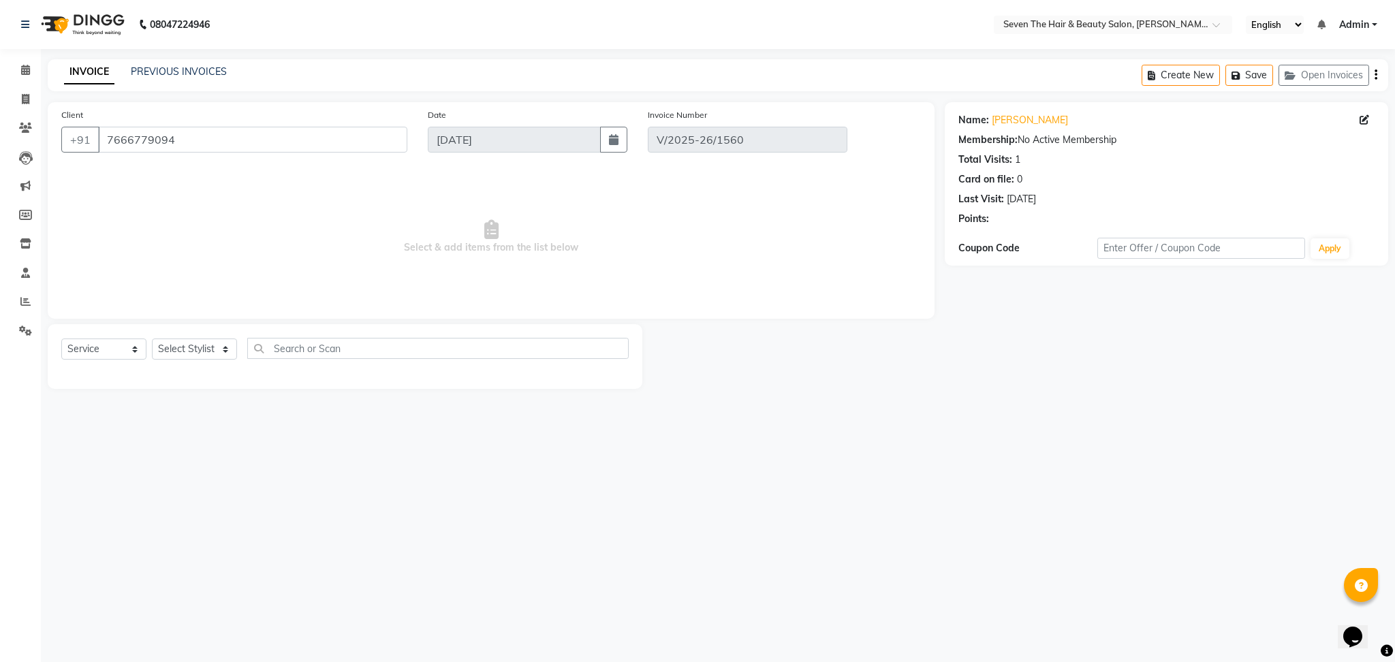
select select "select"
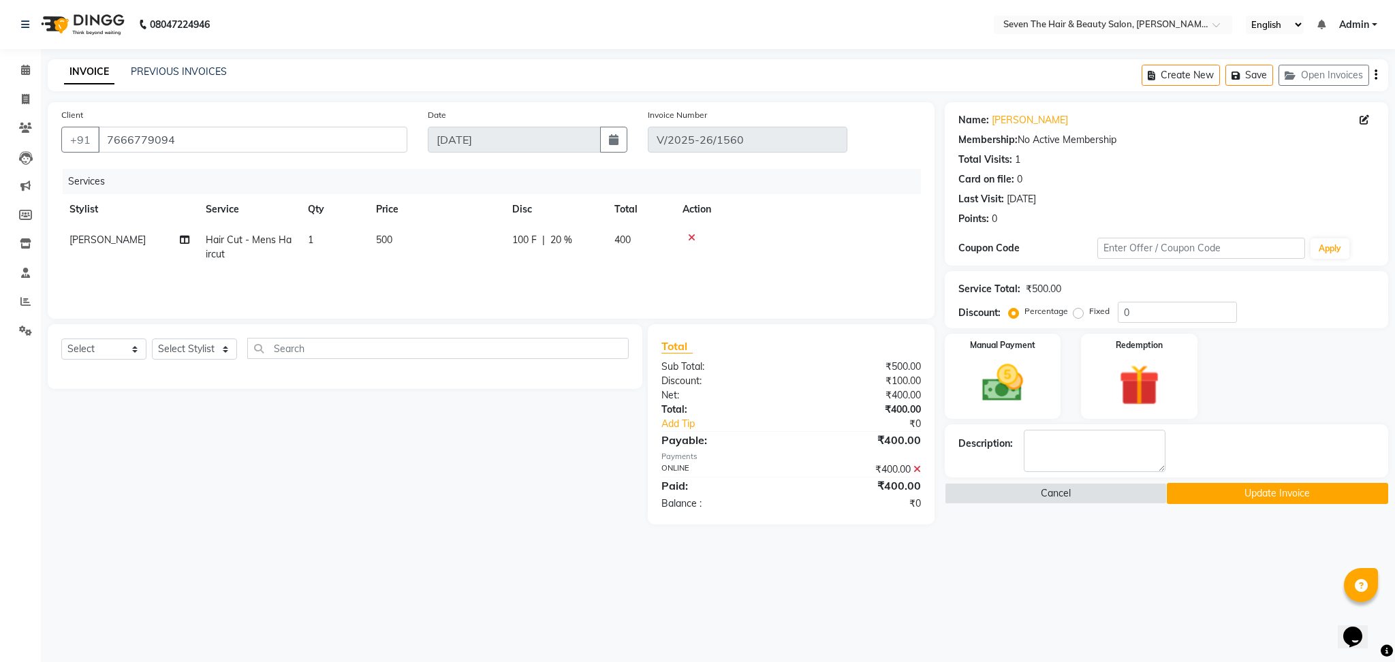
click at [84, 236] on span "[PERSON_NAME]" at bounding box center [107, 240] width 76 height 12
select select "9758"
click at [84, 236] on select "[PERSON_NAME] [PERSON_NAME] Pooja [PERSON_NAME] [PERSON_NAME] [PERSON_NAME] [PE…" at bounding box center [129, 243] width 120 height 21
select select "23728"
click at [1171, 489] on button "Update Invoice" at bounding box center [1278, 493] width 222 height 21
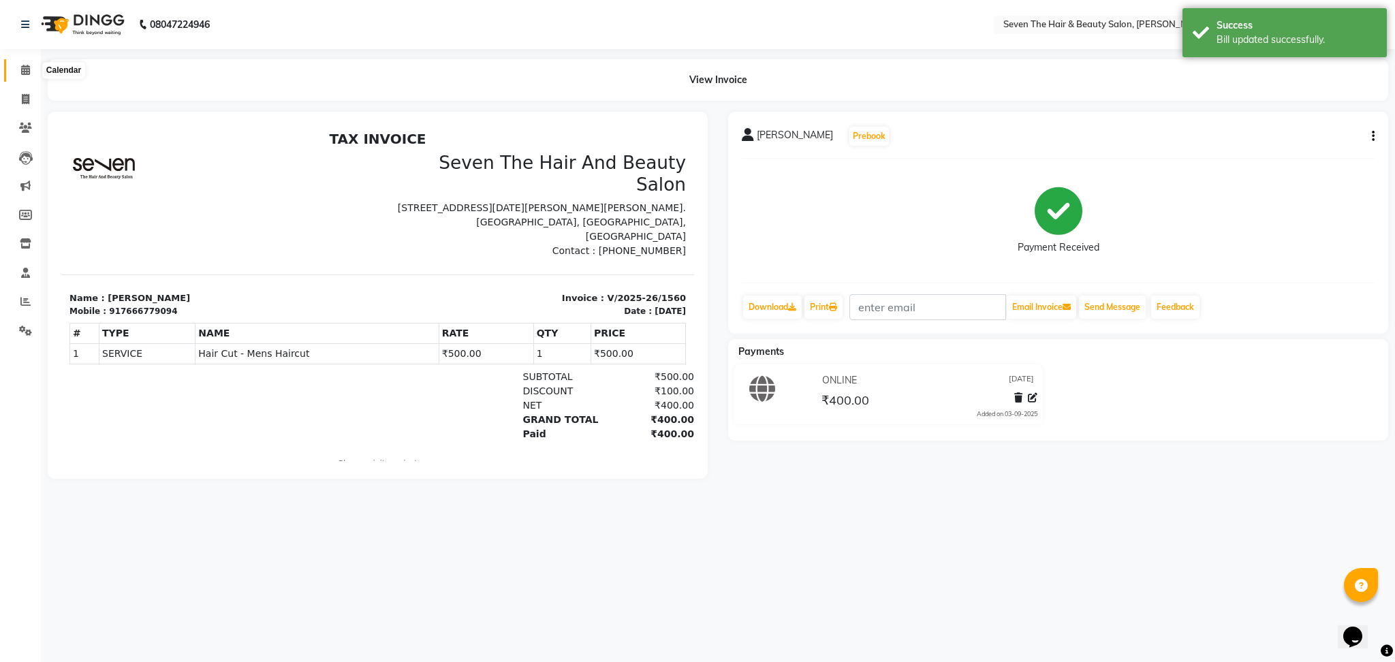
click at [28, 76] on span at bounding box center [26, 71] width 24 height 16
